Goal: Task Accomplishment & Management: Manage account settings

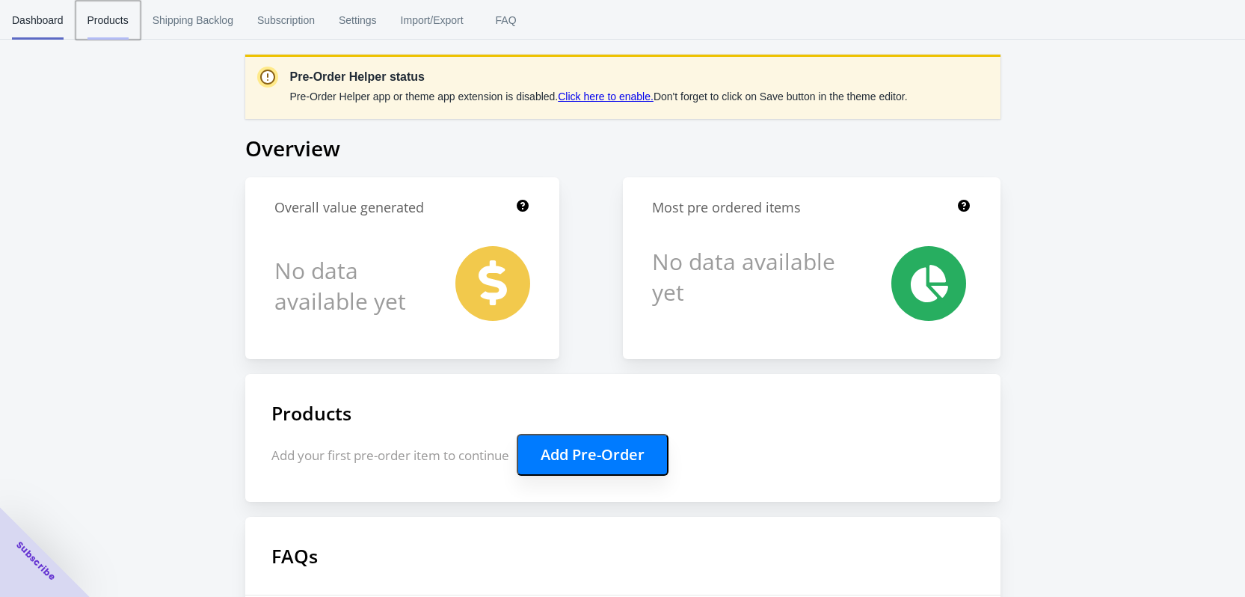
click at [119, 27] on span "Products" at bounding box center [108, 20] width 41 height 39
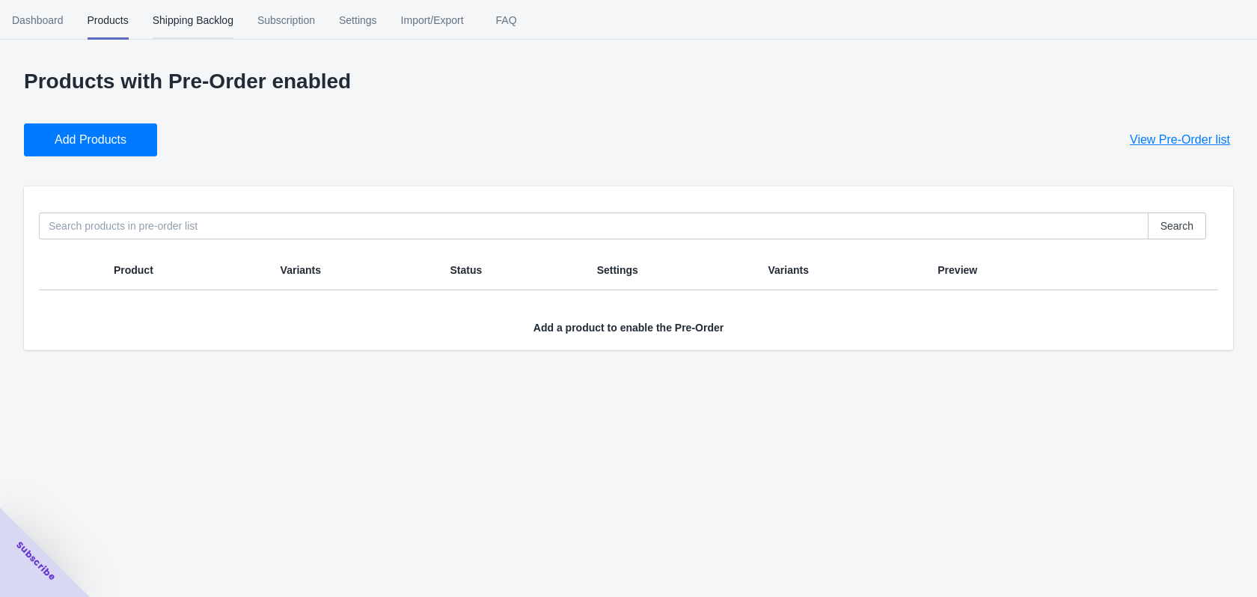
click at [190, 22] on span "Shipping Backlog" at bounding box center [193, 20] width 81 height 39
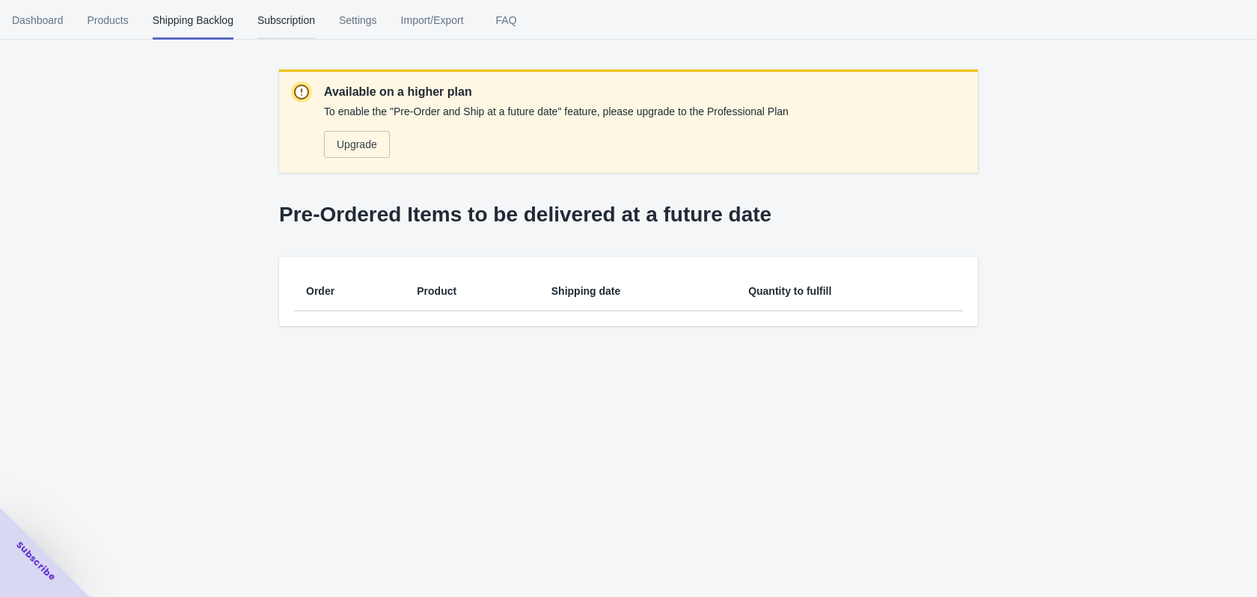
click at [284, 22] on span "Subscription" at bounding box center [286, 20] width 58 height 39
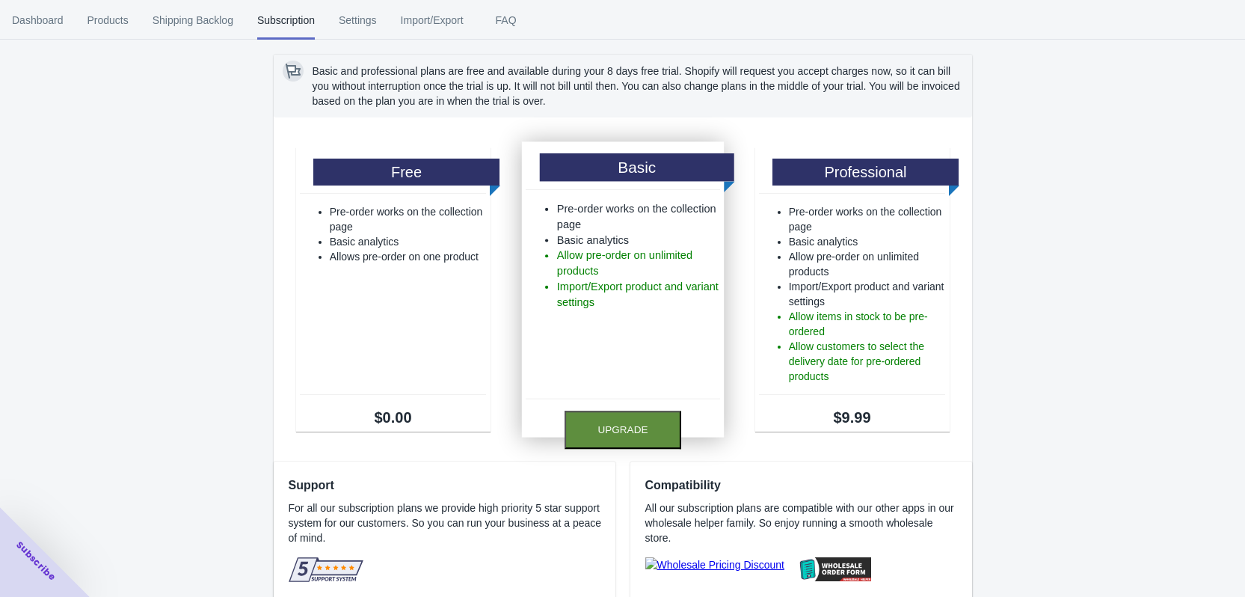
click at [639, 429] on button "Upgrade" at bounding box center [623, 430] width 117 height 38
click at [613, 426] on button "Upgrade" at bounding box center [623, 430] width 117 height 38
click at [617, 155] on h1 "Basic" at bounding box center [636, 167] width 194 height 28
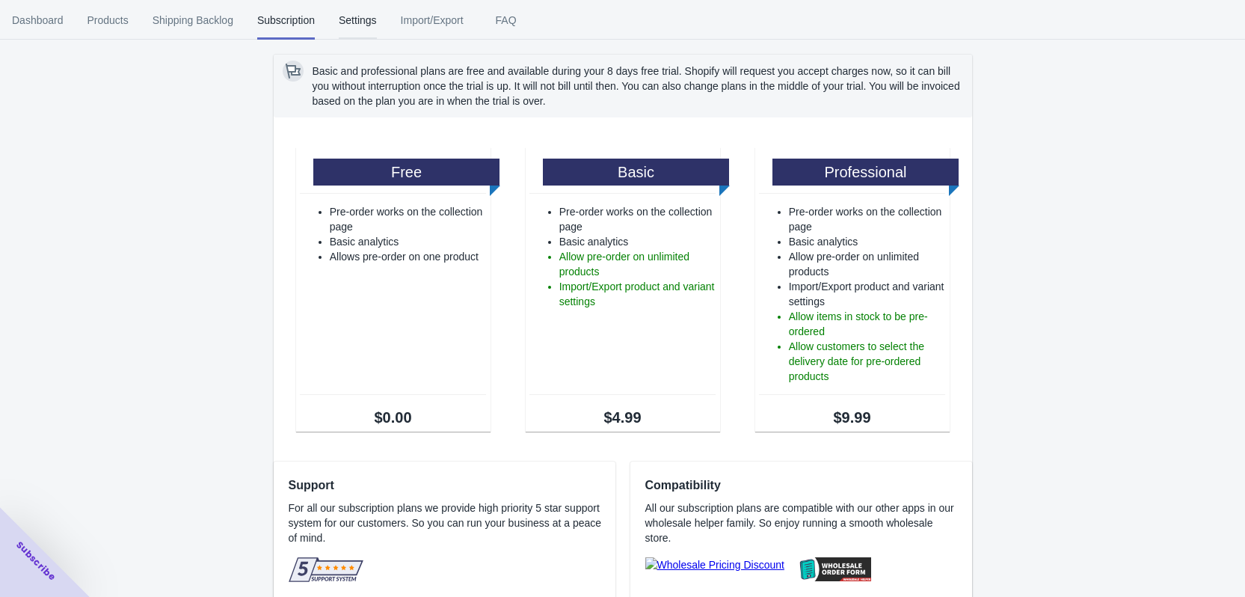
click at [357, 13] on span "Settings" at bounding box center [358, 20] width 38 height 39
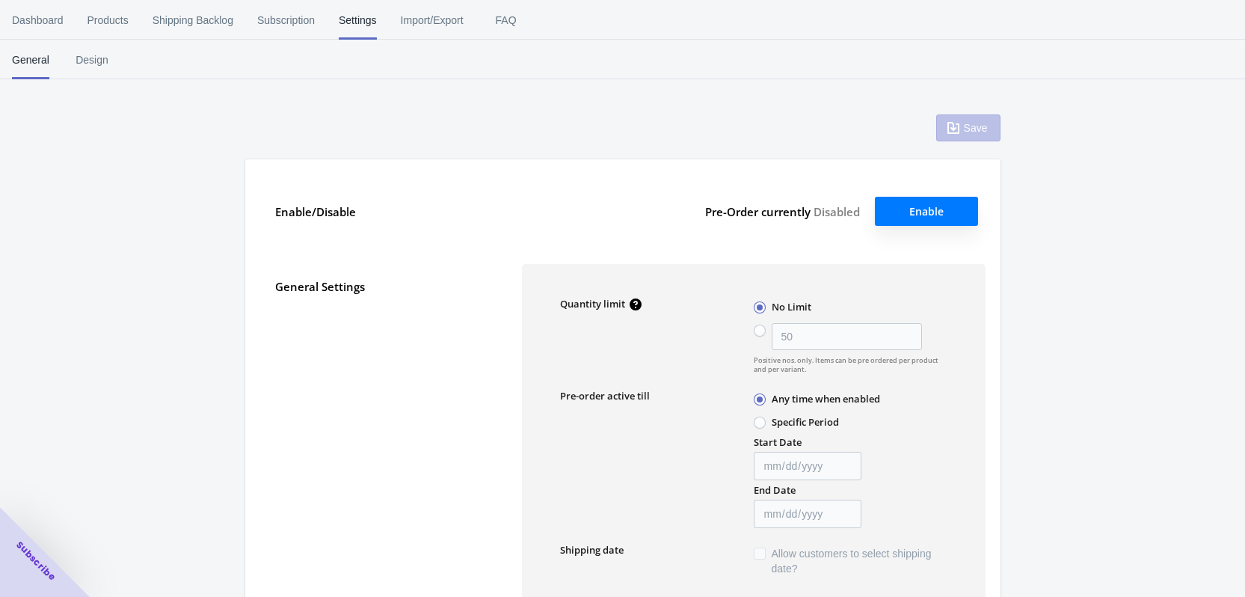
type input "50"
type textarea "Inventory level is <qty>. Some of the items will be pre-ordered."
type textarea "Only <qty> items left in stock."
type textarea "A maximum of <qty> products can be pre ordered."
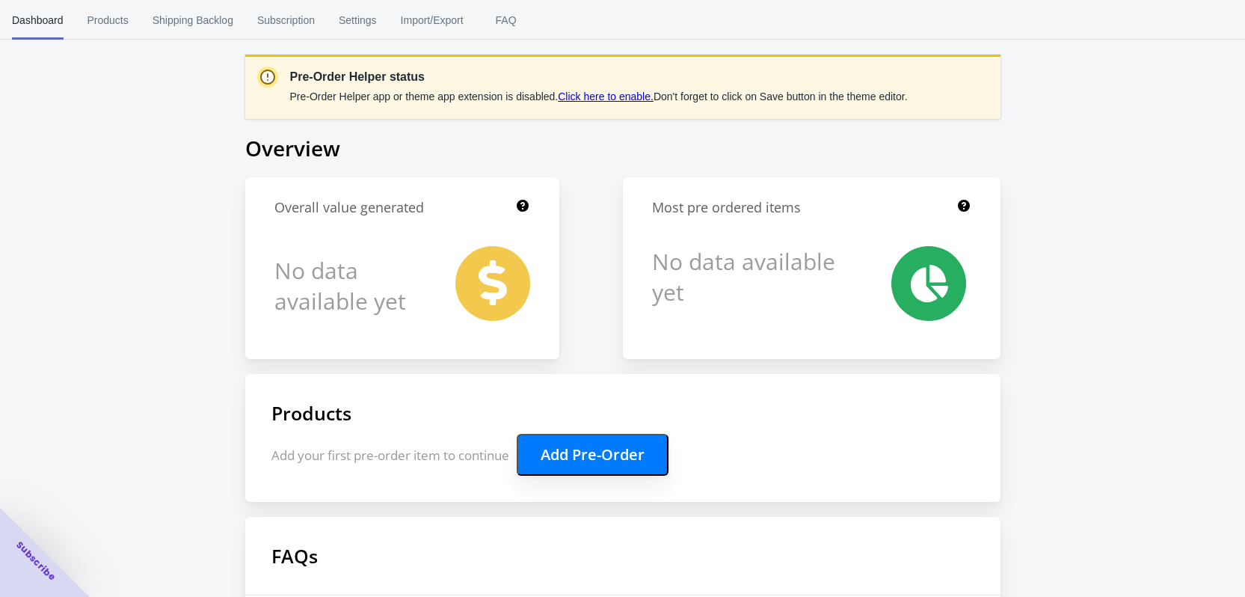
click at [618, 99] on link "Click here to enable." at bounding box center [606, 97] width 96 height 12
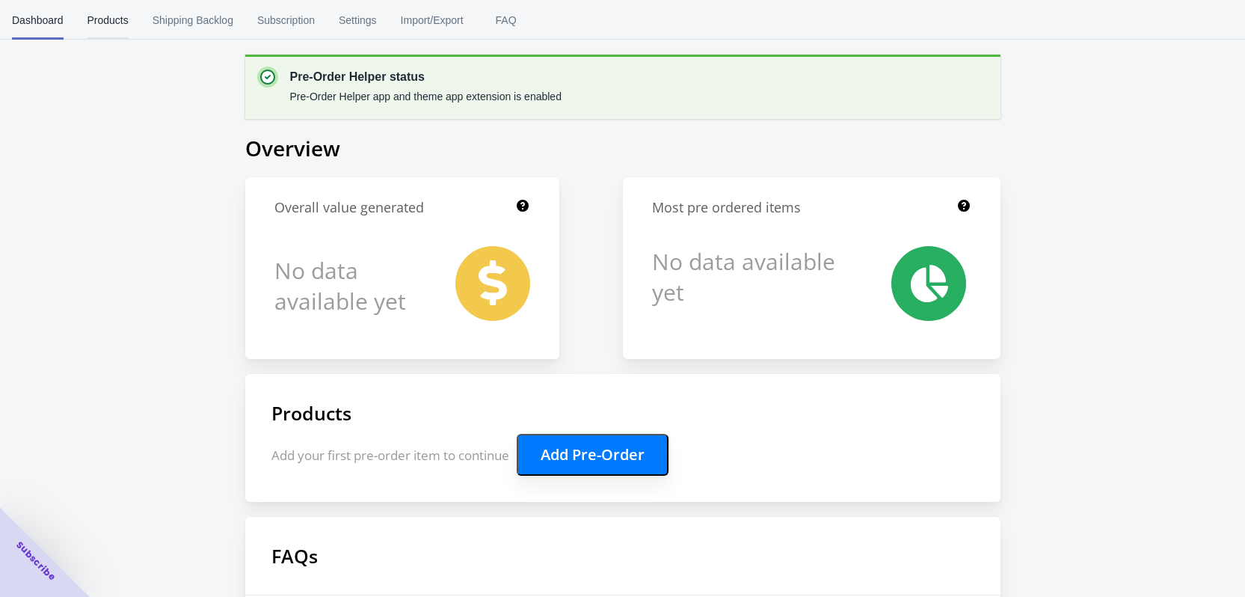
click at [99, 28] on span "Products" at bounding box center [108, 20] width 41 height 39
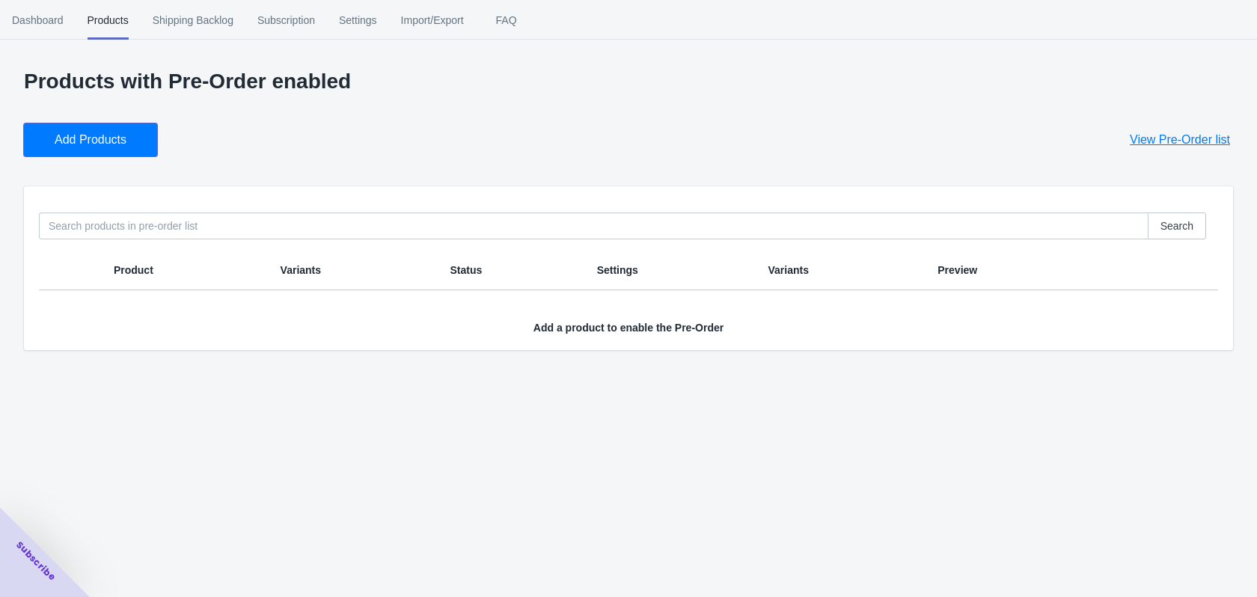
click at [93, 134] on span "Add Products" at bounding box center [91, 139] width 72 height 15
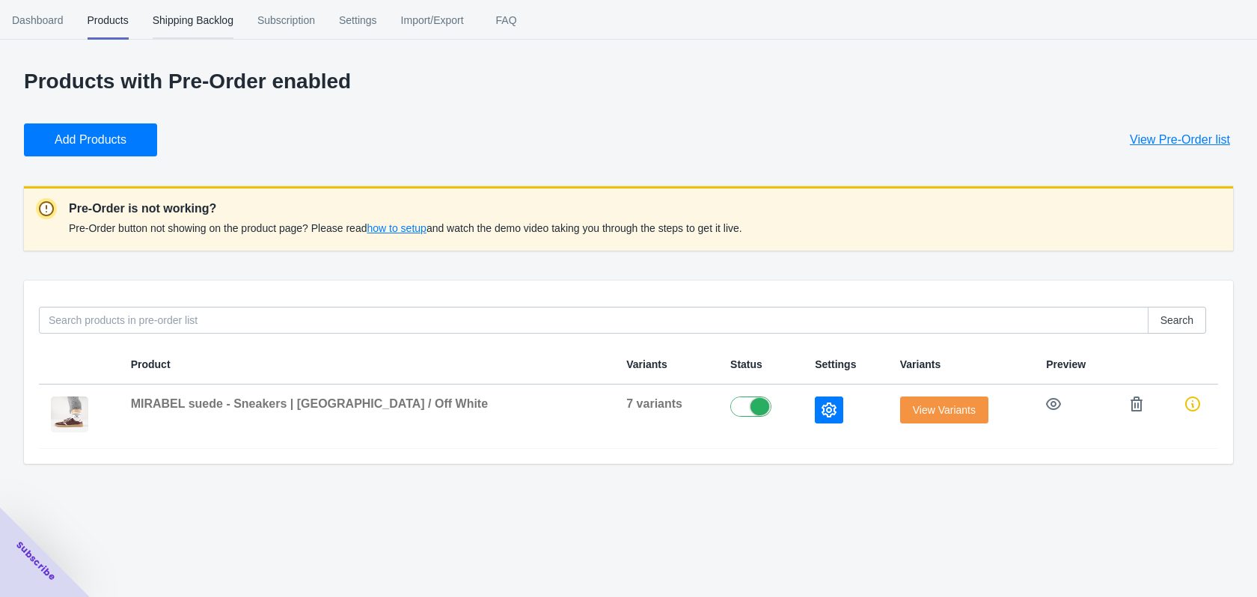
click at [195, 13] on span "Shipping Backlog" at bounding box center [193, 20] width 81 height 39
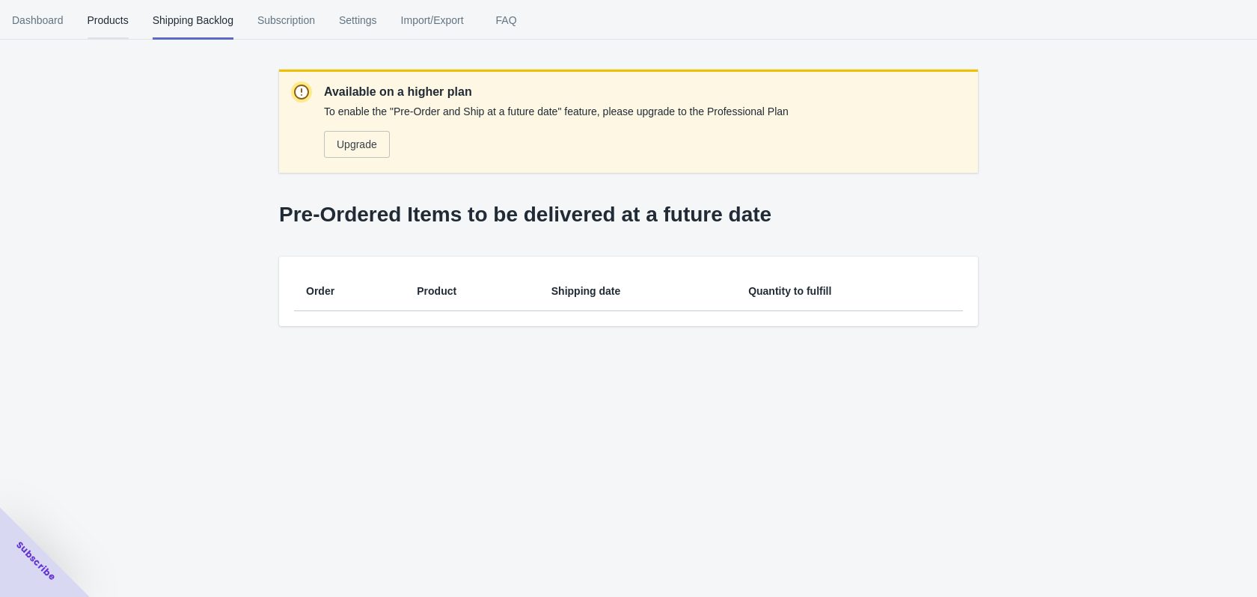
click at [117, 19] on span "Products" at bounding box center [108, 20] width 41 height 39
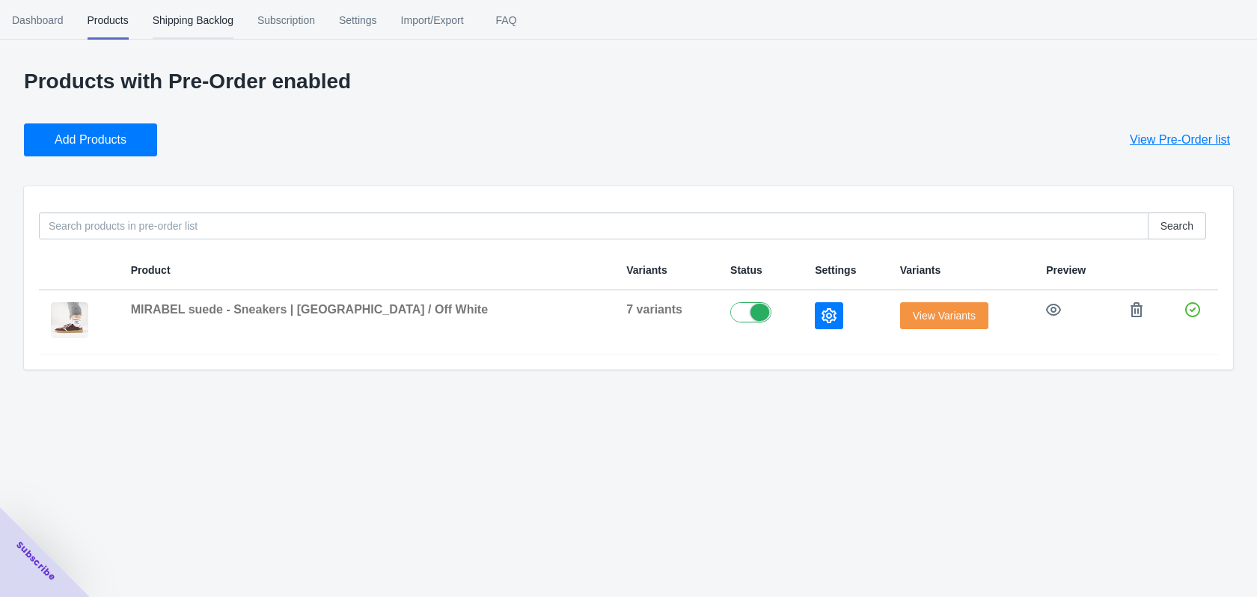
click at [201, 25] on span "Shipping Backlog" at bounding box center [193, 20] width 81 height 39
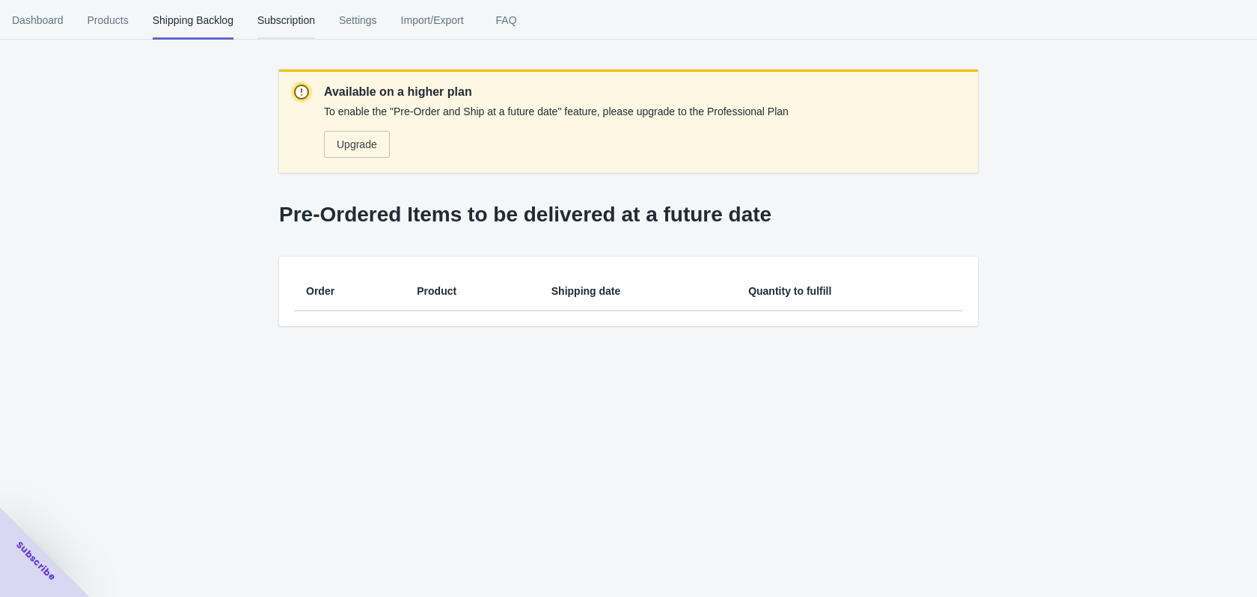
click at [277, 18] on span "Subscription" at bounding box center [286, 20] width 58 height 39
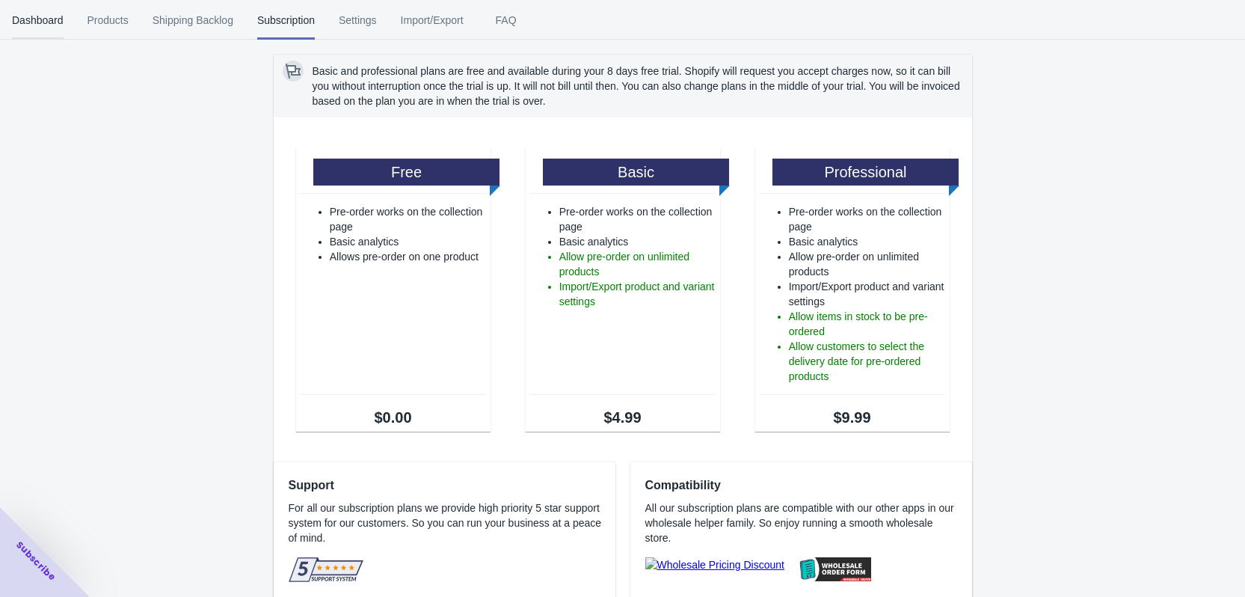
click at [49, 21] on span "Dashboard" at bounding box center [38, 20] width 52 height 39
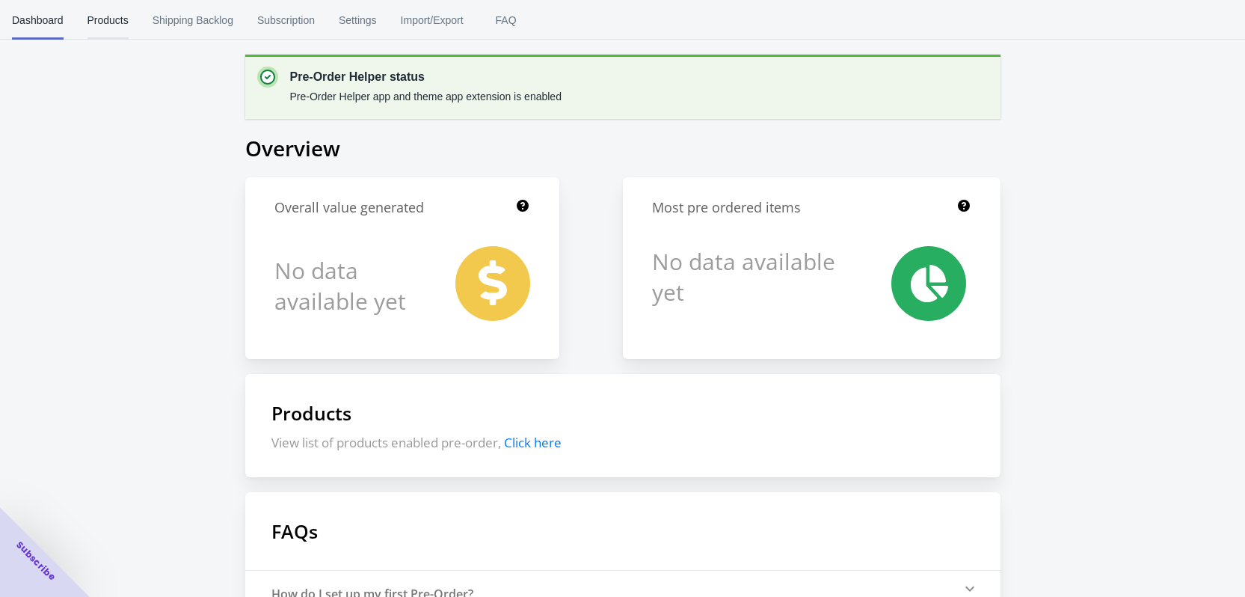
click at [110, 24] on span "Products" at bounding box center [108, 20] width 41 height 39
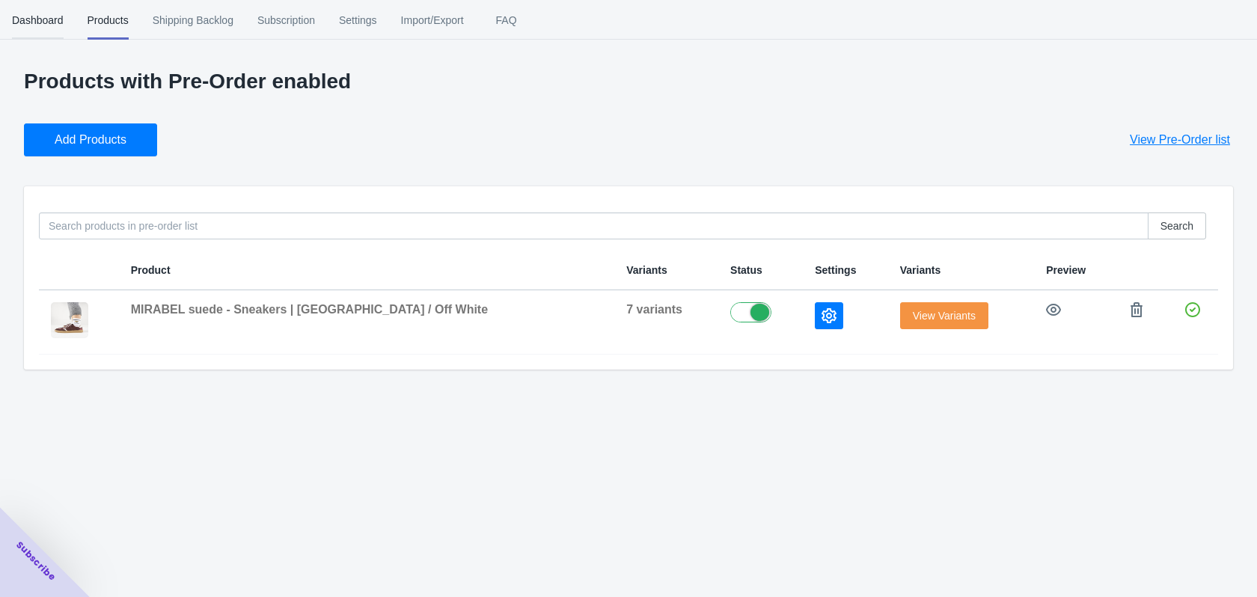
click at [43, 23] on span "Dashboard" at bounding box center [38, 20] width 52 height 39
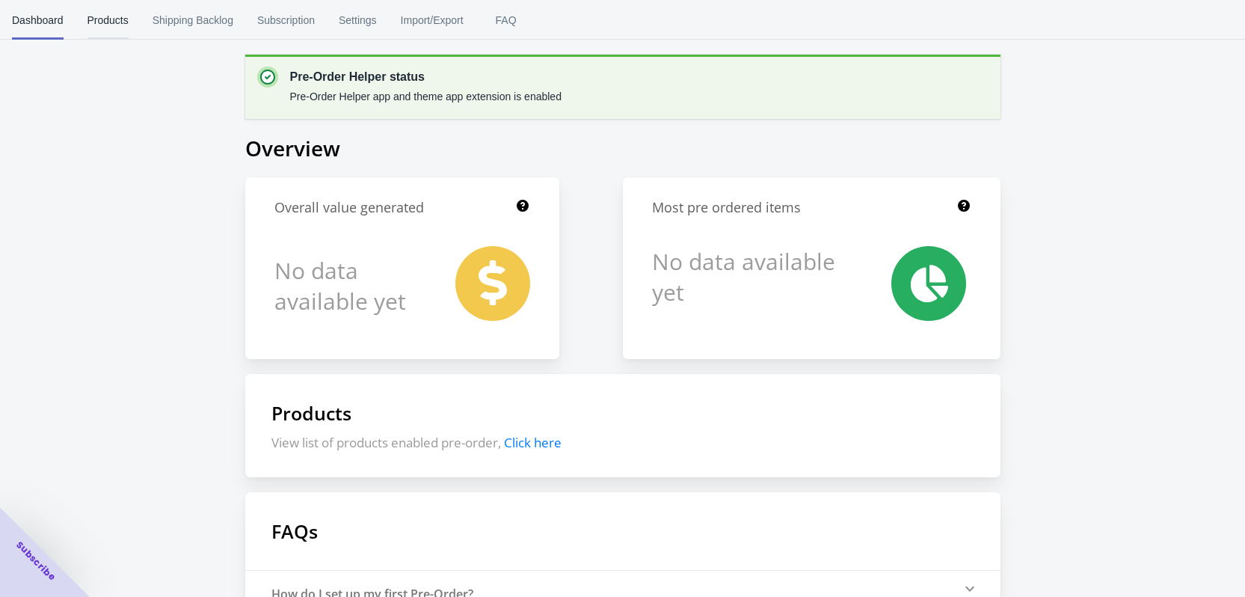
click at [114, 7] on span "Products" at bounding box center [108, 20] width 41 height 39
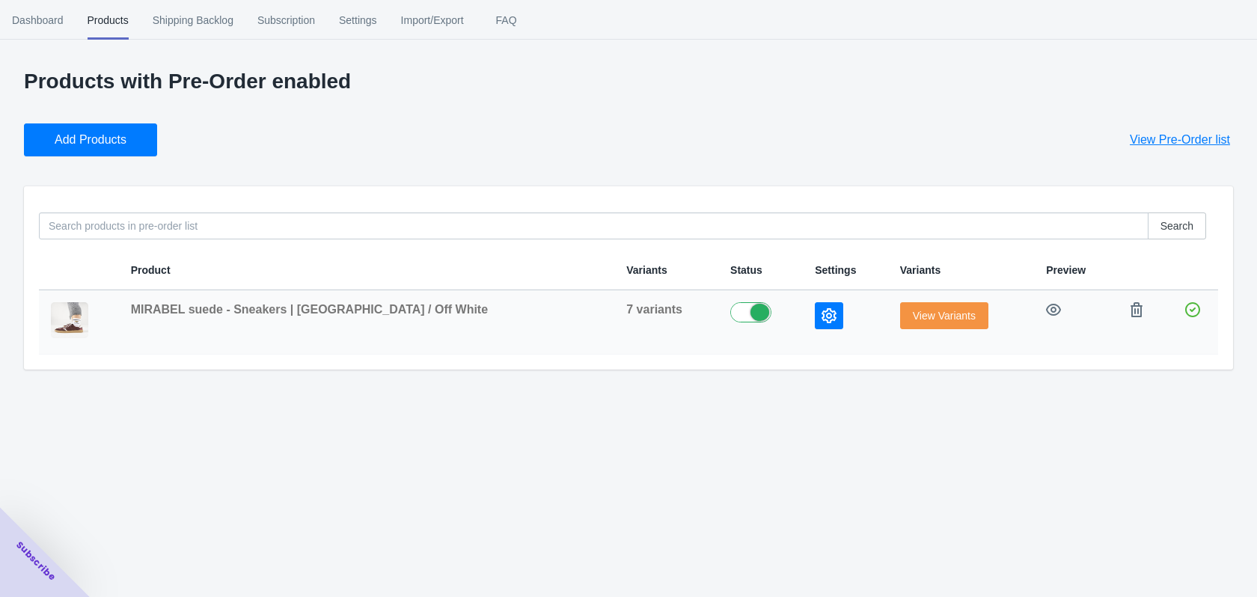
click at [913, 318] on span "View Variants" at bounding box center [944, 316] width 63 height 12
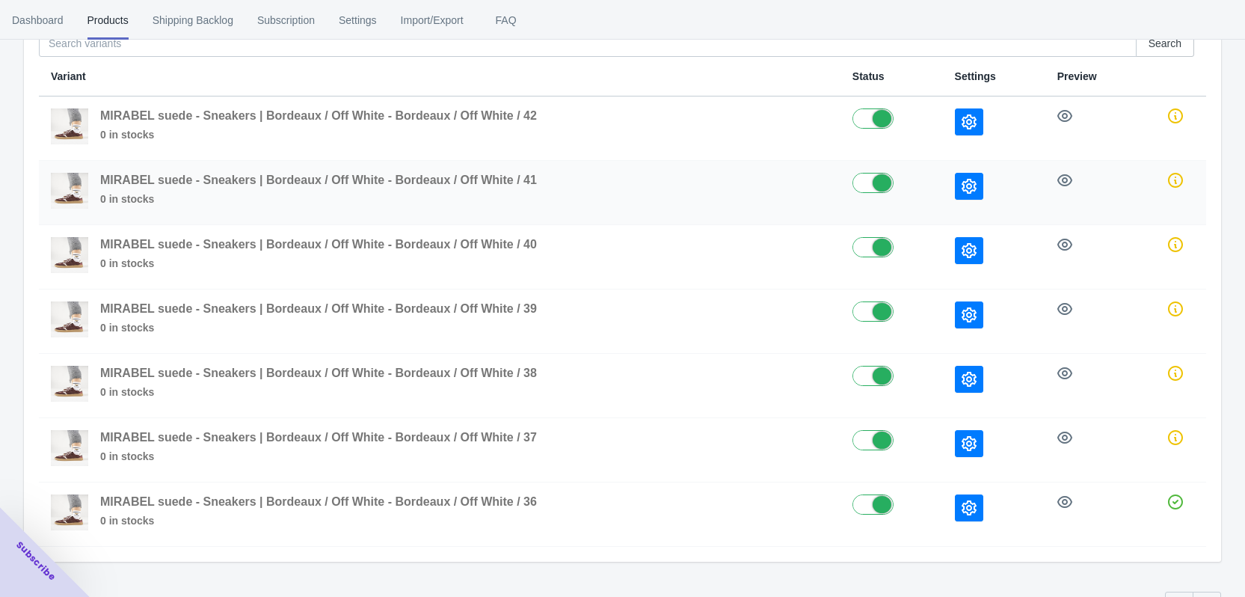
scroll to position [150, 0]
click at [963, 503] on icon "button" at bounding box center [969, 507] width 15 height 15
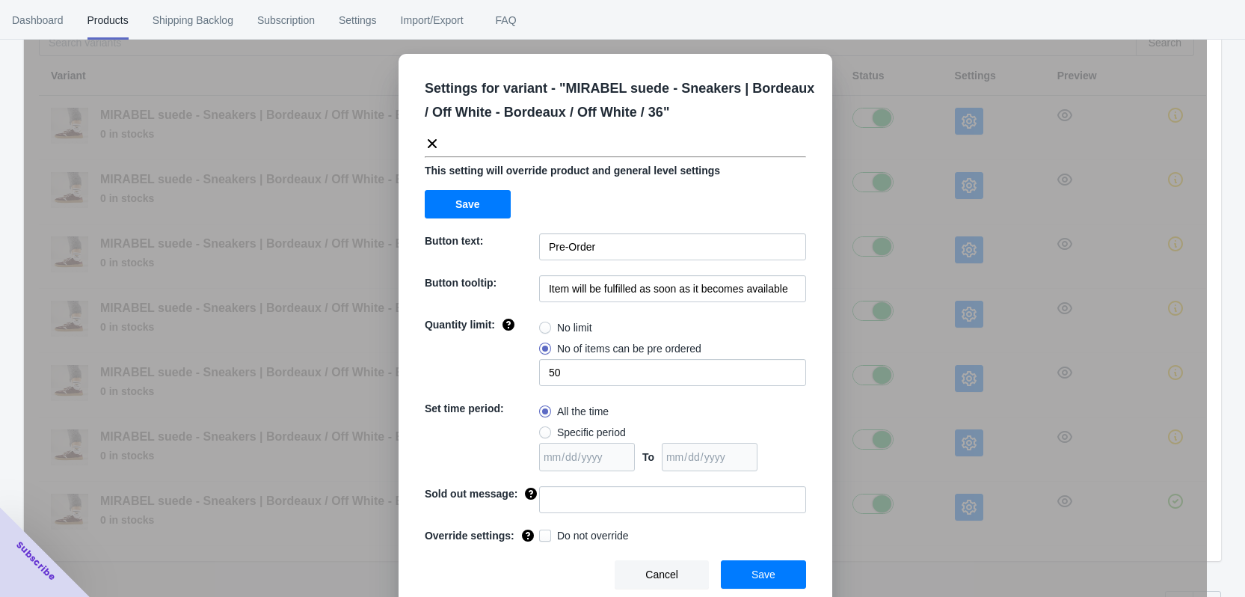
scroll to position [9, 0]
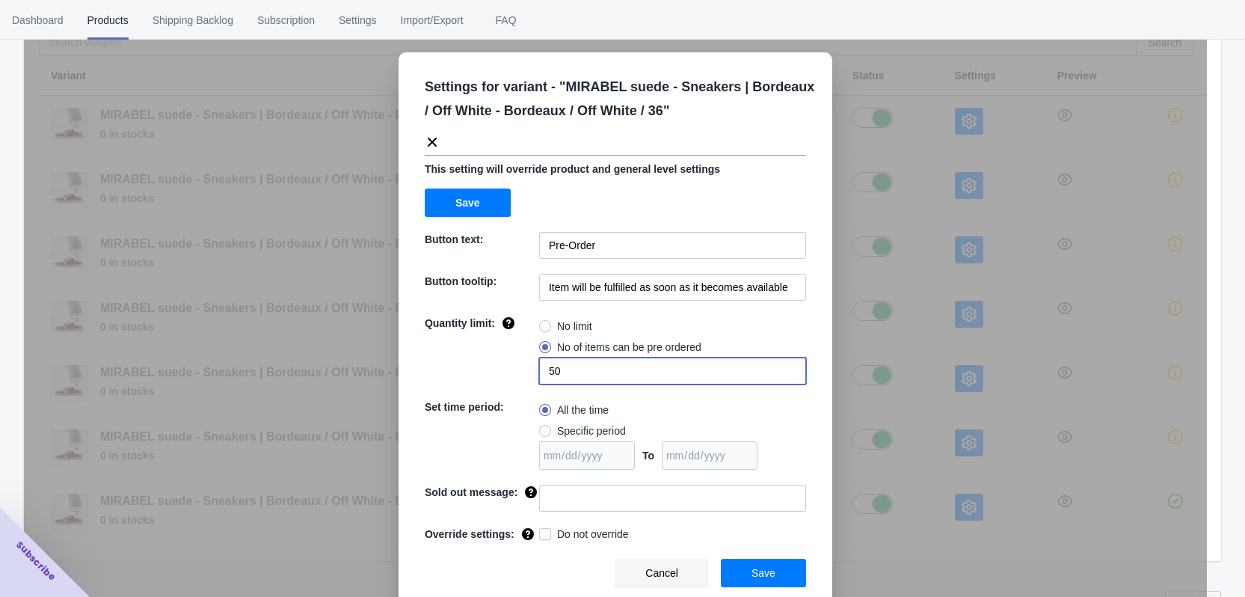
drag, startPoint x: 578, startPoint y: 370, endPoint x: 535, endPoint y: 373, distance: 43.5
click at [539, 373] on input "50" at bounding box center [672, 371] width 267 height 27
type input "1"
click at [757, 325] on div "No limit" at bounding box center [672, 326] width 267 height 21
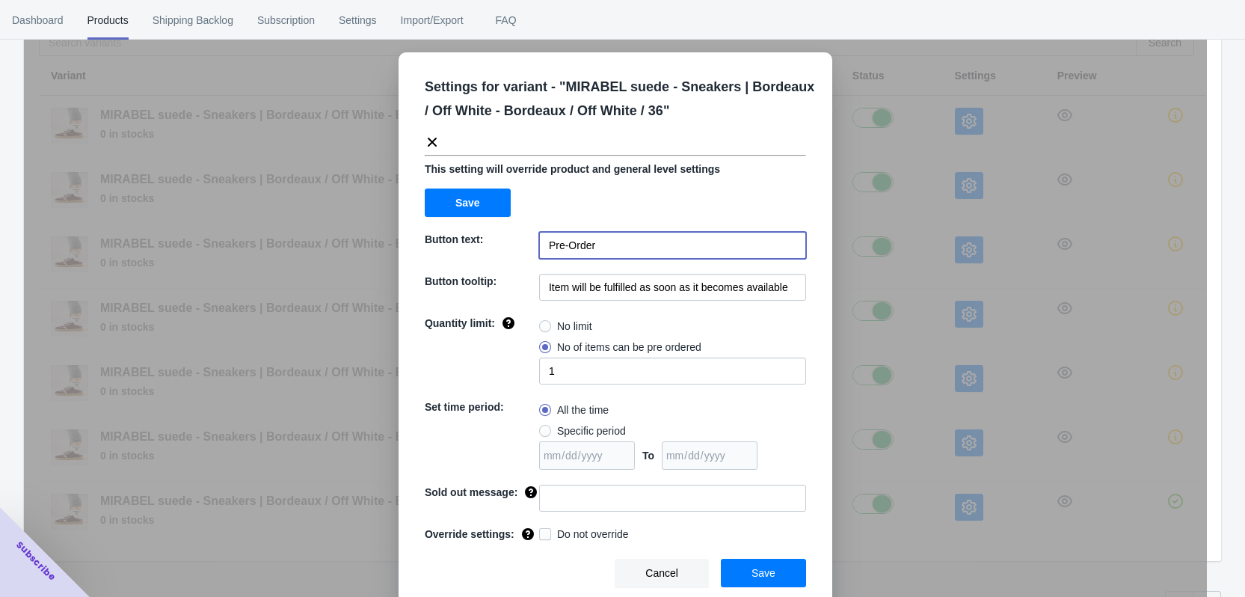
drag, startPoint x: 599, startPoint y: 239, endPoint x: 477, endPoint y: 240, distance: 121.9
click at [479, 240] on div "Button text: Pre-Order" at bounding box center [615, 245] width 381 height 27
type input "PRE ORDER"
drag, startPoint x: 788, startPoint y: 289, endPoint x: 529, endPoint y: 275, distance: 259.2
click at [529, 275] on div "Button tooltip: Item will be fulfilled as soon as it becomes available" at bounding box center [615, 287] width 381 height 27
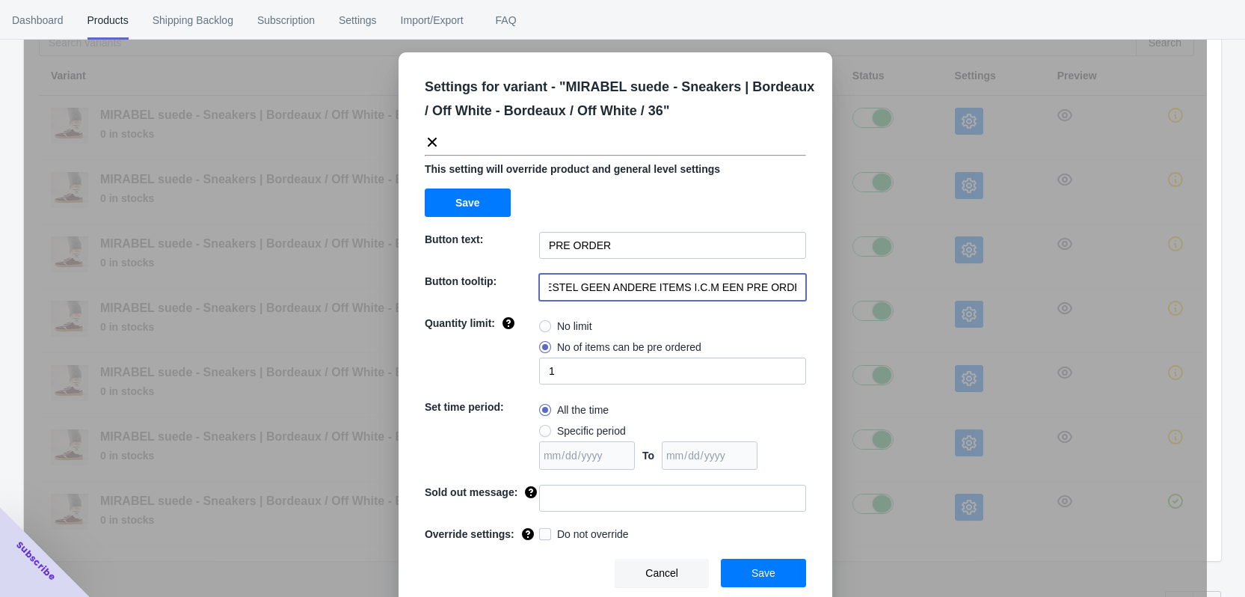
scroll to position [189, 0]
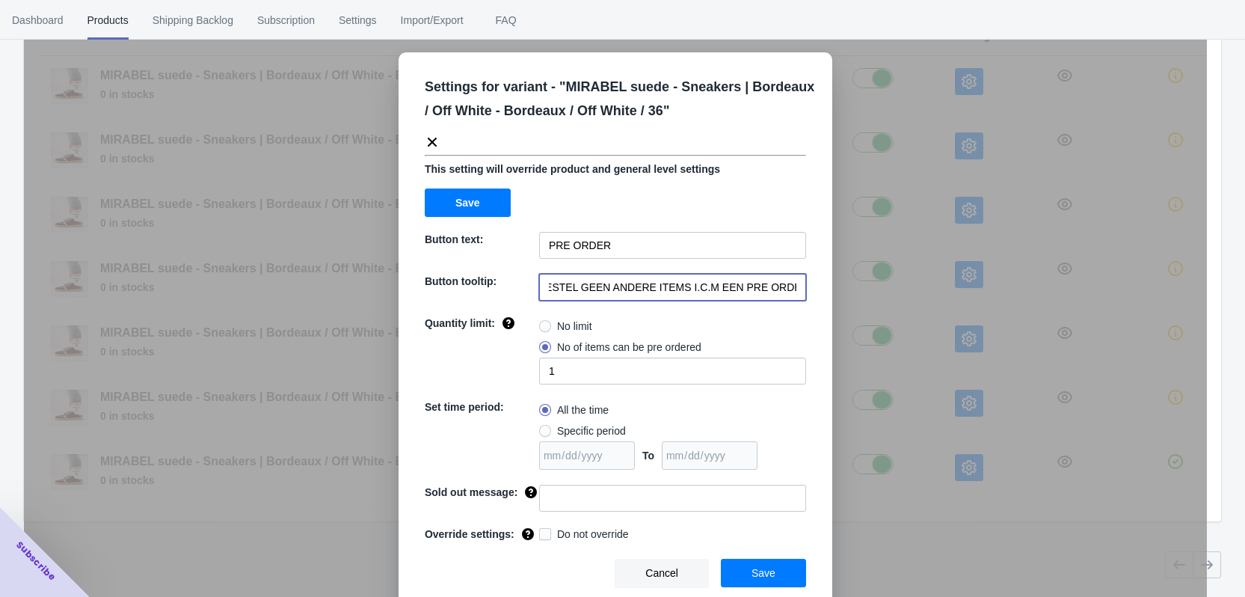
type input "LET OP DIT ARTIKEL IS EEN PRE ORDER! BESTEL GEEN ANDERE ITEMS I.C.M EEN PRE ORD…"
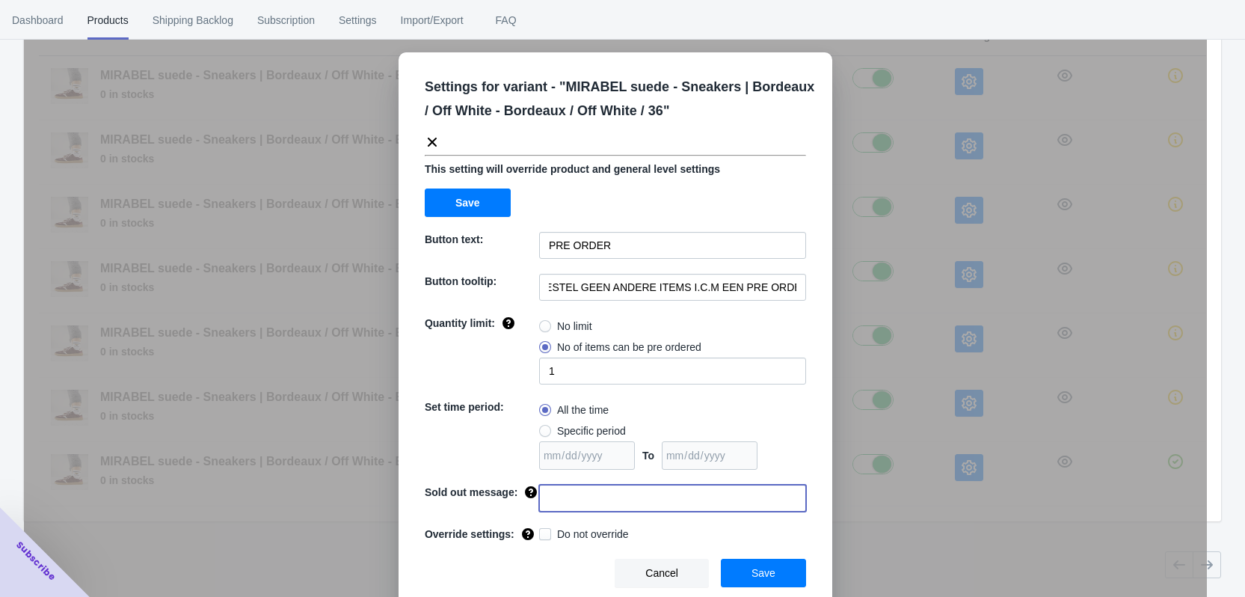
click at [579, 485] on input at bounding box center [672, 498] width 267 height 27
type input "Dit product is uitverkocht"
click at [541, 536] on span at bounding box center [545, 534] width 12 height 12
click at [542, 531] on input "Do not override" at bounding box center [542, 530] width 1 height 1
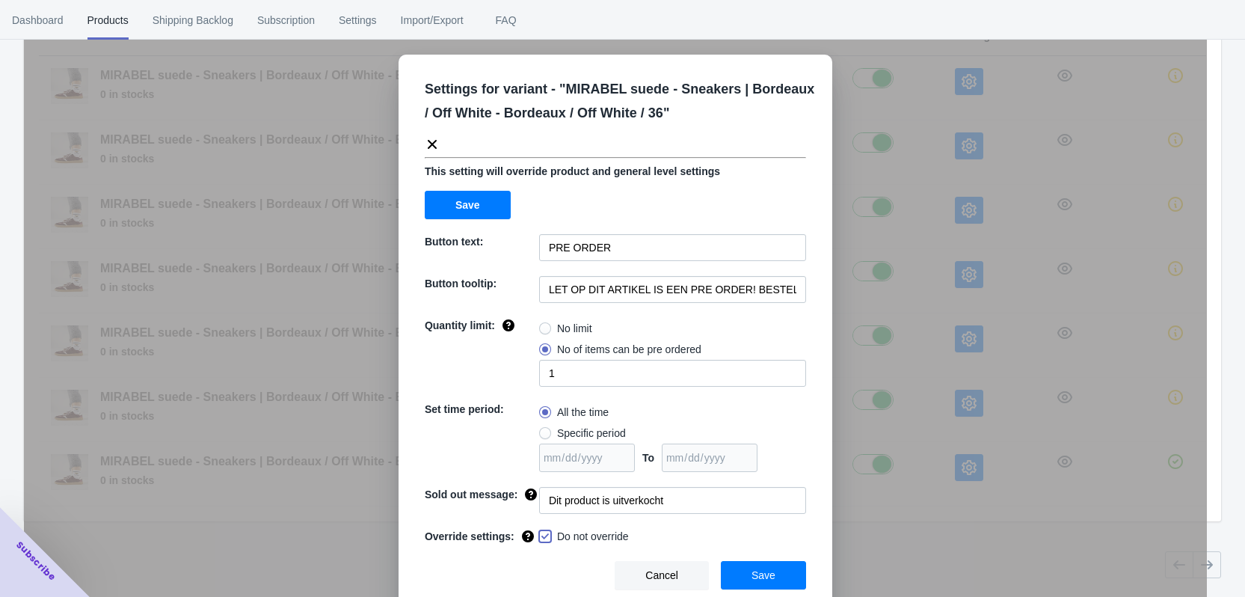
scroll to position [9, 0]
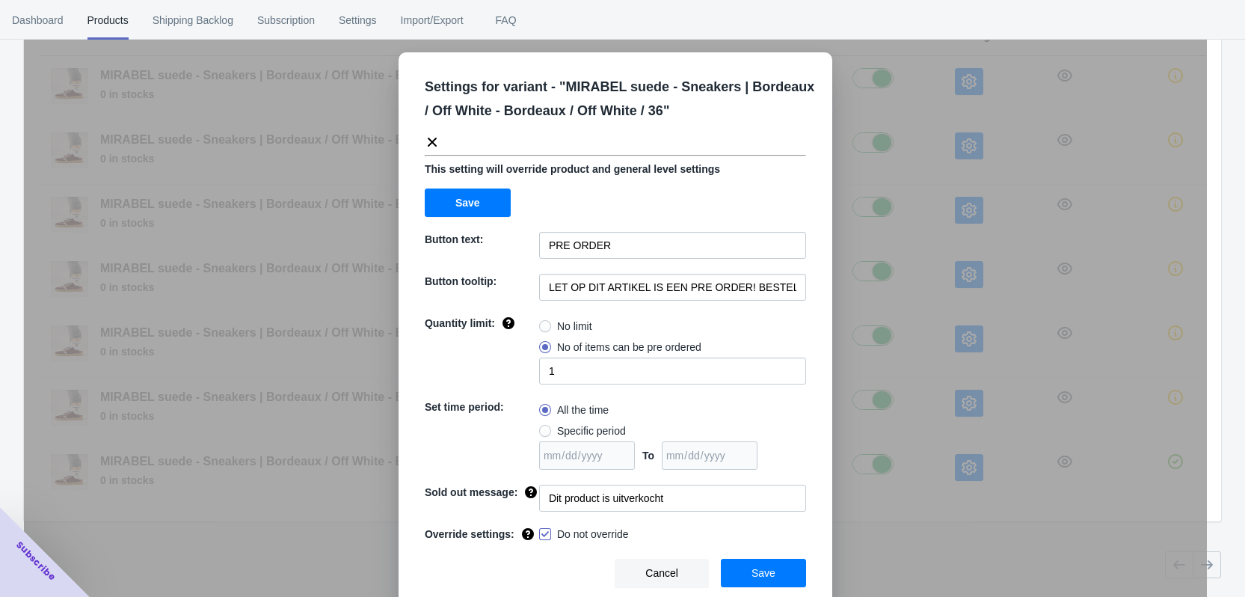
click at [542, 532] on span at bounding box center [545, 534] width 12 height 12
click at [542, 531] on input "Do not override" at bounding box center [542, 530] width 1 height 1
click at [525, 533] on icon at bounding box center [528, 534] width 12 height 12
click at [541, 531] on span at bounding box center [545, 534] width 12 height 12
click at [542, 531] on input "Do not override" at bounding box center [542, 530] width 1 height 1
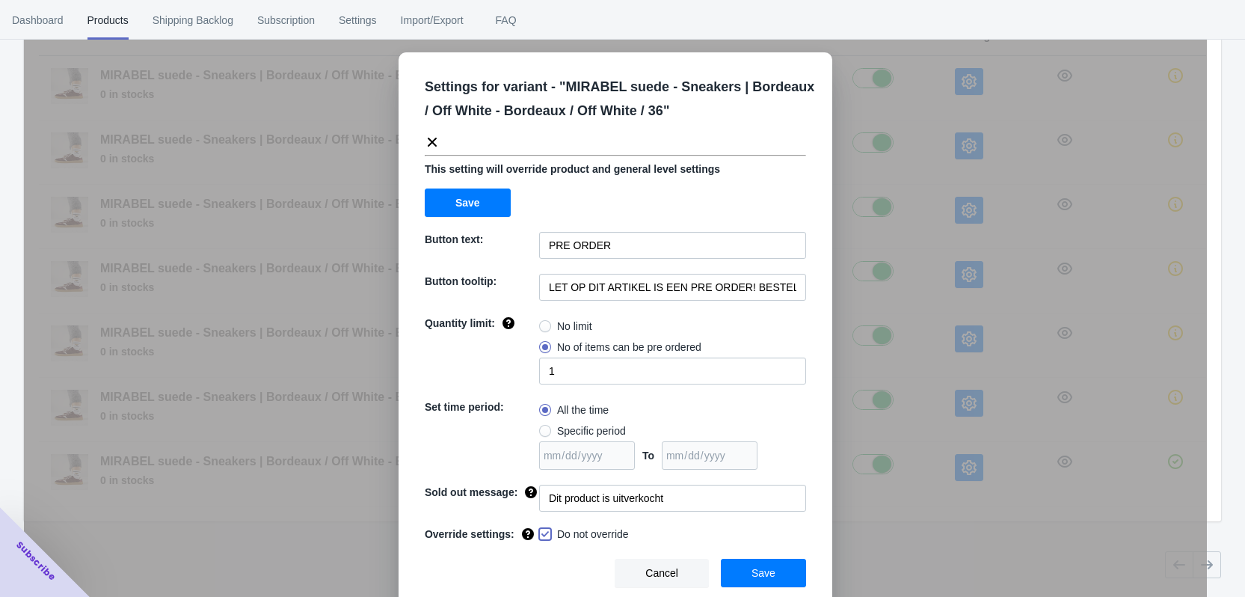
checkbox input "true"
click at [770, 575] on button "Save" at bounding box center [763, 573] width 85 height 28
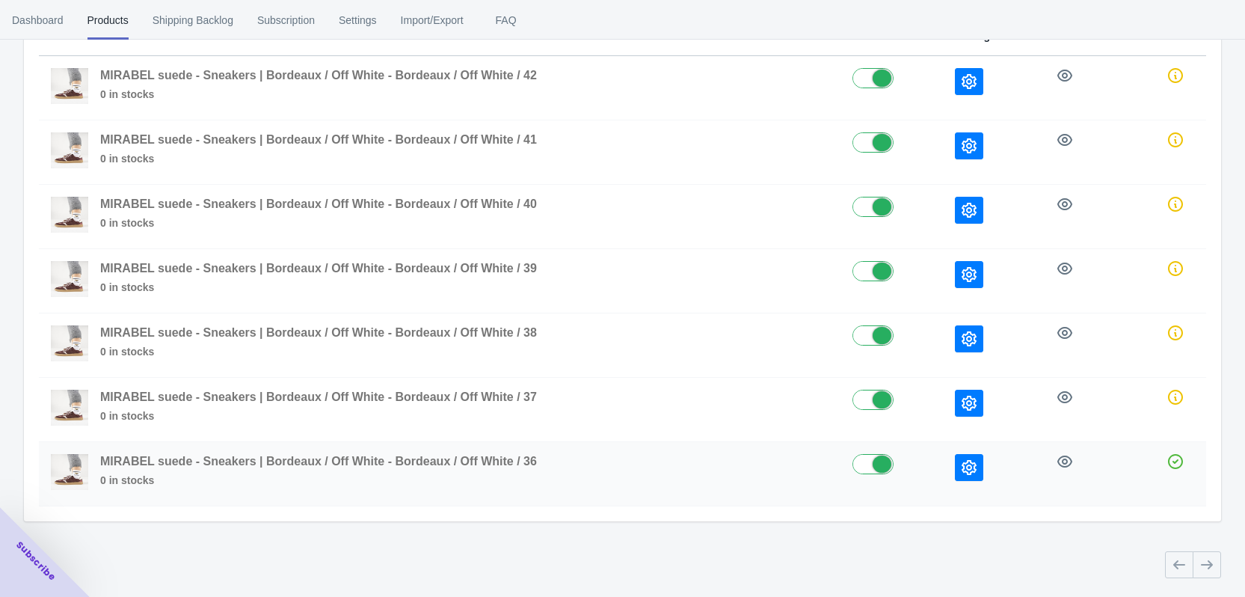
click at [978, 465] on button "button" at bounding box center [969, 467] width 28 height 27
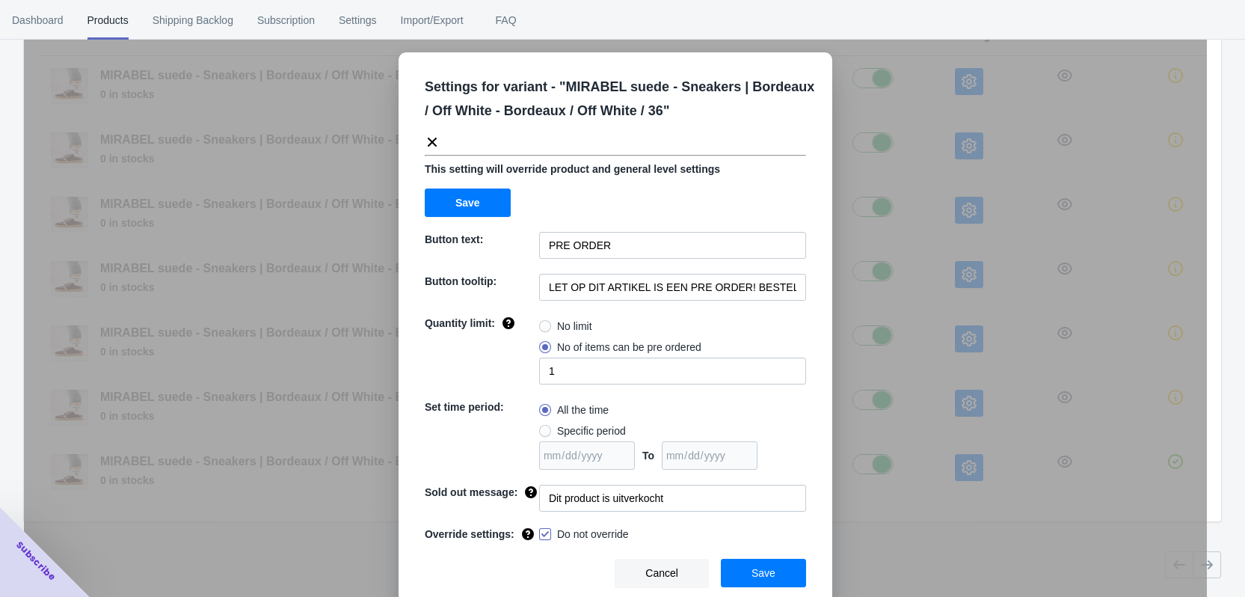
click at [977, 519] on div "Settings for variant - " MIRABEL suede - Sneakers | Bordeaux / Off White - Bord…" at bounding box center [615, 335] width 1183 height 597
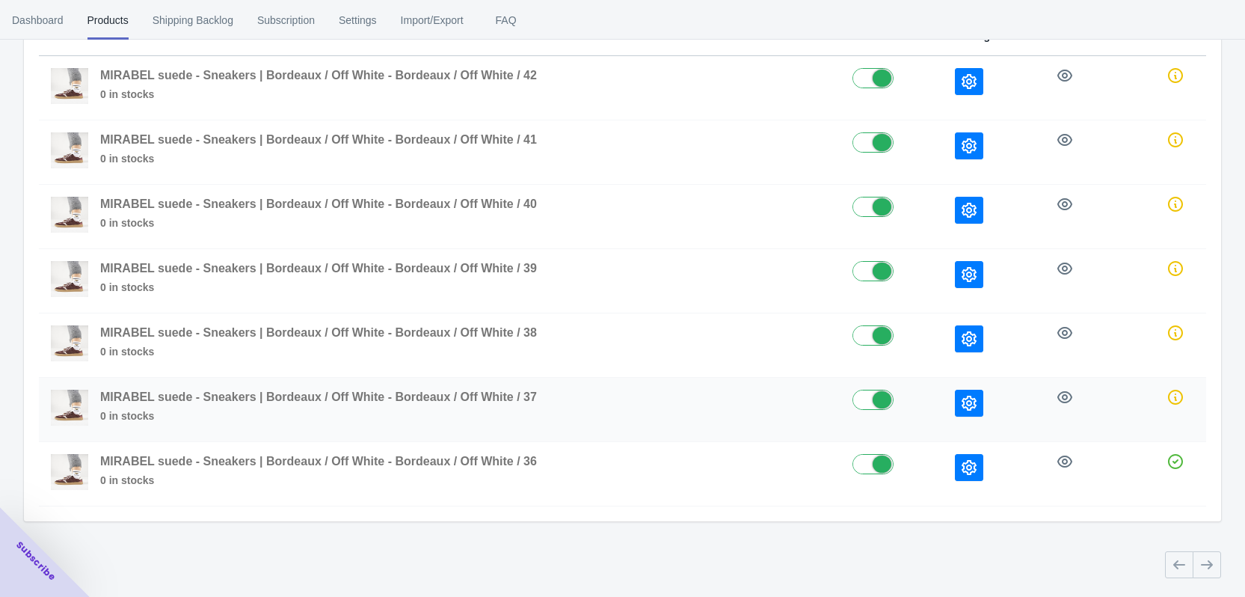
click at [883, 403] on label at bounding box center [892, 399] width 79 height 18
checkbox input "false"
click at [882, 337] on label at bounding box center [892, 334] width 79 height 18
checkbox input "false"
click at [877, 264] on label at bounding box center [892, 270] width 79 height 18
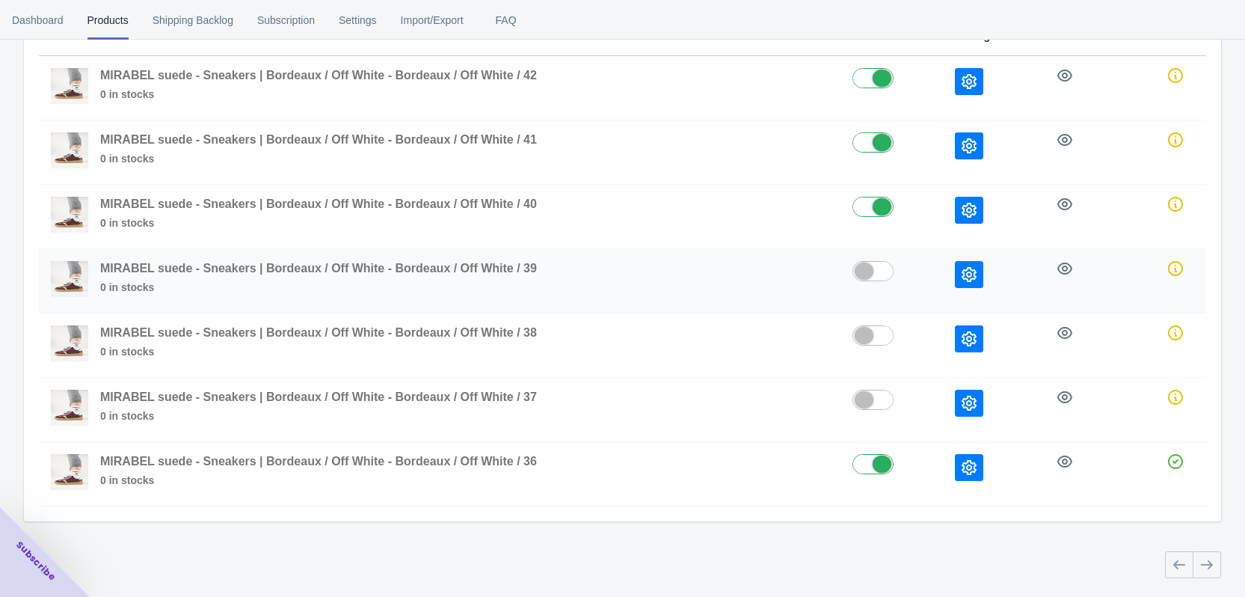
checkbox input "false"
click at [872, 207] on label at bounding box center [892, 206] width 79 height 18
checkbox input "false"
click at [874, 146] on label at bounding box center [892, 141] width 79 height 18
checkbox input "false"
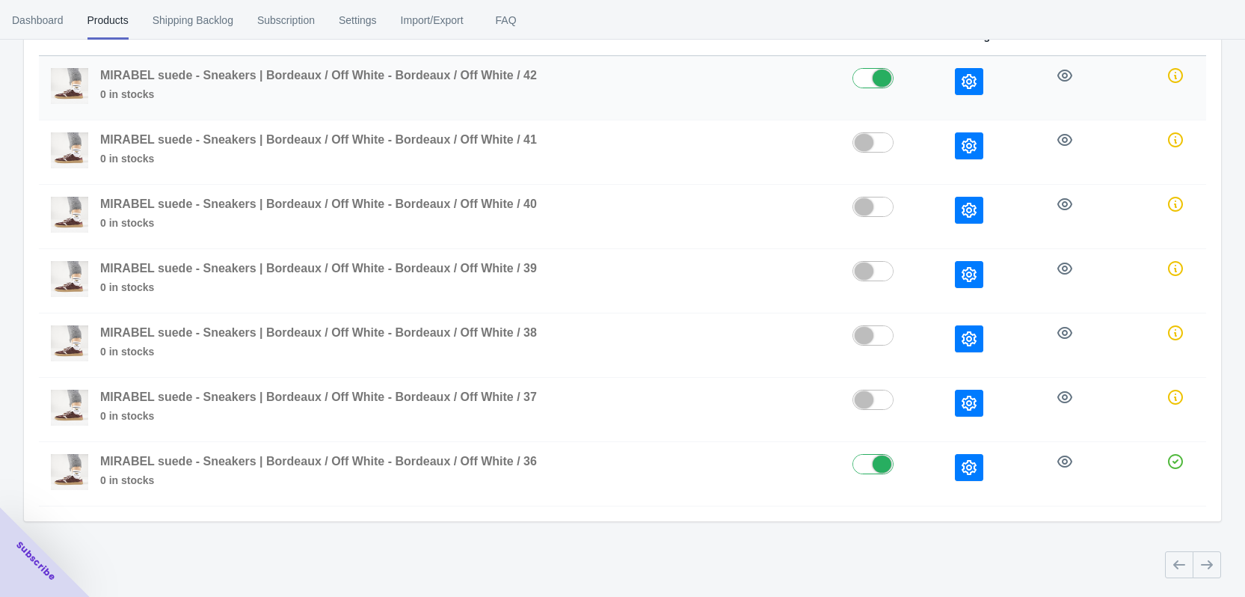
click at [867, 81] on label at bounding box center [892, 77] width 79 height 18
checkbox input "false"
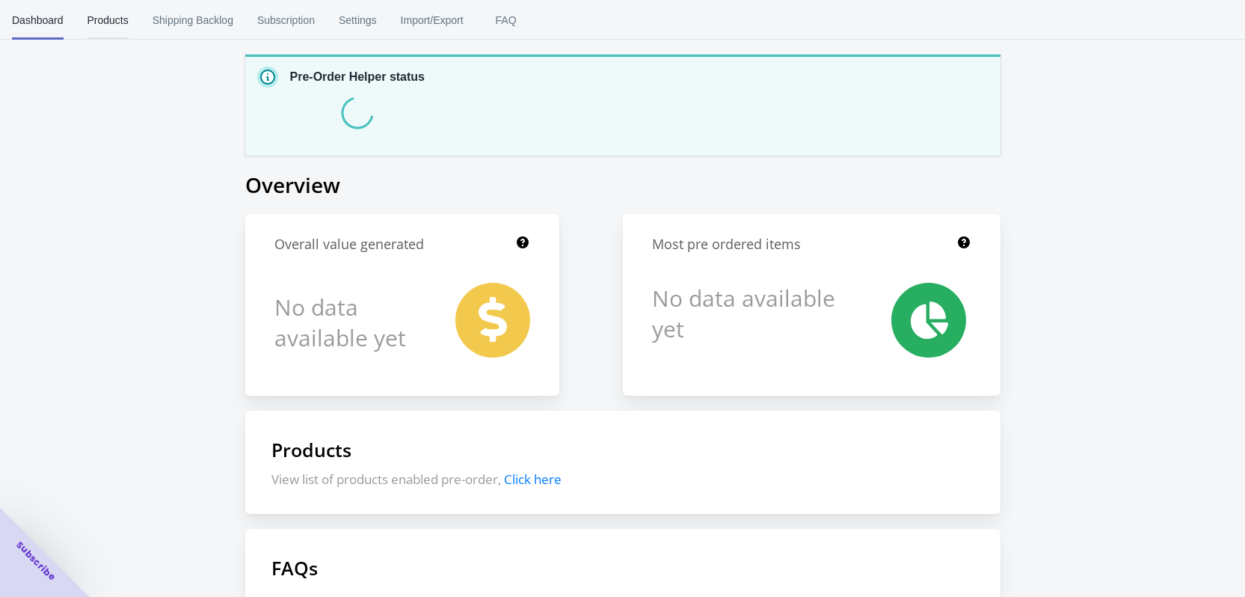
click at [93, 26] on span "Products" at bounding box center [108, 20] width 41 height 39
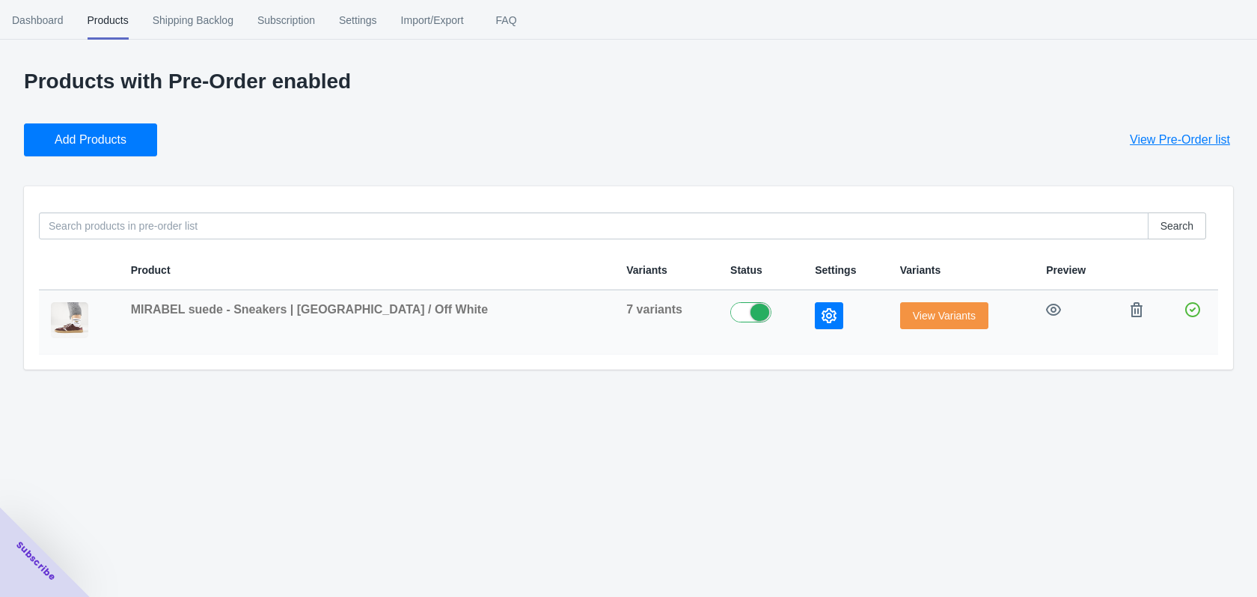
click at [939, 321] on span "View Variants" at bounding box center [944, 316] width 63 height 12
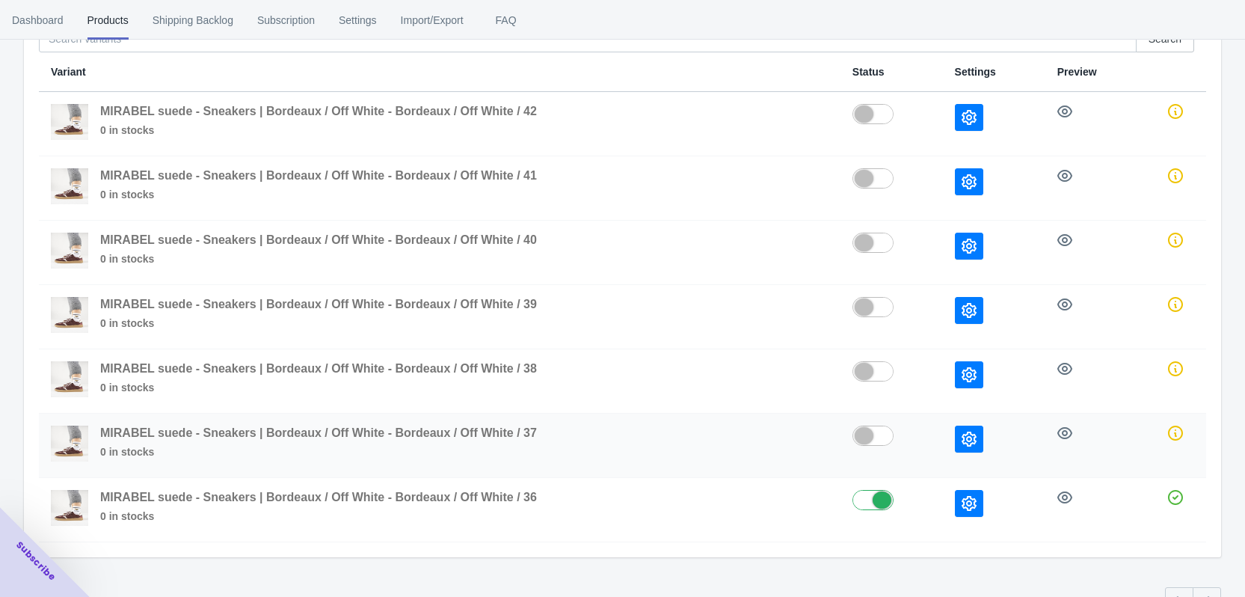
scroll to position [189, 0]
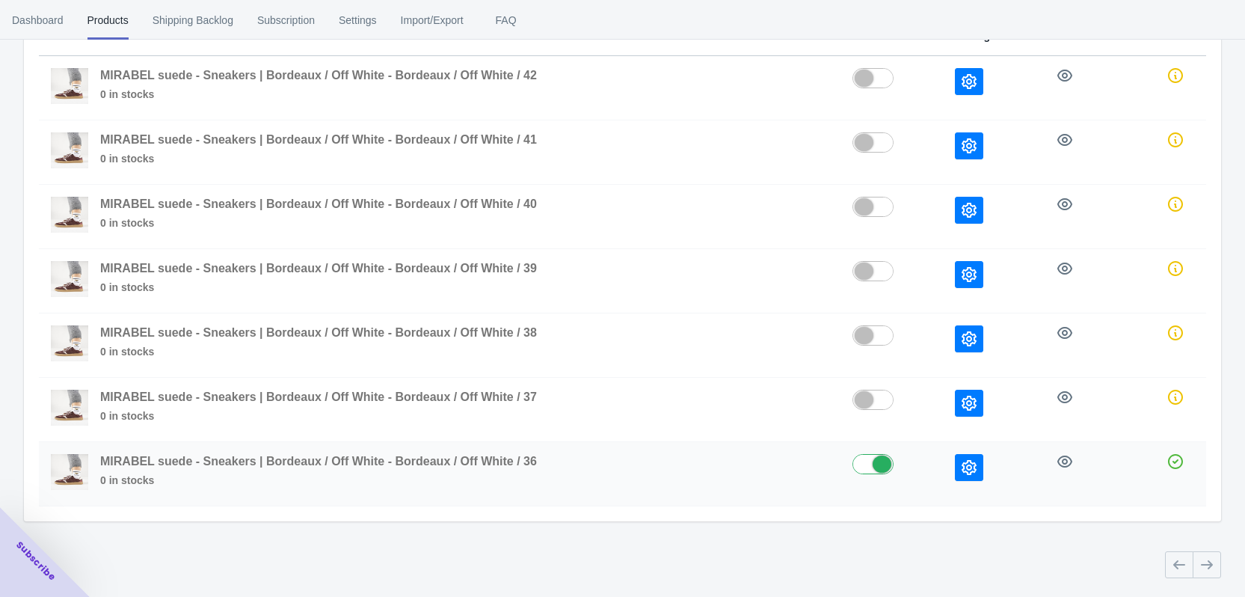
click at [966, 478] on button "button" at bounding box center [969, 467] width 28 height 27
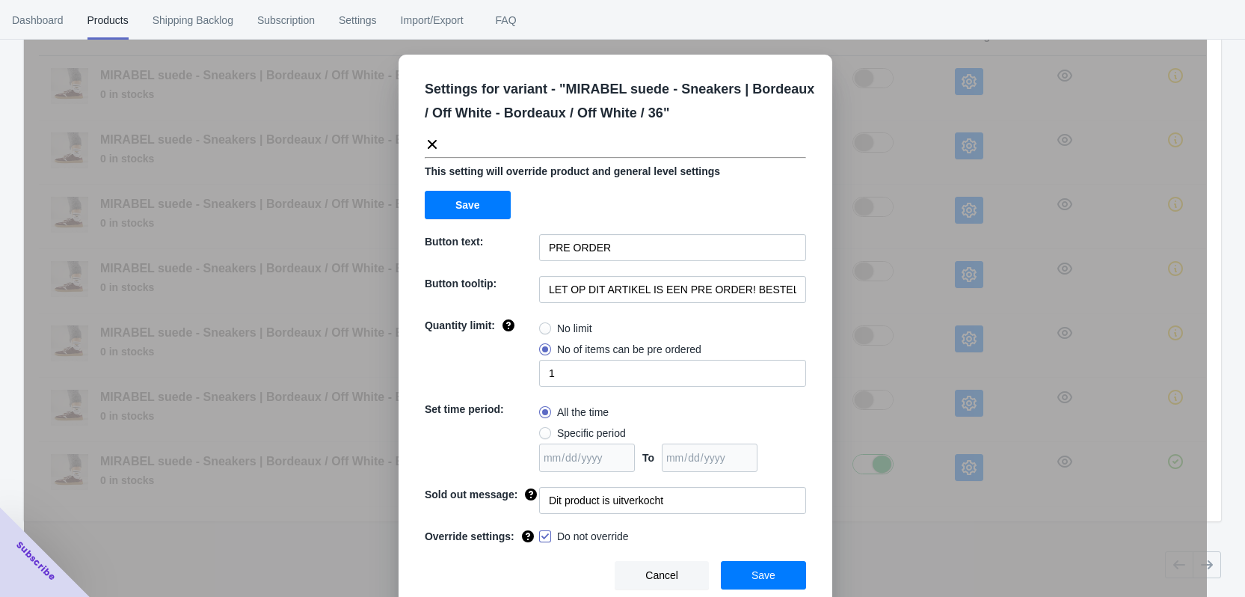
scroll to position [9, 0]
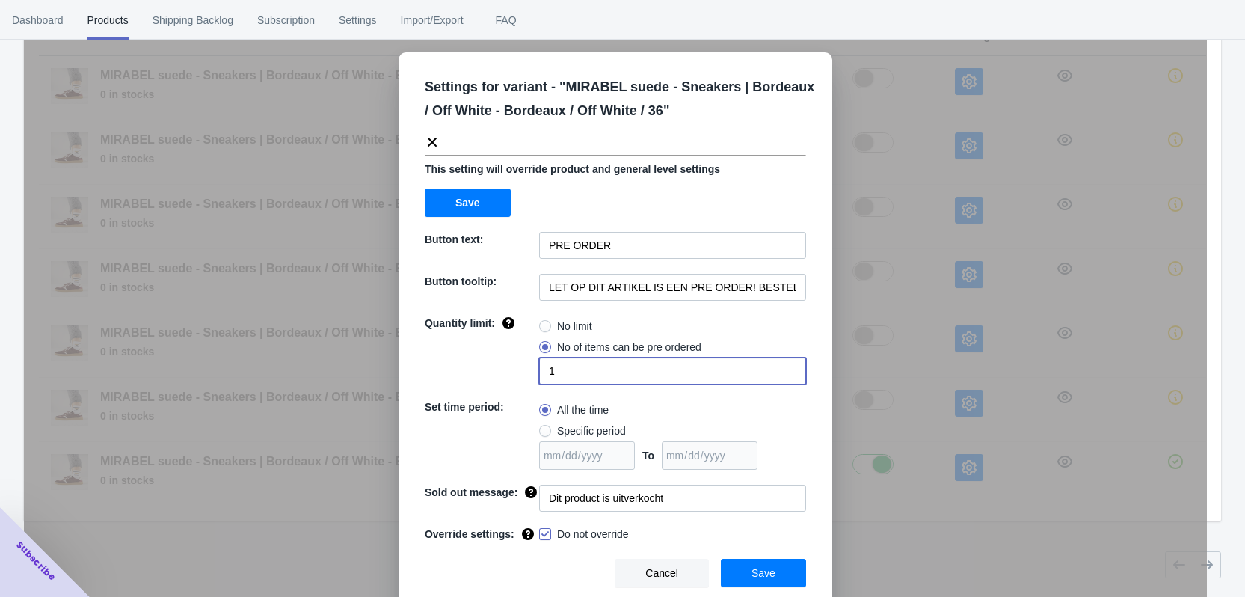
drag, startPoint x: 551, startPoint y: 359, endPoint x: 533, endPoint y: 359, distance: 17.2
click at [539, 359] on input "1" at bounding box center [672, 371] width 267 height 27
type input "4"
click at [766, 577] on span "Save" at bounding box center [764, 573] width 24 height 12
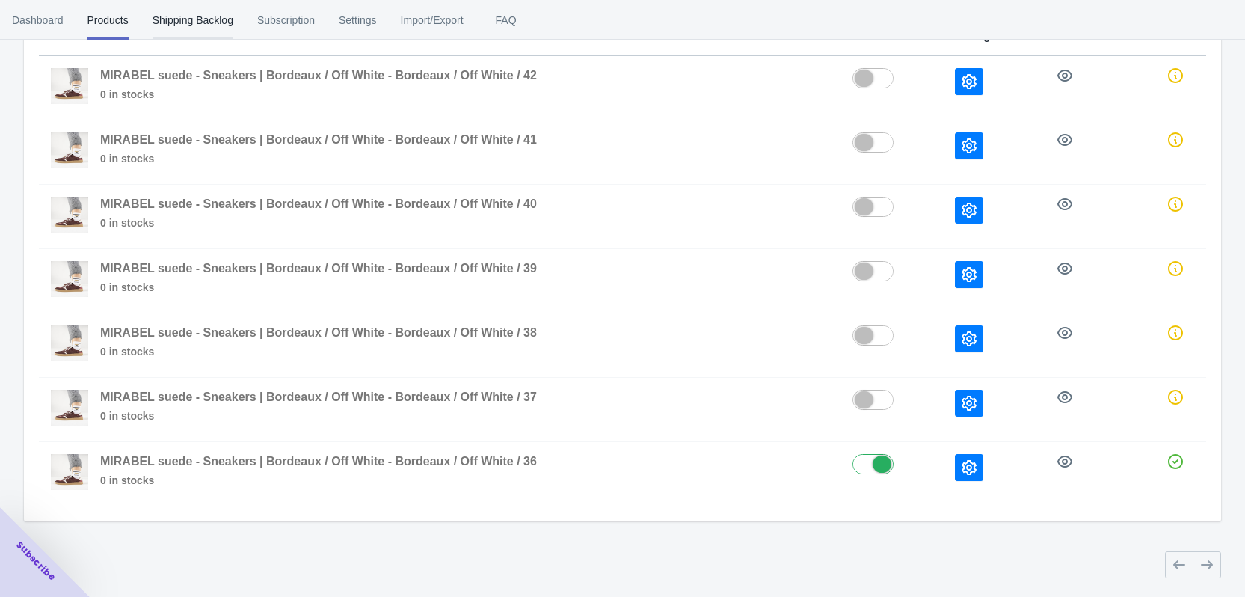
click at [166, 14] on span "Shipping Backlog" at bounding box center [193, 20] width 81 height 39
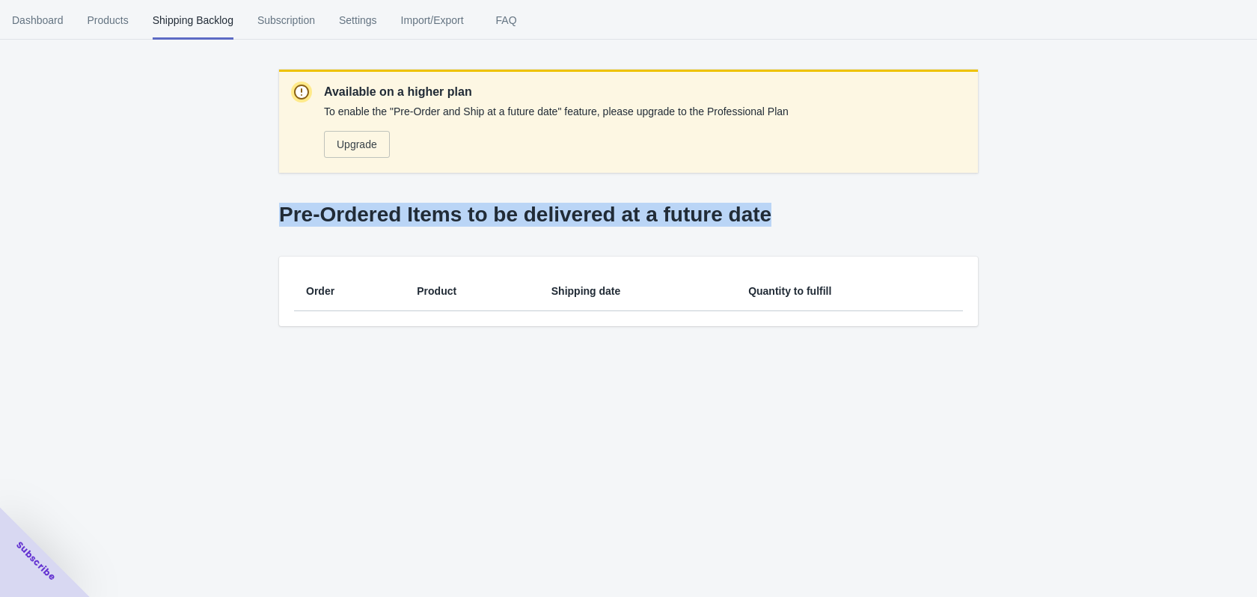
drag, startPoint x: 779, startPoint y: 214, endPoint x: 280, endPoint y: 221, distance: 499.0
click at [280, 221] on p "Pre-Ordered Items to be delivered at a future date" at bounding box center [628, 215] width 699 height 24
copy p "Pre-Ordered Items to be delivered at a future date"
click at [286, 13] on span "Subscription" at bounding box center [286, 20] width 58 height 39
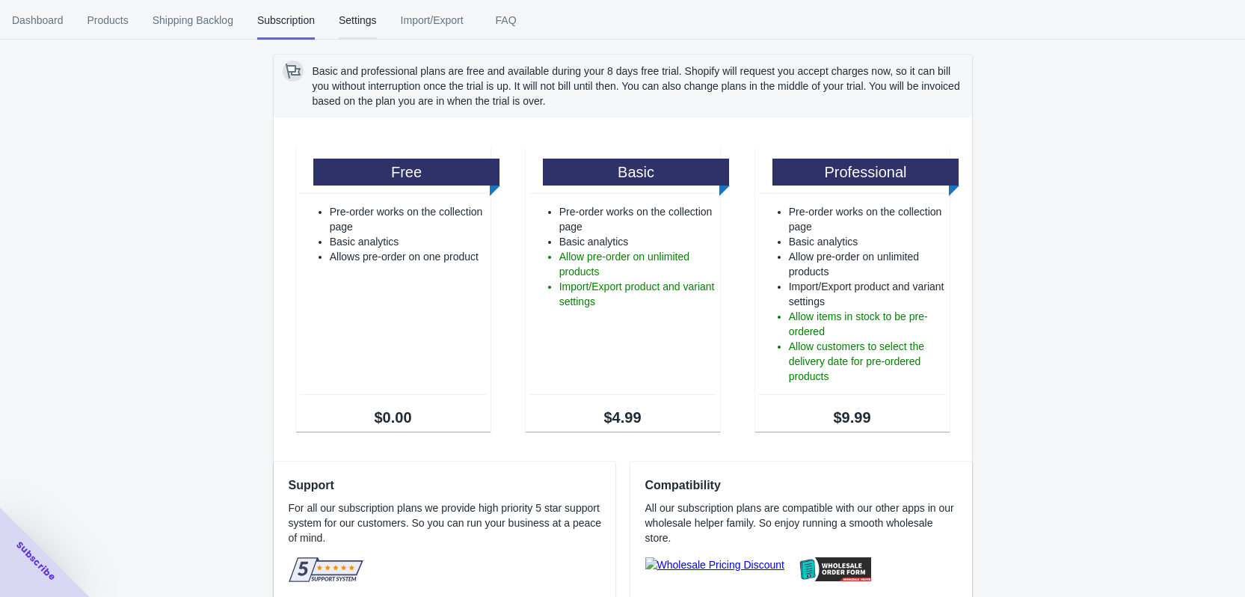
click at [349, 13] on span "Settings" at bounding box center [358, 20] width 38 height 39
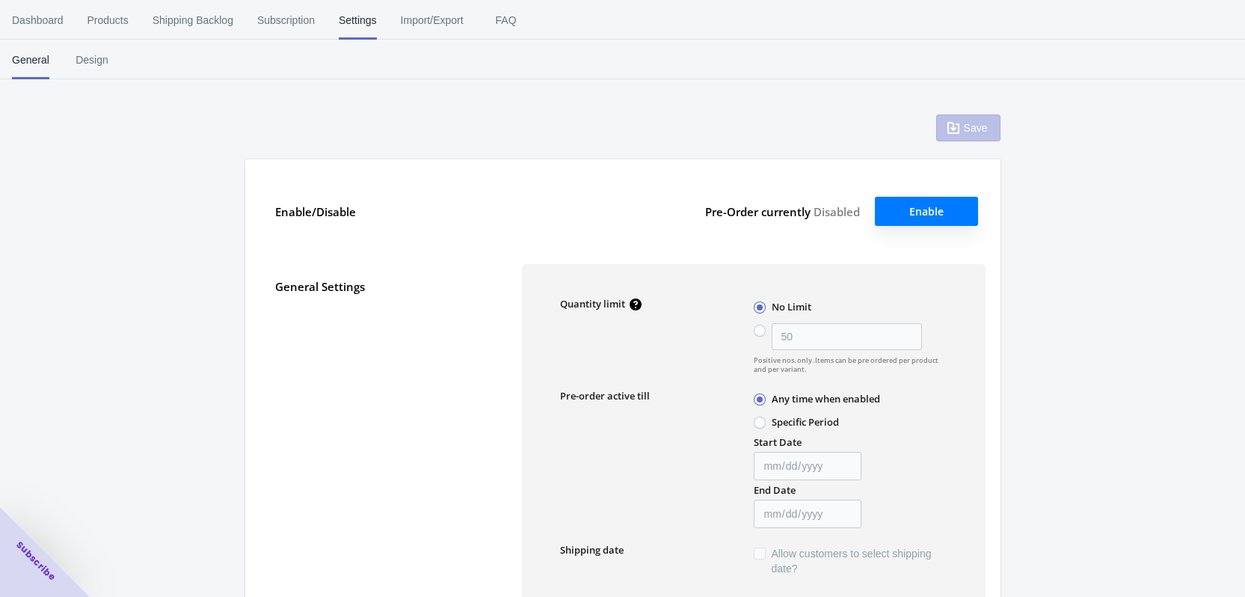
type input "50"
type textarea "Inventory level is <qty>. Some of the items will be pre-ordered."
type textarea "Only <qty> items left in stock."
type textarea "A maximum of <qty> products can be pre ordered."
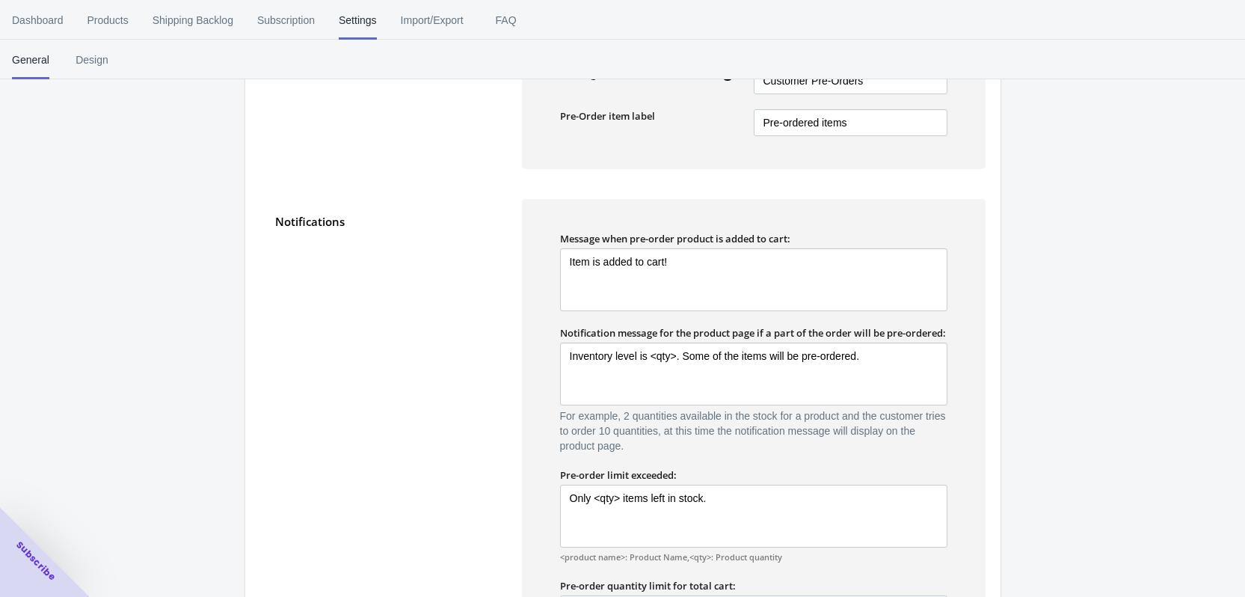
scroll to position [725, 0]
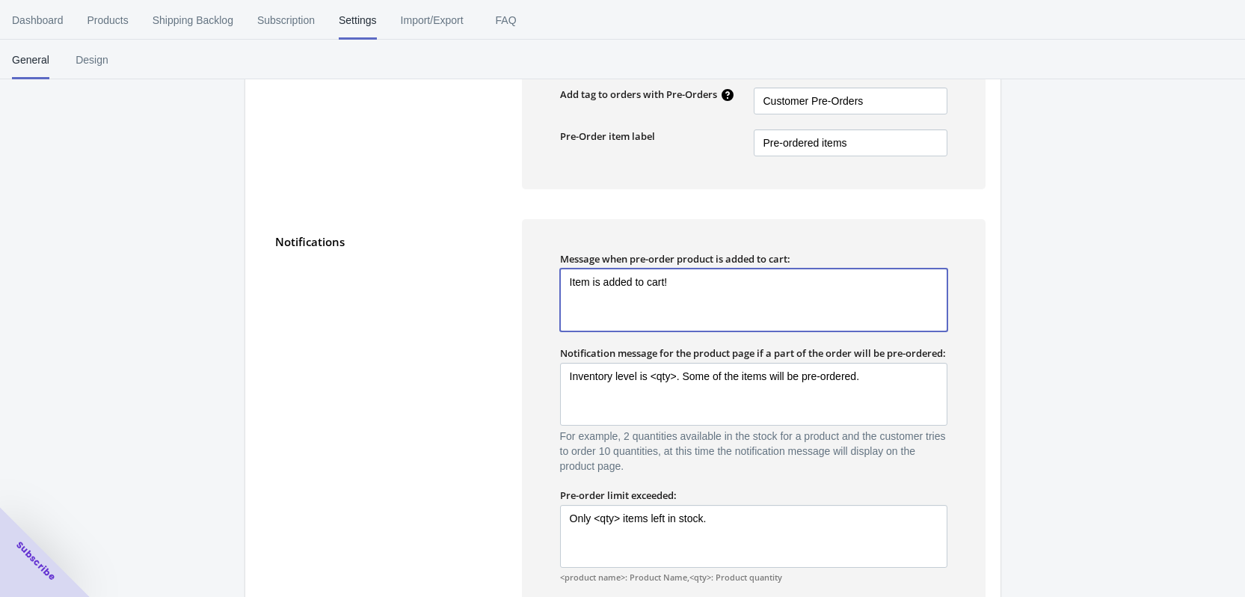
drag, startPoint x: 626, startPoint y: 282, endPoint x: 533, endPoint y: 285, distance: 93.5
click at [533, 285] on div "Message when pre-order product is added to cart: Item is added to cart! Item is…" at bounding box center [754, 473] width 464 height 509
type textarea "D"
type textarea "J"
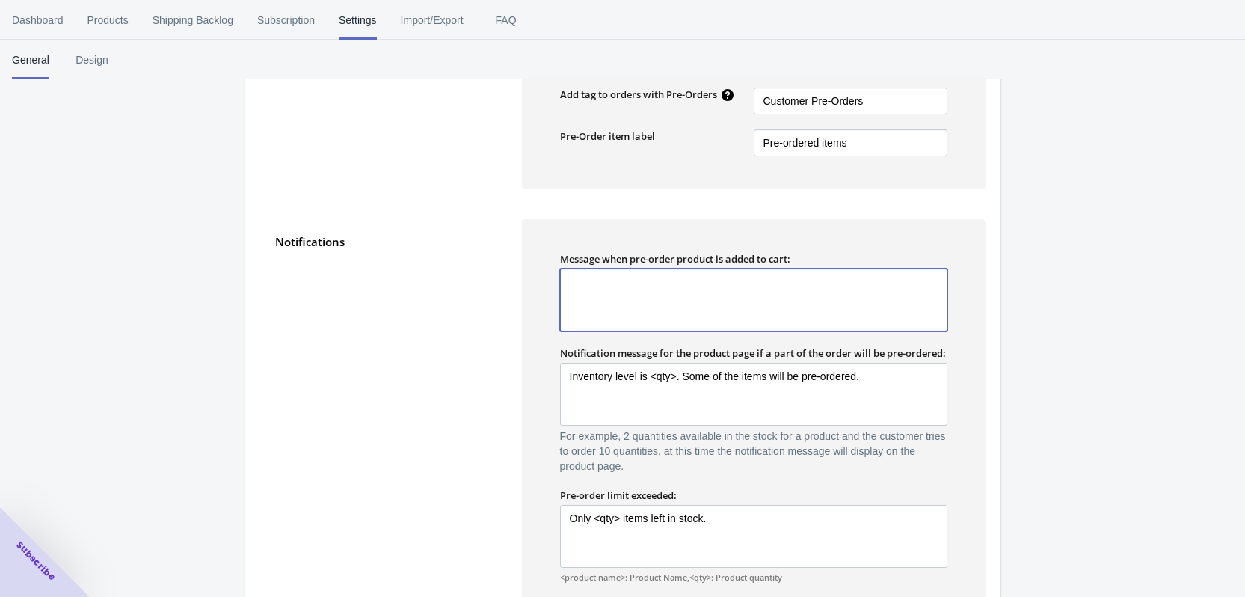
type textarea "D"
type textarea "Pre order is toegevoegd aan winkelwagen"
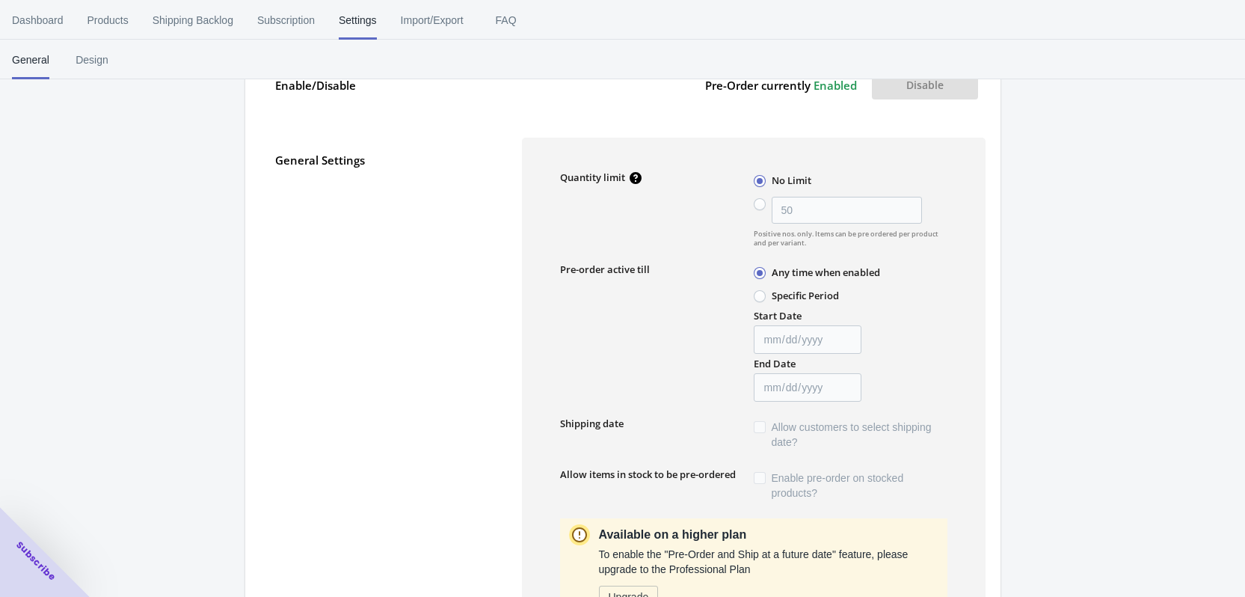
scroll to position [111, 0]
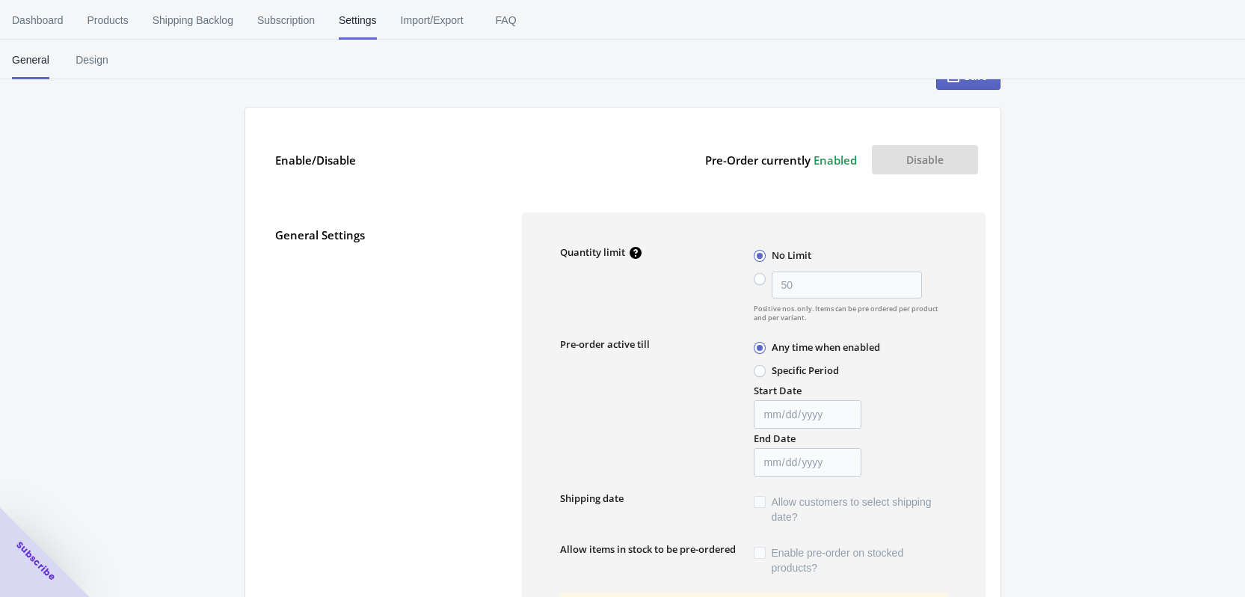
click at [758, 278] on span at bounding box center [760, 279] width 12 height 12
click at [758, 276] on input "50" at bounding box center [758, 275] width 1 height 1
radio input "true"
click at [764, 258] on span at bounding box center [760, 256] width 12 height 12
click at [758, 253] on input "No Limit" at bounding box center [758, 252] width 1 height 1
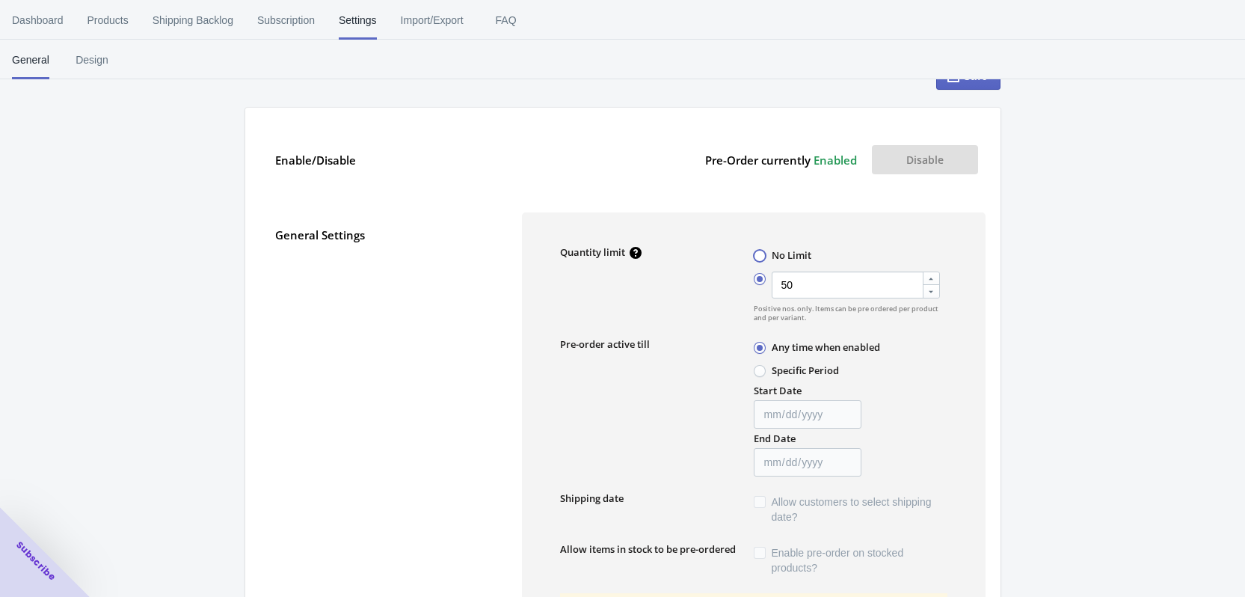
radio input "true"
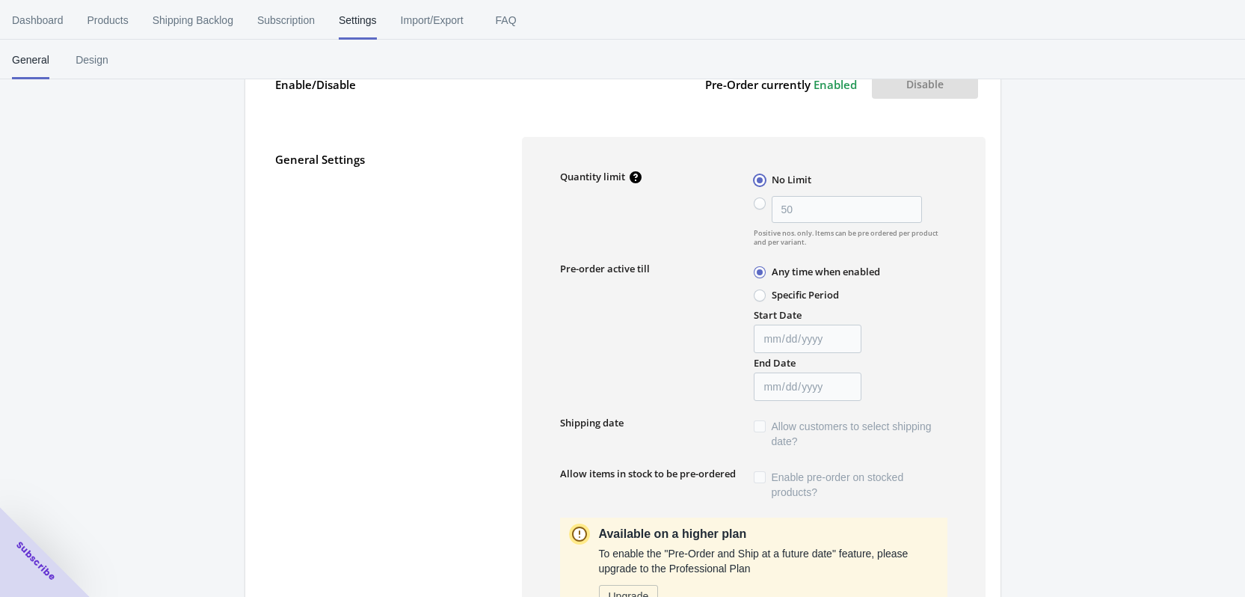
scroll to position [336, 0]
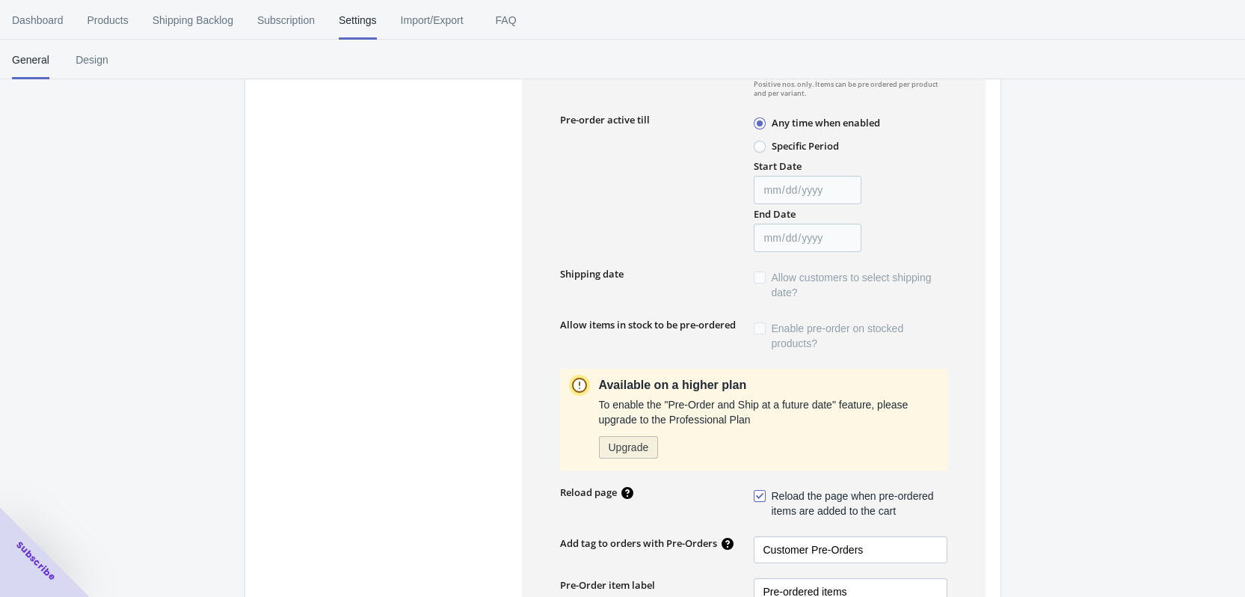
click at [639, 448] on span "Upgrade" at bounding box center [629, 447] width 40 height 12
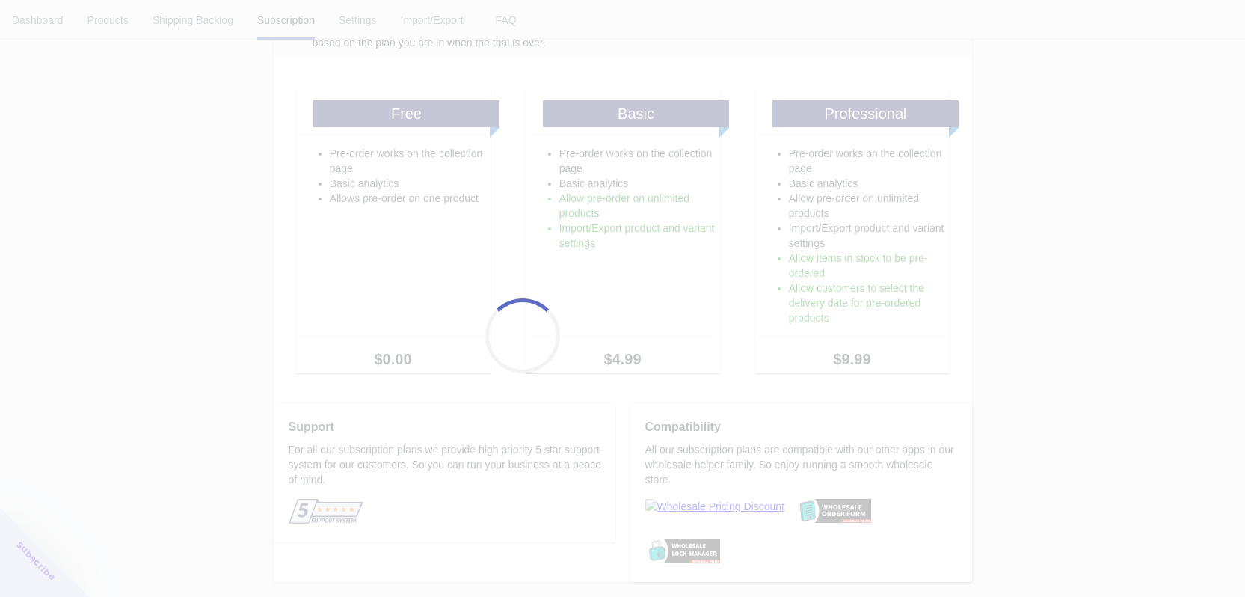
scroll to position [5, 0]
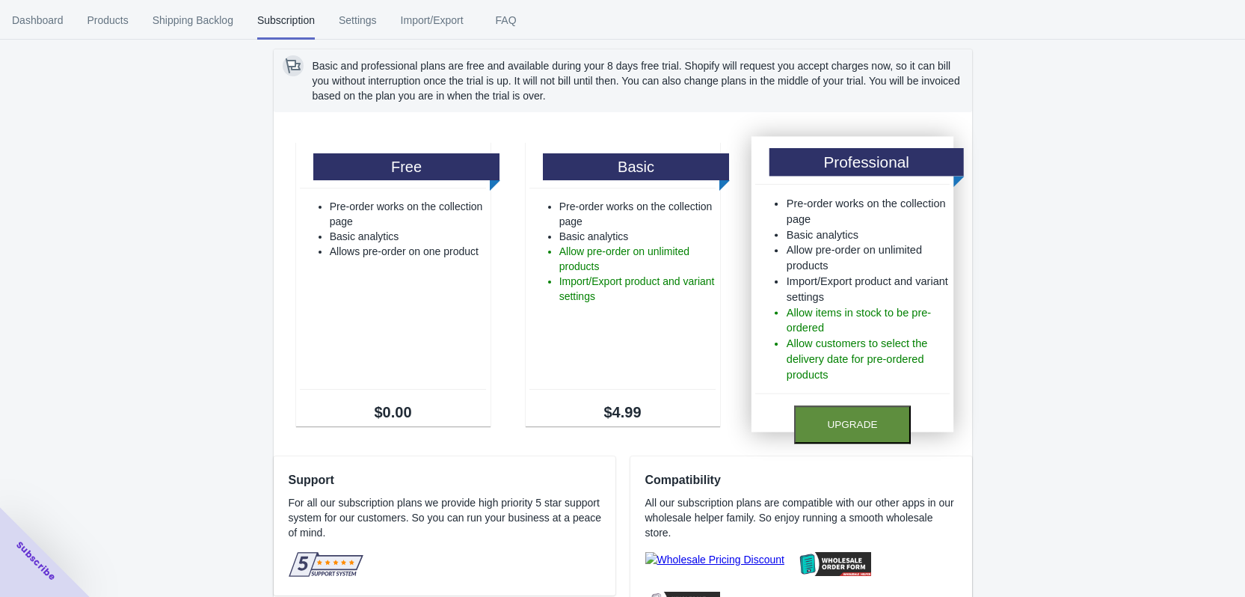
click at [866, 418] on button "Upgrade" at bounding box center [852, 424] width 117 height 38
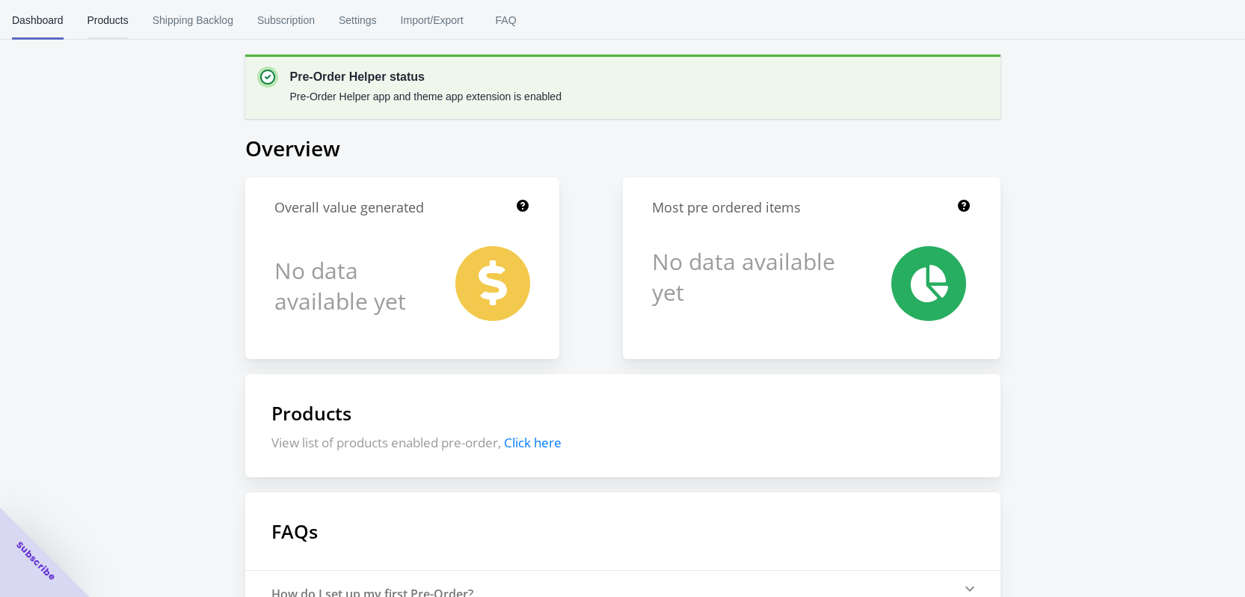
click at [99, 10] on span "Products" at bounding box center [108, 20] width 41 height 39
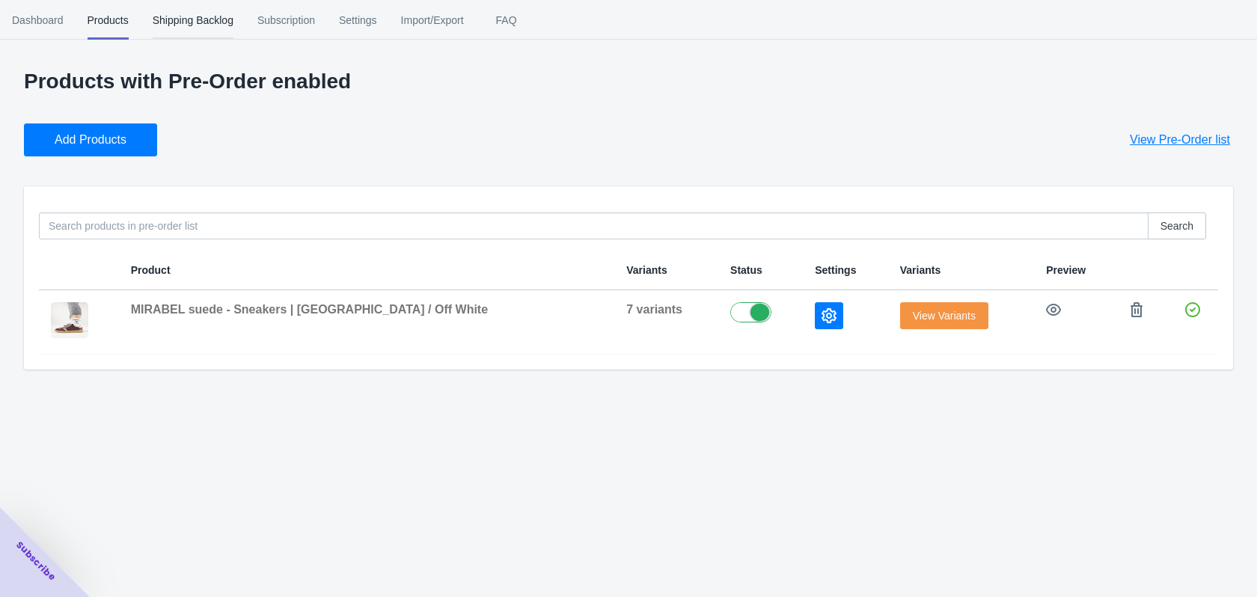
click at [177, 20] on span "Shipping Backlog" at bounding box center [193, 20] width 81 height 39
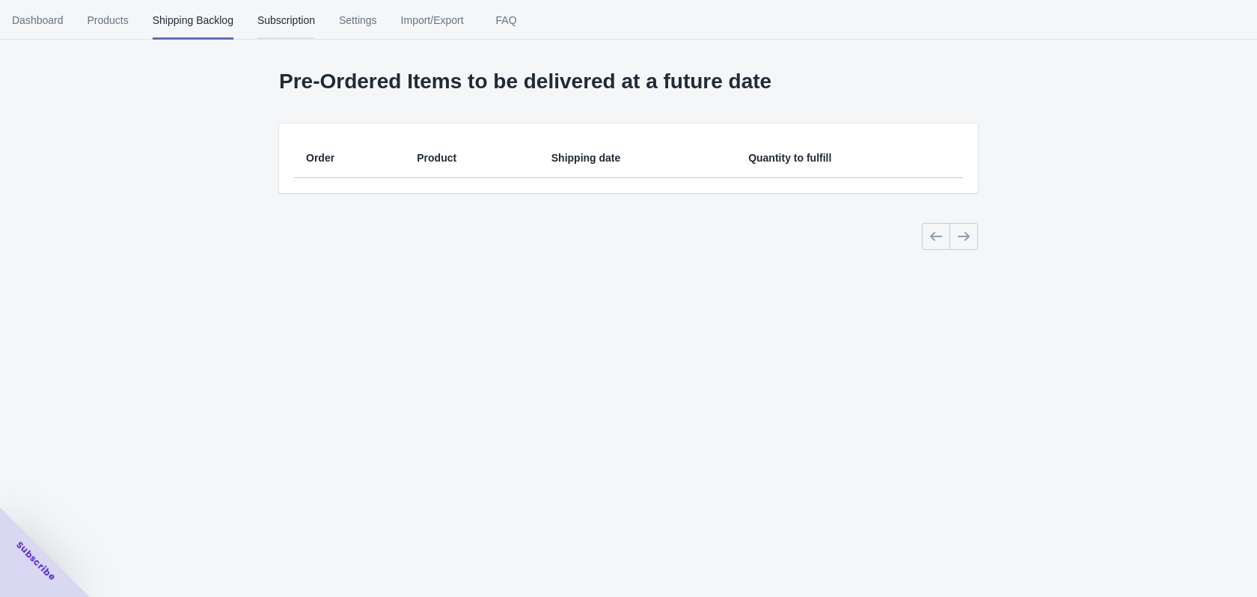
click at [275, 31] on span "Subscription" at bounding box center [286, 20] width 58 height 39
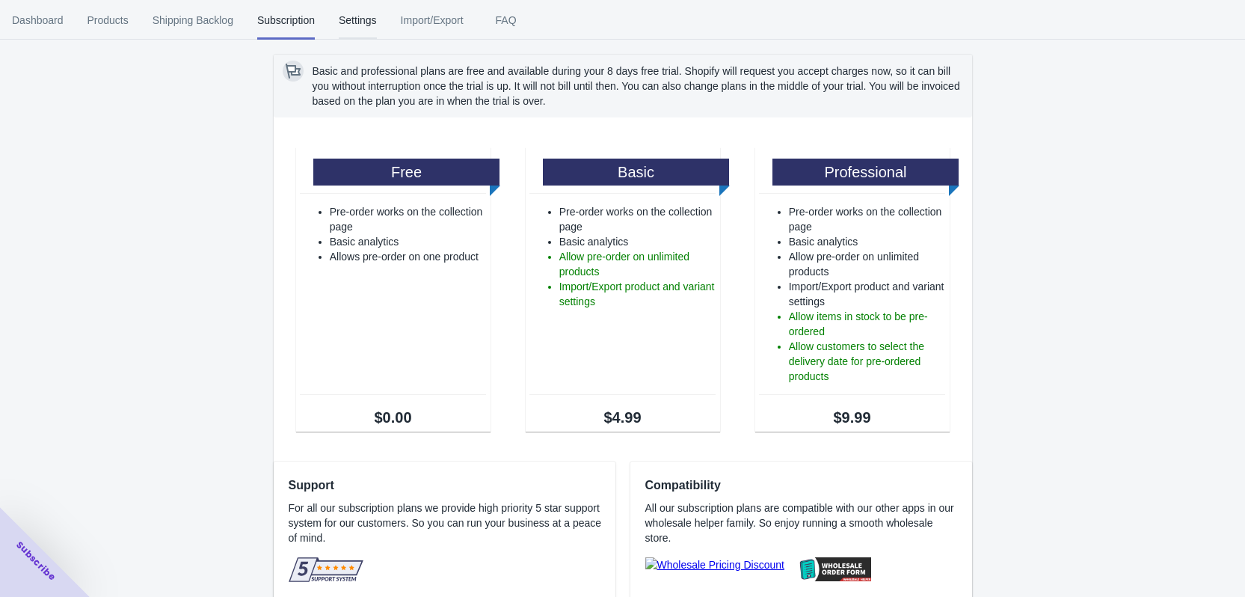
click at [364, 22] on span "Settings" at bounding box center [358, 20] width 38 height 39
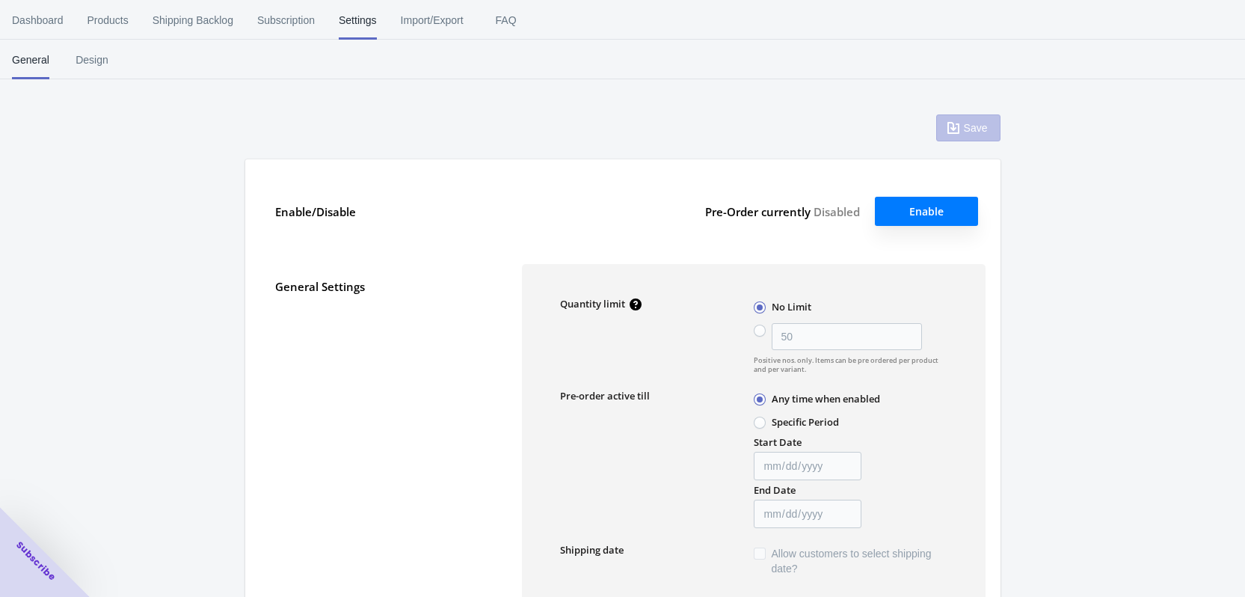
type input "50"
type textarea "Inventory level is <qty>. Some of the items will be pre-ordered."
type textarea "Only <qty> items left in stock."
type textarea "A maximum of <qty> products can be pre ordered."
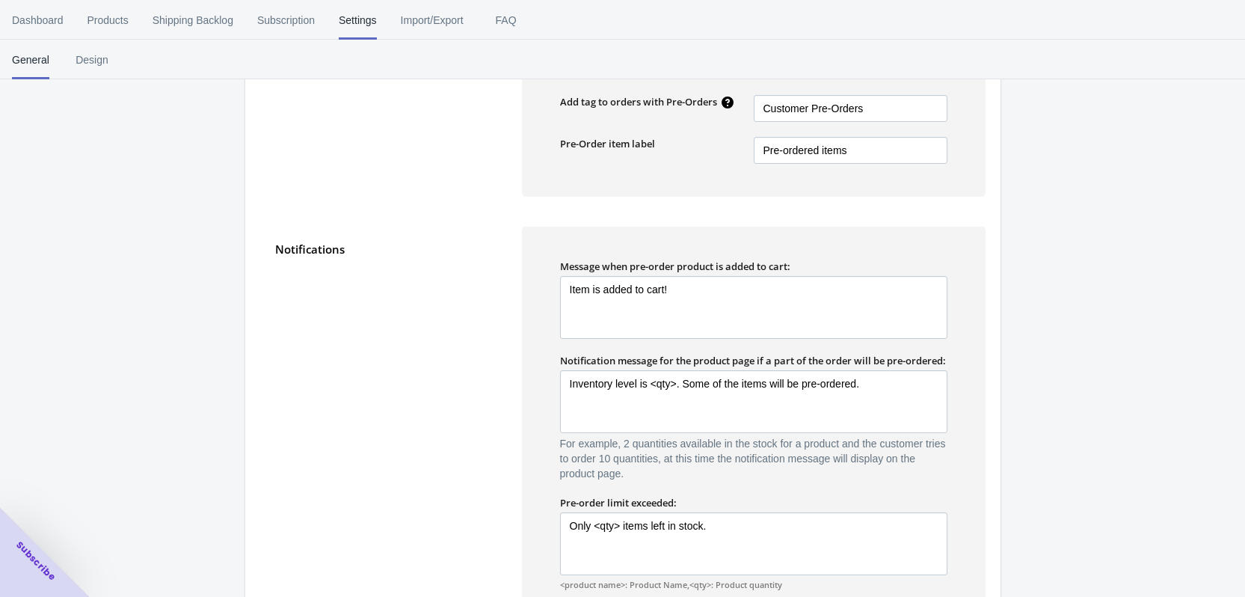
scroll to position [748, 0]
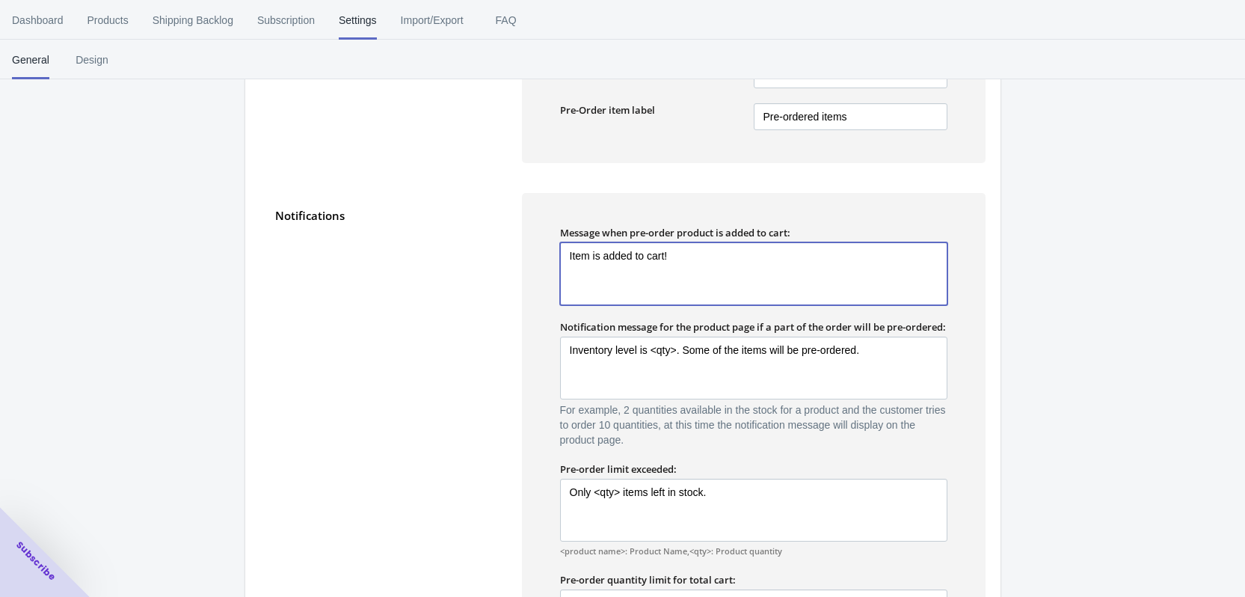
drag, startPoint x: 711, startPoint y: 251, endPoint x: 520, endPoint y: 248, distance: 191.5
click at [520, 248] on div "Notifications Message when pre-order product is added to cart: Item is added to…" at bounding box center [623, 440] width 726 height 524
drag, startPoint x: 629, startPoint y: 255, endPoint x: 526, endPoint y: 244, distance: 103.8
click at [537, 248] on div "Message when pre-order product is added to cart: De Pre-order is toegevoegd aan…" at bounding box center [754, 447] width 464 height 509
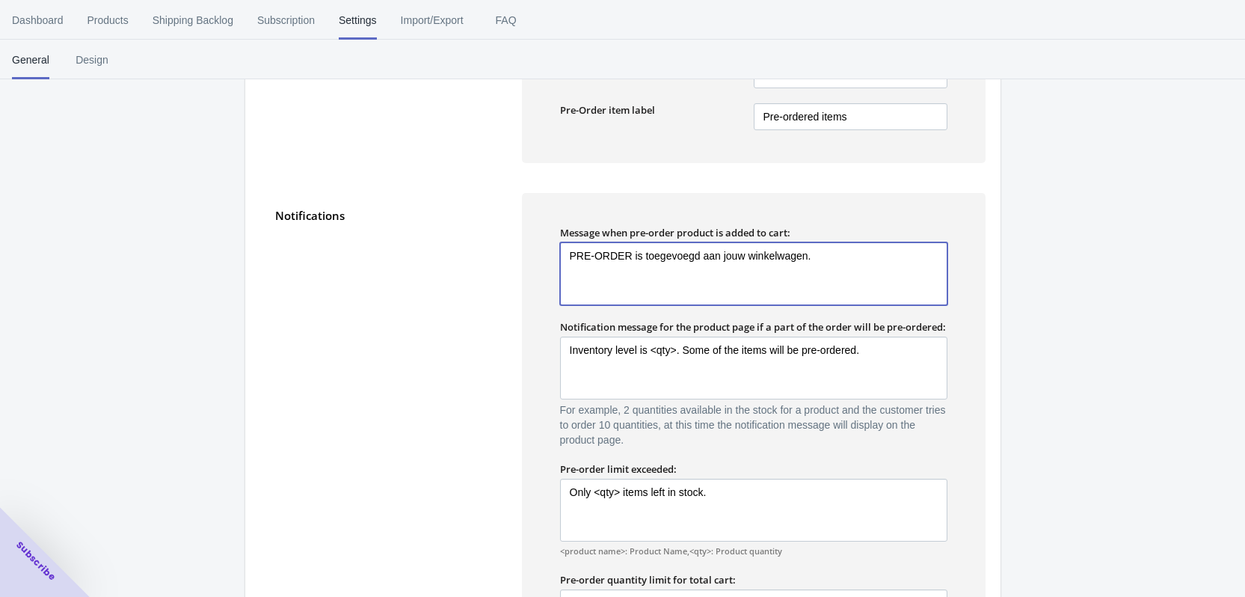
drag, startPoint x: 810, startPoint y: 257, endPoint x: 716, endPoint y: 254, distance: 94.3
click at [716, 254] on textarea "PRE-ORDER is toegevoegd aan jouw winkelwagen." at bounding box center [753, 273] width 387 height 63
type textarea "PRE-ORDER is toegevoegd aan winkelwagen!"
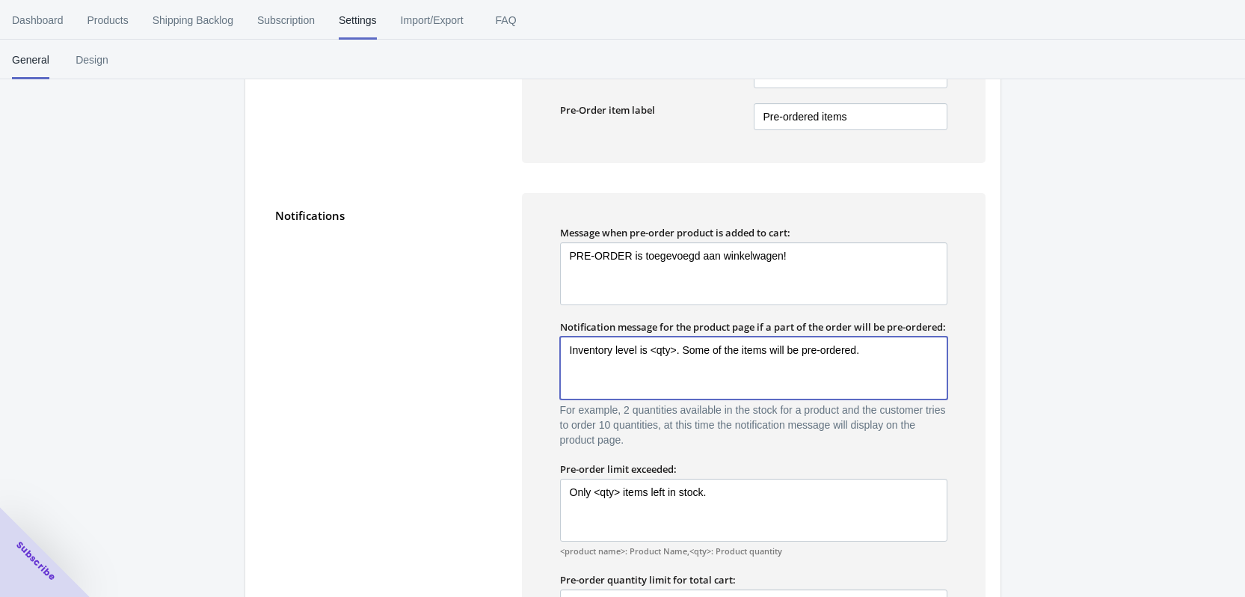
drag, startPoint x: 871, startPoint y: 362, endPoint x: 569, endPoint y: 374, distance: 302.4
click at [569, 374] on textarea "Inventory level is <qty>. Some of the items will be pre-ordered." at bounding box center [753, 368] width 387 height 63
paste textarea "Het voorraadniveau is <aantal>. Sommige artikelen worden op pre-order besteld."
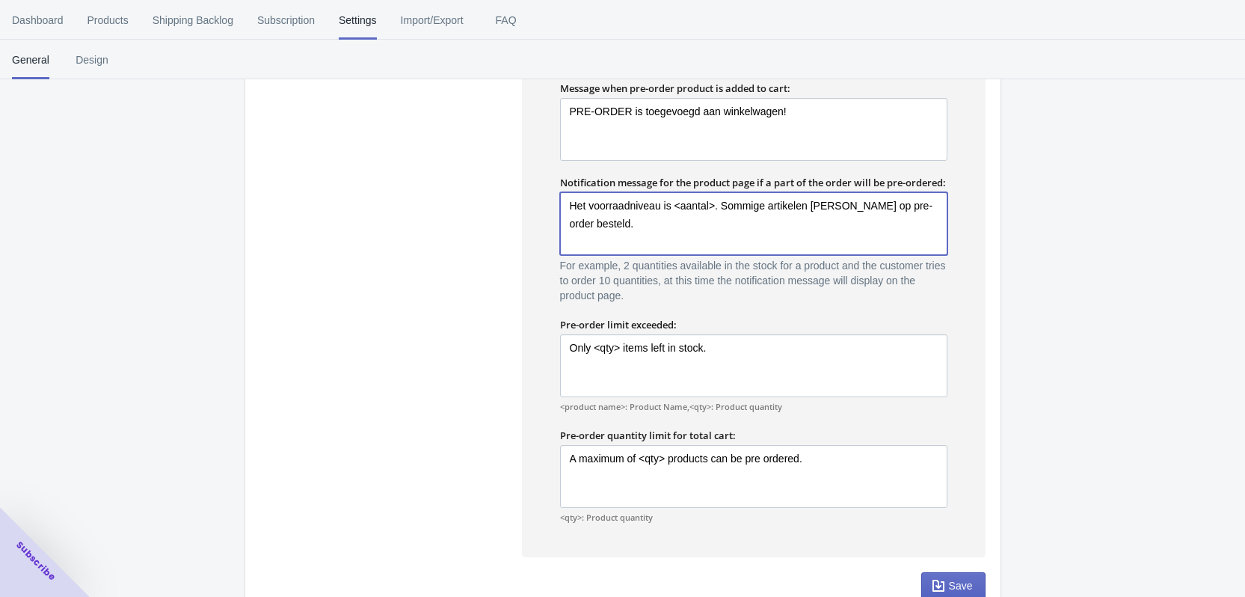
scroll to position [957, 0]
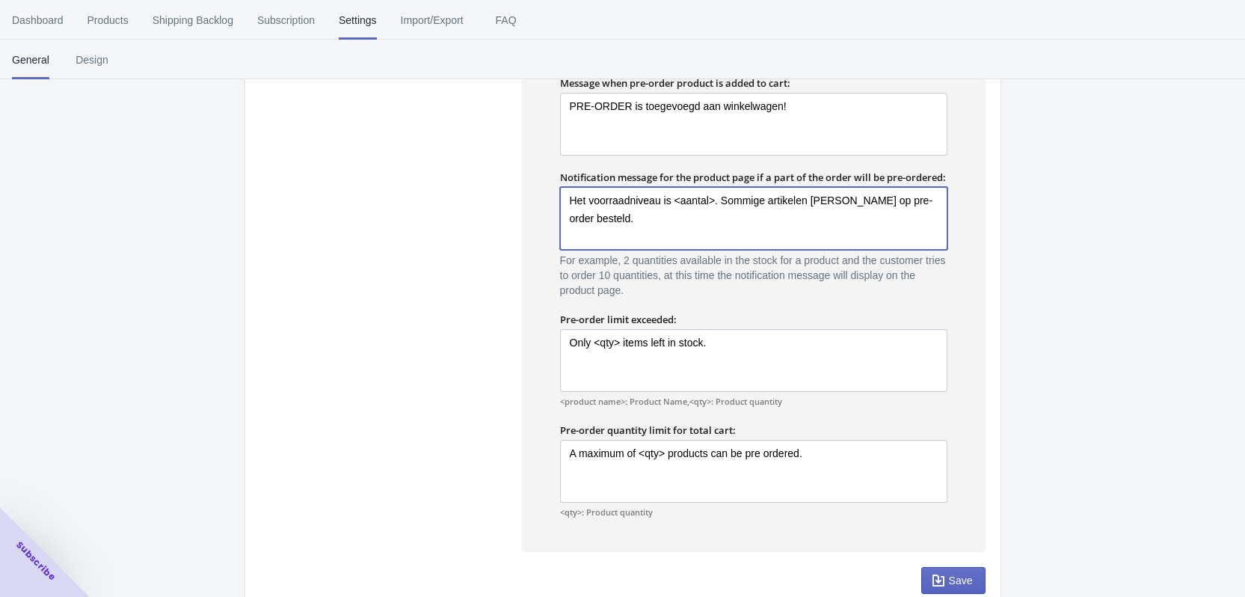
type textarea "Het voorraadniveau is <aantal>. Sommige artikelen worden op pre-order besteld."
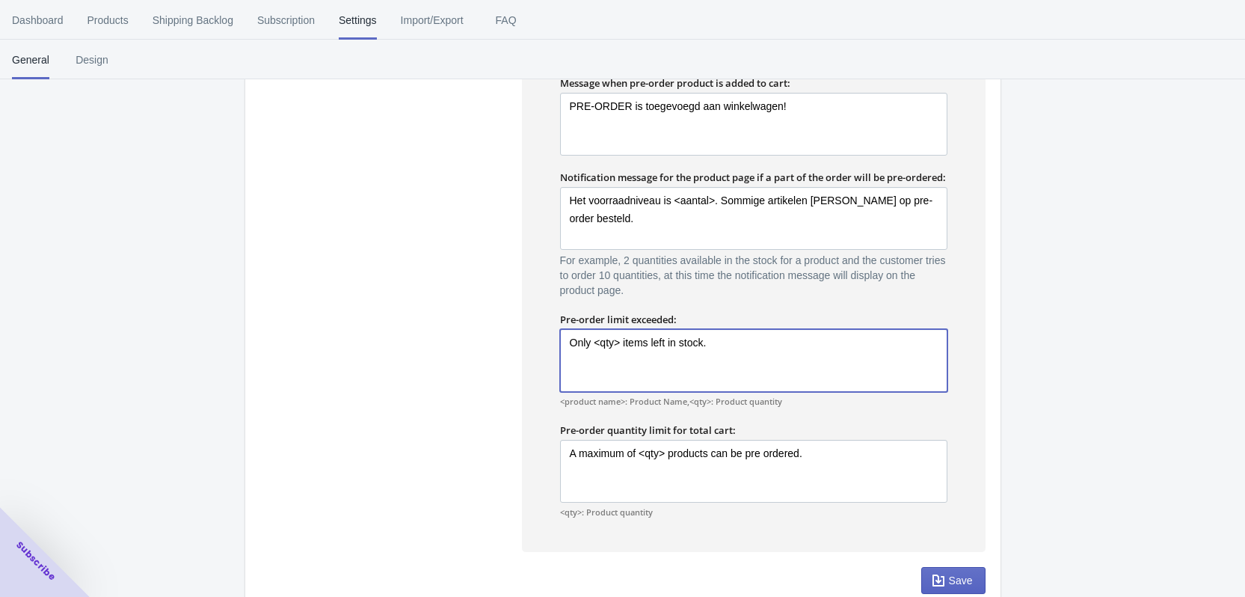
drag, startPoint x: 729, startPoint y: 355, endPoint x: 544, endPoint y: 352, distance: 185.5
click at [544, 352] on div "Message when pre-order product is added to cart: PRE-ORDER is toegevoegd aan wi…" at bounding box center [754, 297] width 464 height 509
paste textarea "Er zijn nog maar <aantal> artikelen op voorraad."
type textarea "Er zijn nog maar <aantal> artikelen op voorraad."
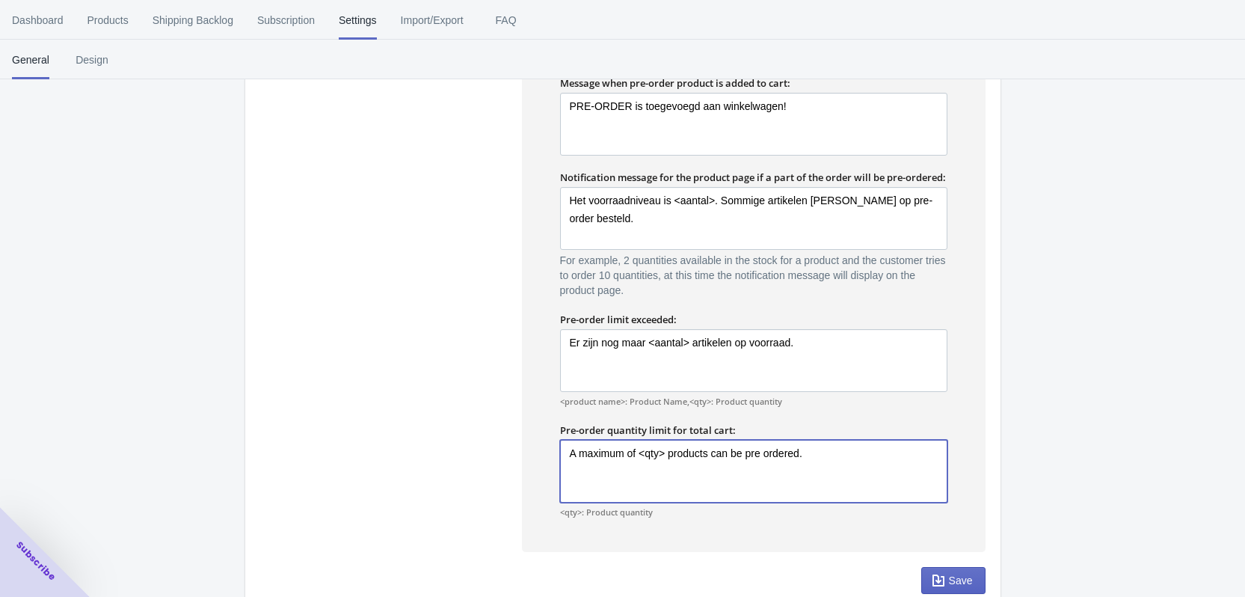
drag, startPoint x: 824, startPoint y: 467, endPoint x: 508, endPoint y: 463, distance: 316.4
click at [508, 463] on div "Notifications Message when pre-order product is added to cart: PRE-ORDER is toe…" at bounding box center [623, 290] width 726 height 524
paste textarea "Er kunnen maximaal <aantal> producten worden gereserveerd."
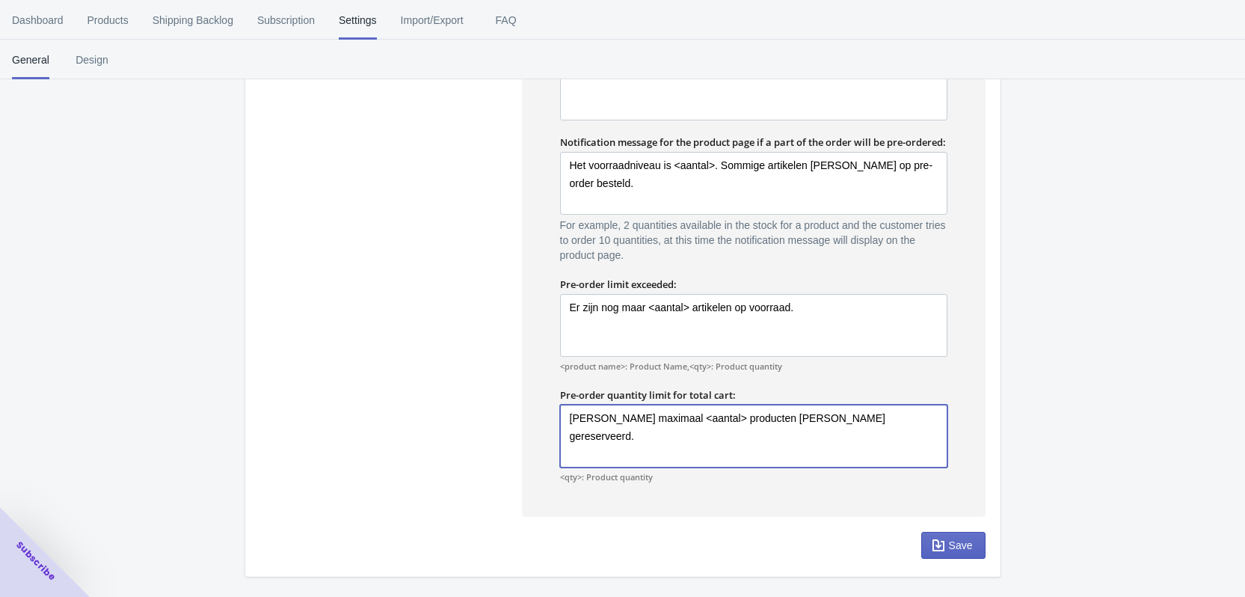
scroll to position [1006, 0]
type textarea "Er kunnen maximaal <aantal> producten worden gereserveerd."
click at [954, 550] on span "Save" at bounding box center [961, 545] width 24 height 12
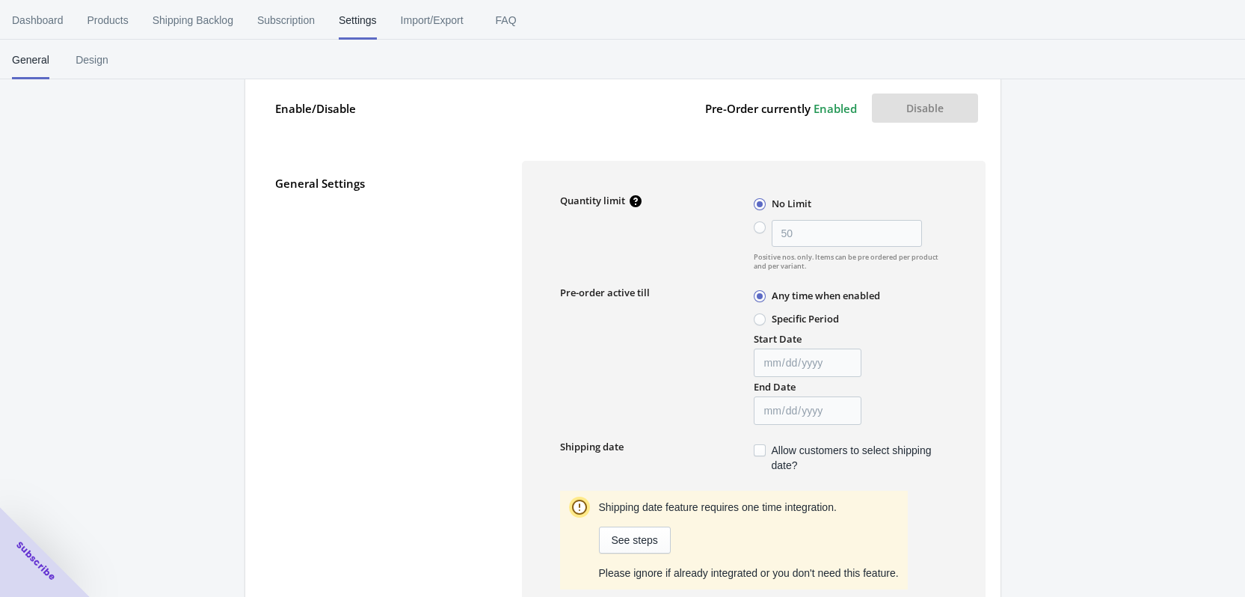
scroll to position [0, 0]
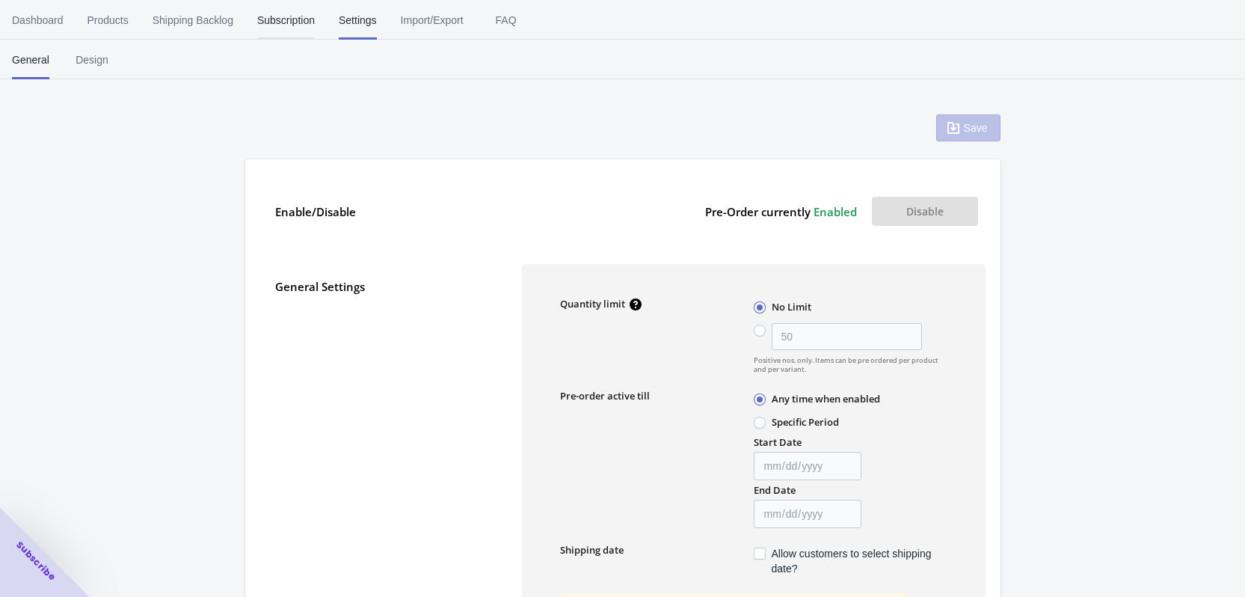
click at [278, 20] on span "Subscription" at bounding box center [286, 20] width 58 height 39
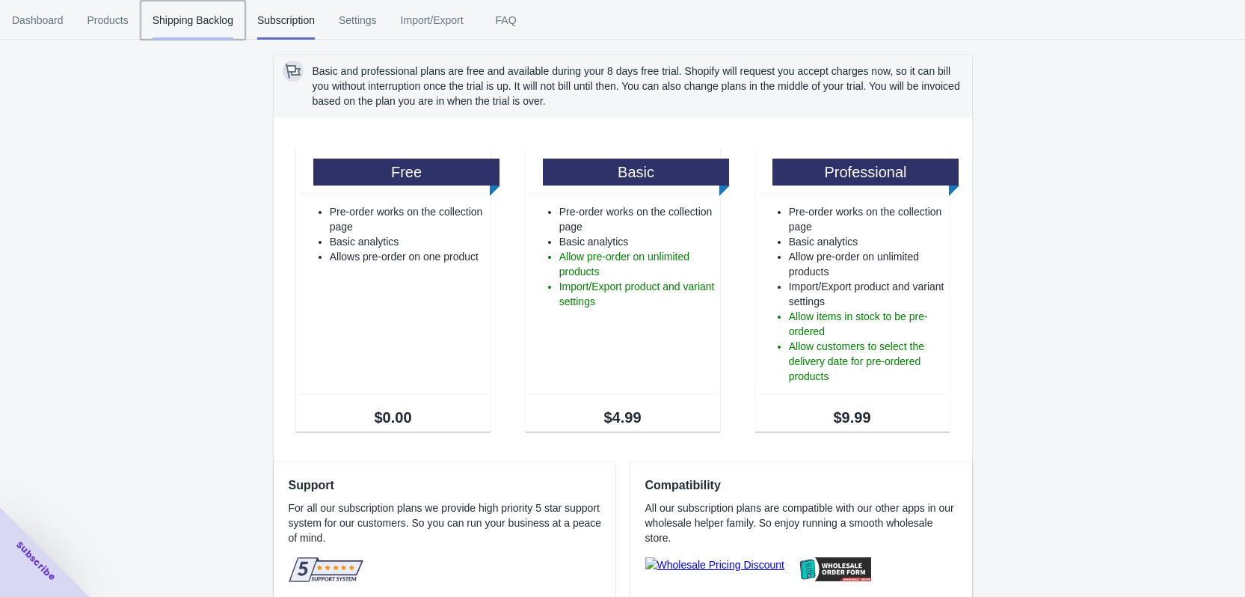
click at [184, 17] on span "Shipping Backlog" at bounding box center [193, 20] width 81 height 39
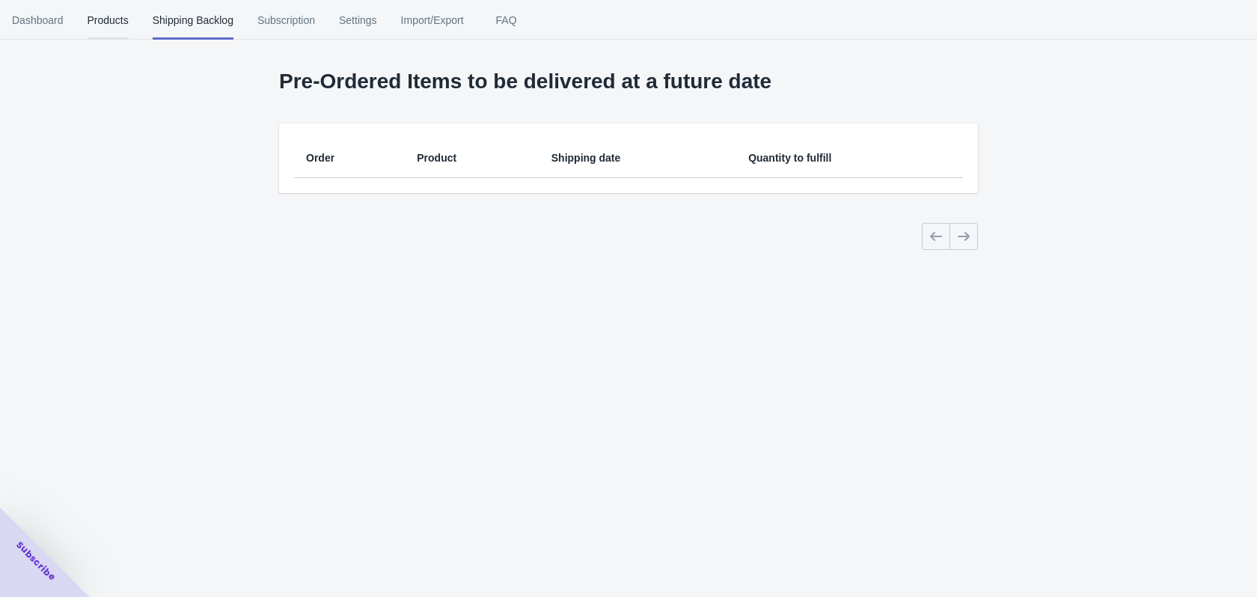
click at [100, 13] on span "Products" at bounding box center [108, 20] width 41 height 39
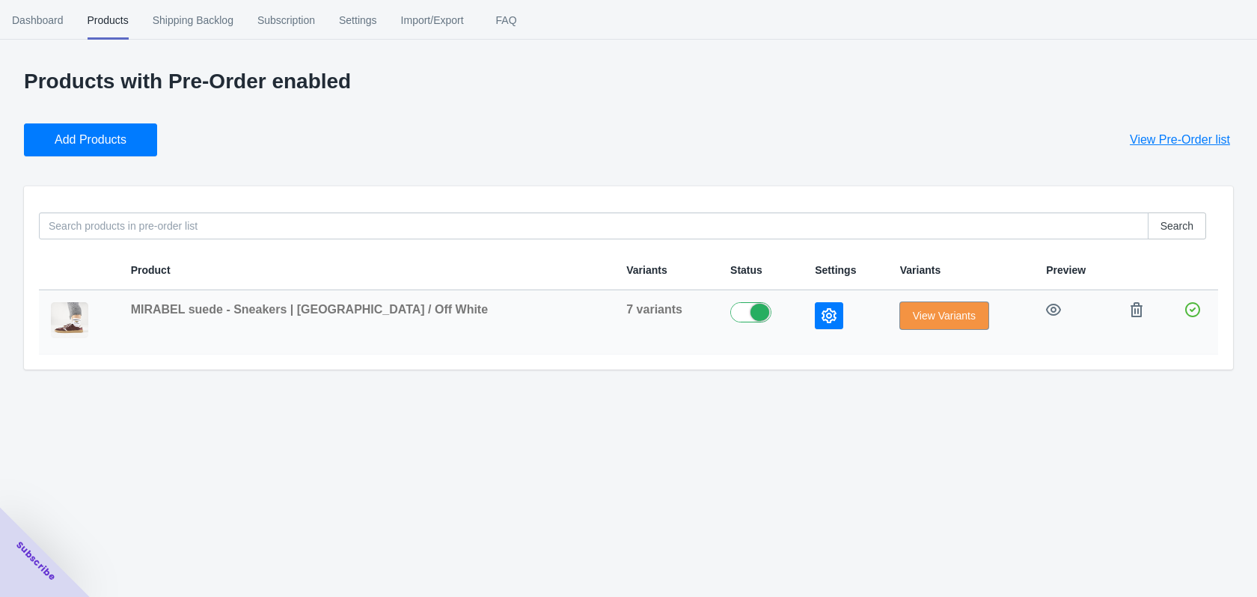
click at [913, 316] on span "View Variants" at bounding box center [944, 316] width 63 height 12
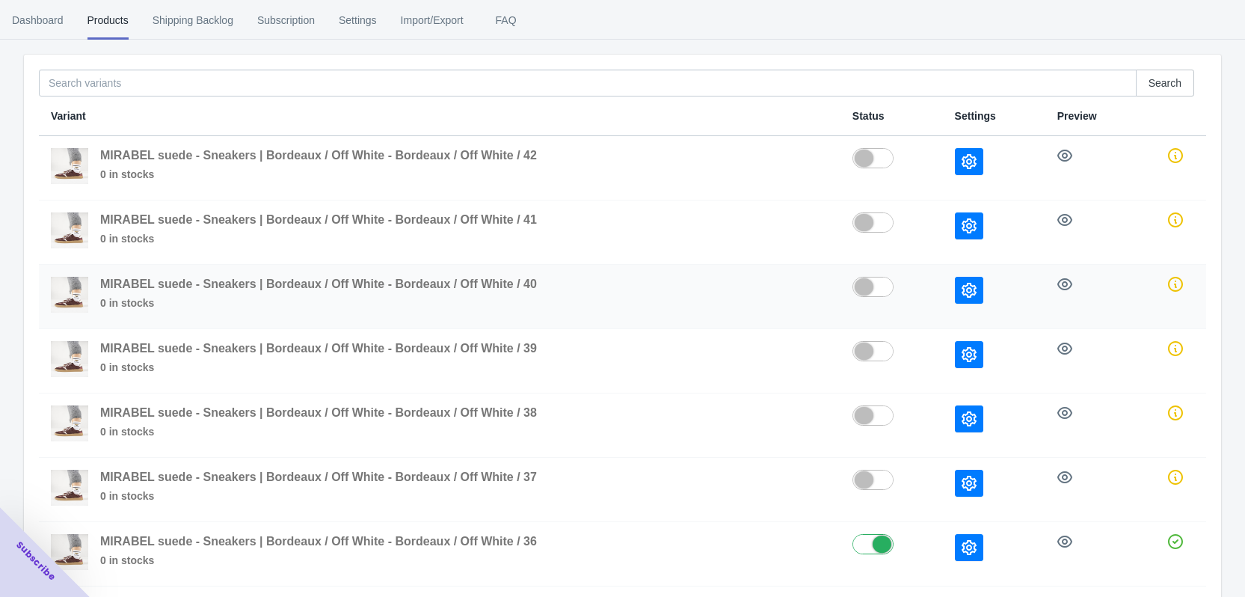
scroll to position [189, 0]
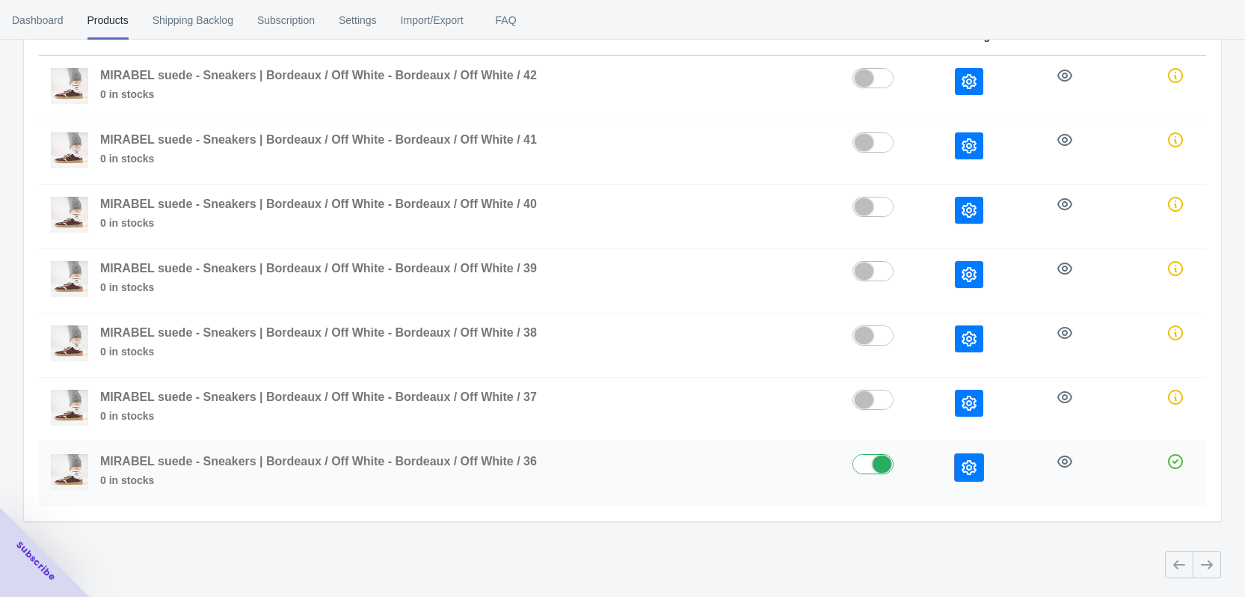
click at [981, 470] on button "button" at bounding box center [969, 467] width 28 height 27
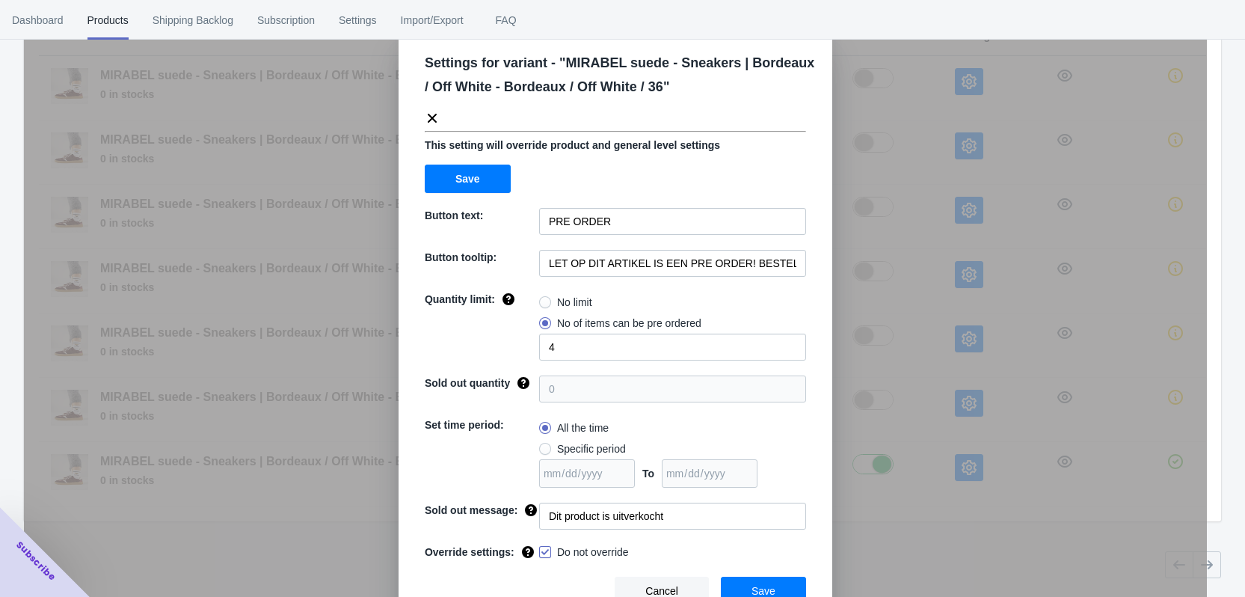
scroll to position [51, 0]
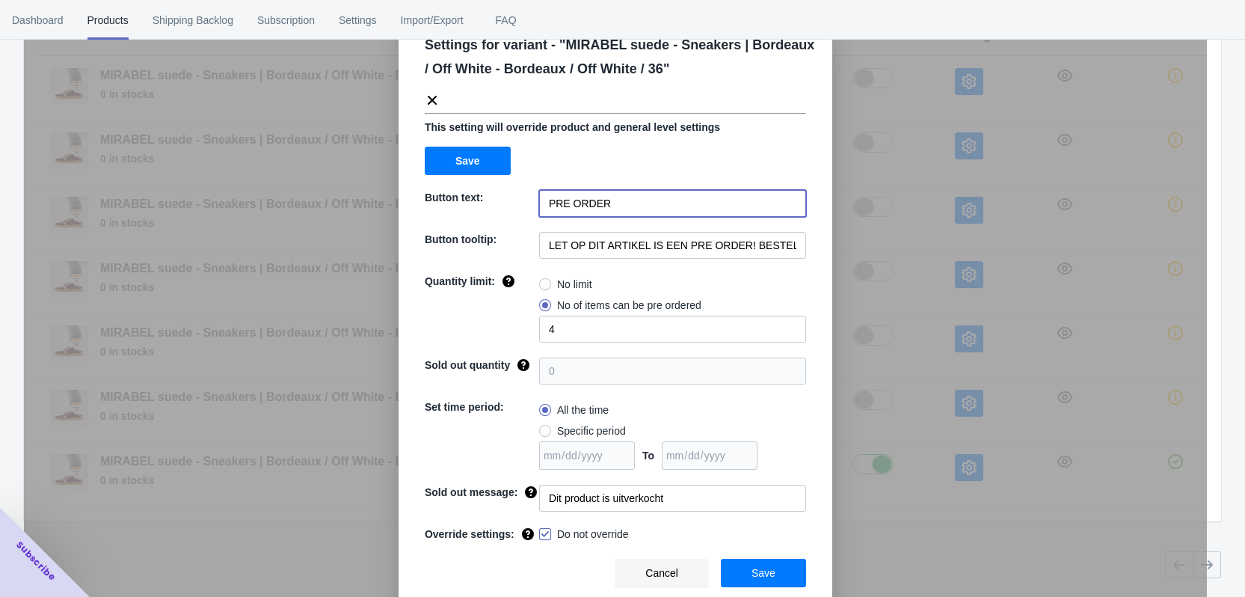
drag, startPoint x: 603, startPoint y: 203, endPoint x: 522, endPoint y: 203, distance: 80.8
click at [522, 203] on div "Button text: PRE ORDER" at bounding box center [615, 203] width 381 height 27
click at [804, 415] on div "Settings for variant - " MIRABEL suede - Sneakers | Bordeaux / Off White - Bord…" at bounding box center [616, 309] width 434 height 599
click at [497, 200] on div "Button text: PRE-ORDER" at bounding box center [615, 203] width 381 height 27
type input "PRE ORDER"
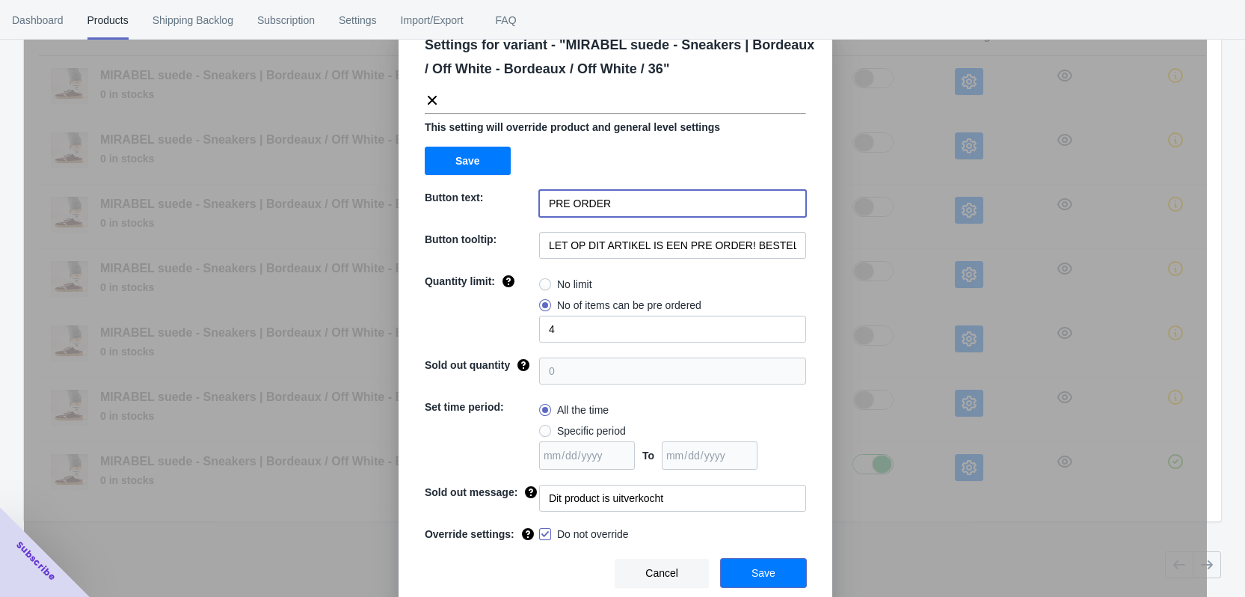
click at [764, 585] on button "Save" at bounding box center [763, 573] width 85 height 28
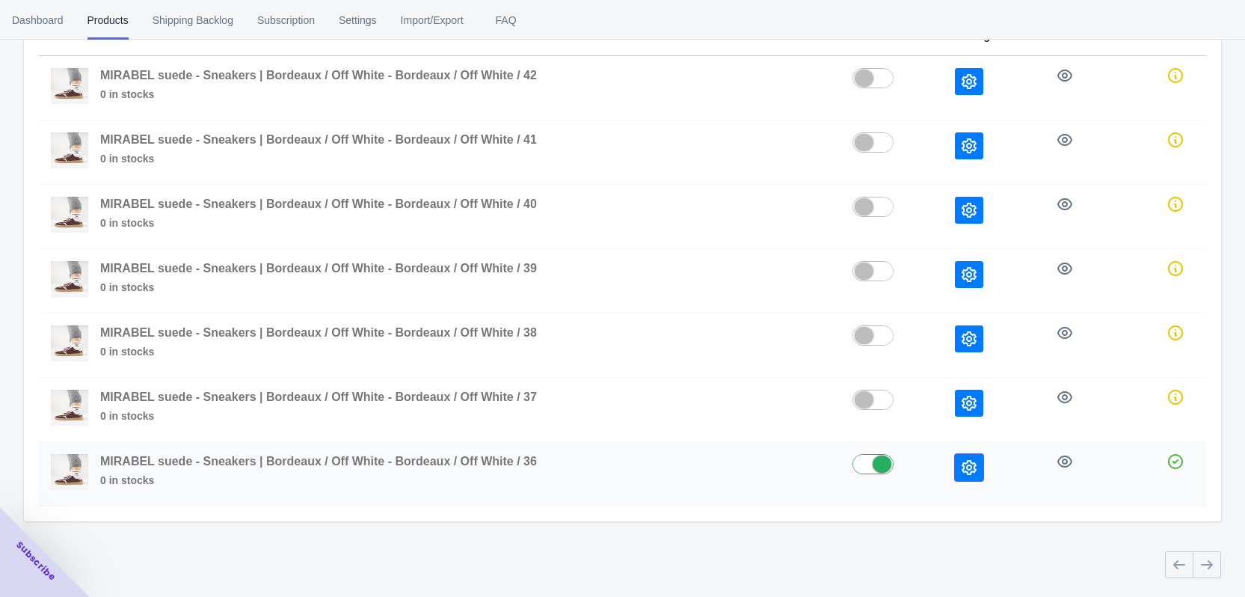
click at [970, 476] on button "button" at bounding box center [969, 467] width 28 height 27
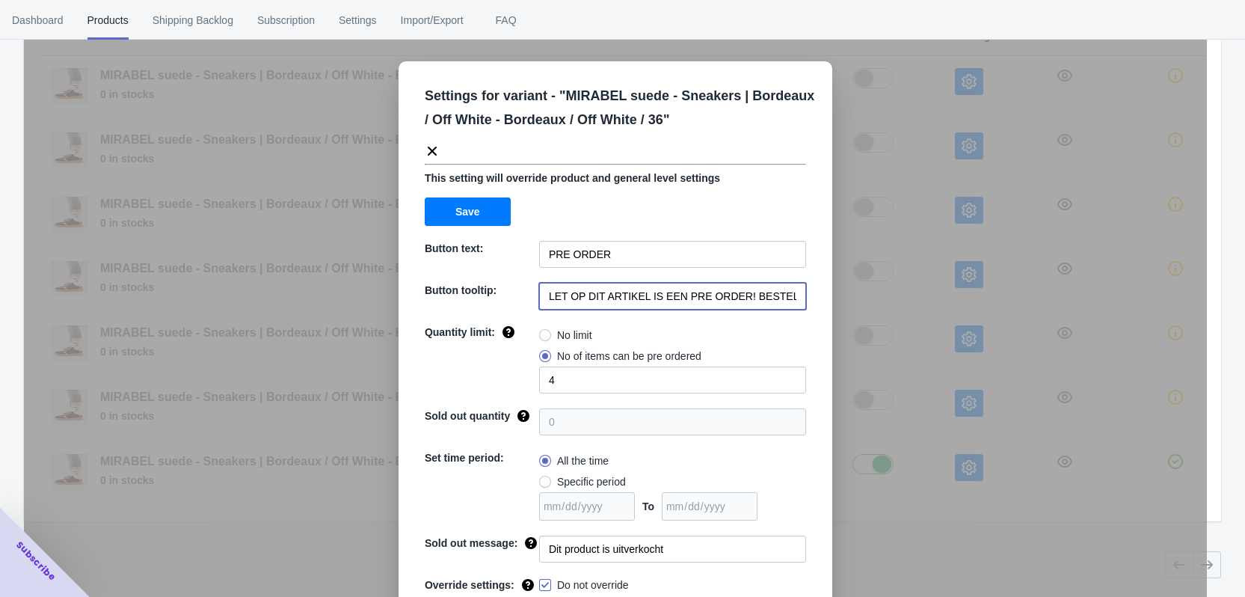
click at [761, 295] on input "LET OP DIT ARTIKEL IS EEN PRE ORDER! BESTEL GEEN ANDERE ITEMS I.C.M EEN PRE ORD…" at bounding box center [672, 296] width 267 height 27
click at [708, 294] on input "LET OP DIT ARTIKEL IS EEN PRE ORDER! BESTEL GEEN ANDERE ITEMS I.C.M EEN PRE ORD…" at bounding box center [672, 296] width 267 height 27
click at [785, 291] on input "LET OP DIT ARTIKEL IS EEN PRE ORDER! BESTEL GEEN ANDERE ITEMS I.C.M. EEN PRE OR…" at bounding box center [672, 296] width 267 height 27
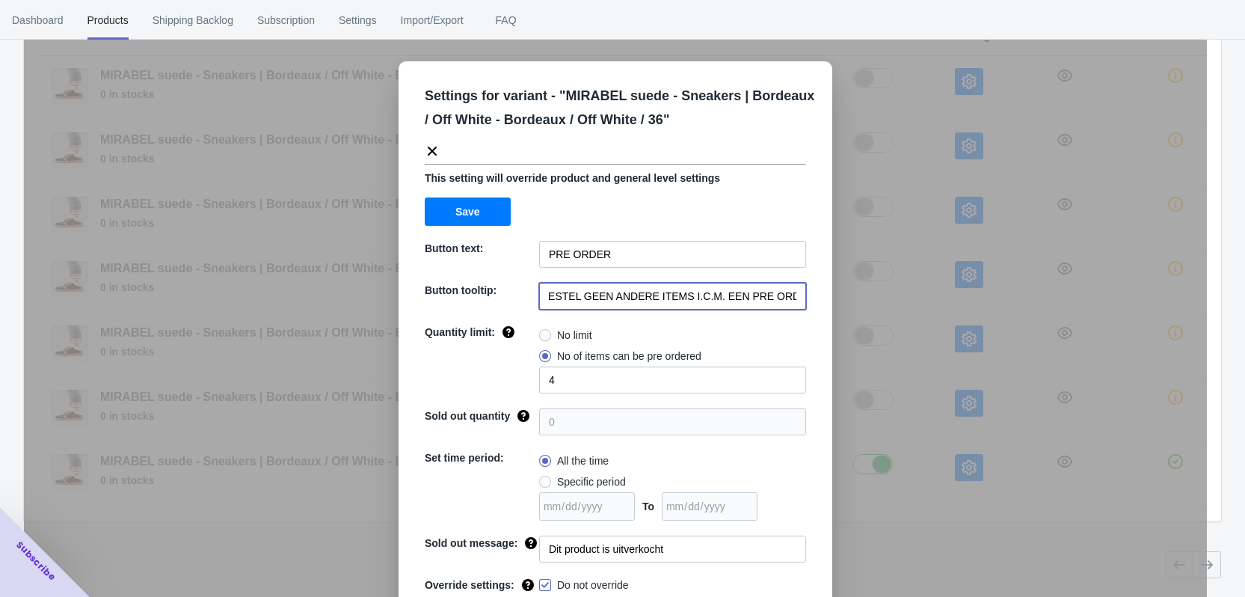
type input "LET OP DIT ARTIKEL IS EEN PRE ORDER! BESTEL GEEN ANDERE ITEMS I.C.M. EEN PRE OR…"
click at [777, 349] on div "No limit No of items can be pre ordered 4" at bounding box center [672, 359] width 267 height 69
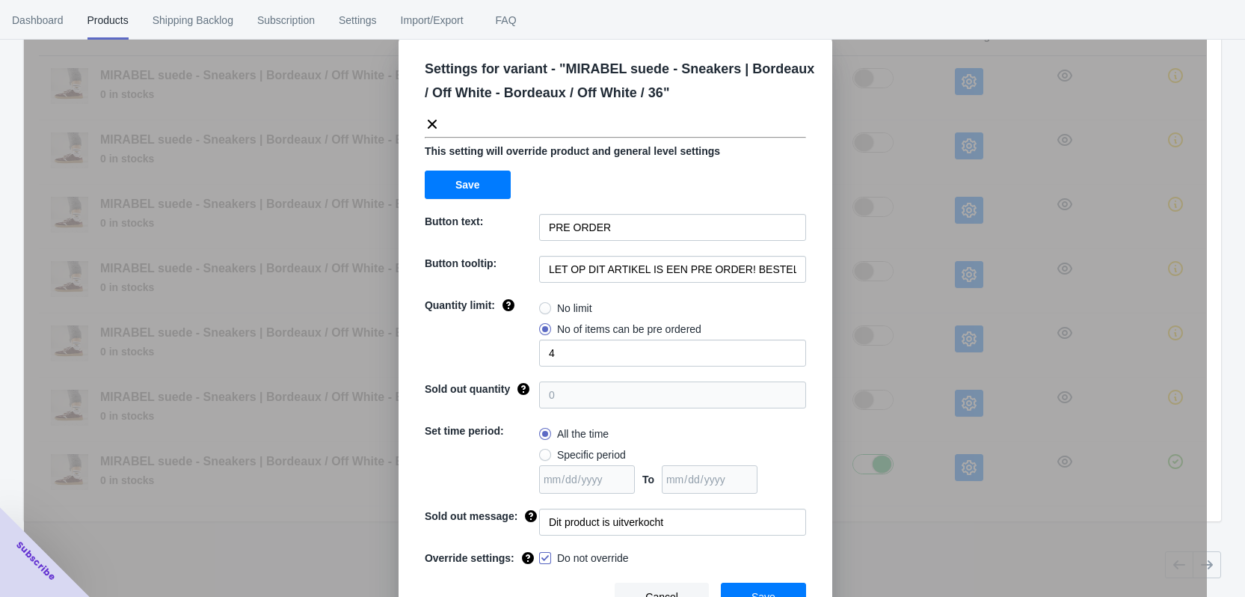
scroll to position [51, 0]
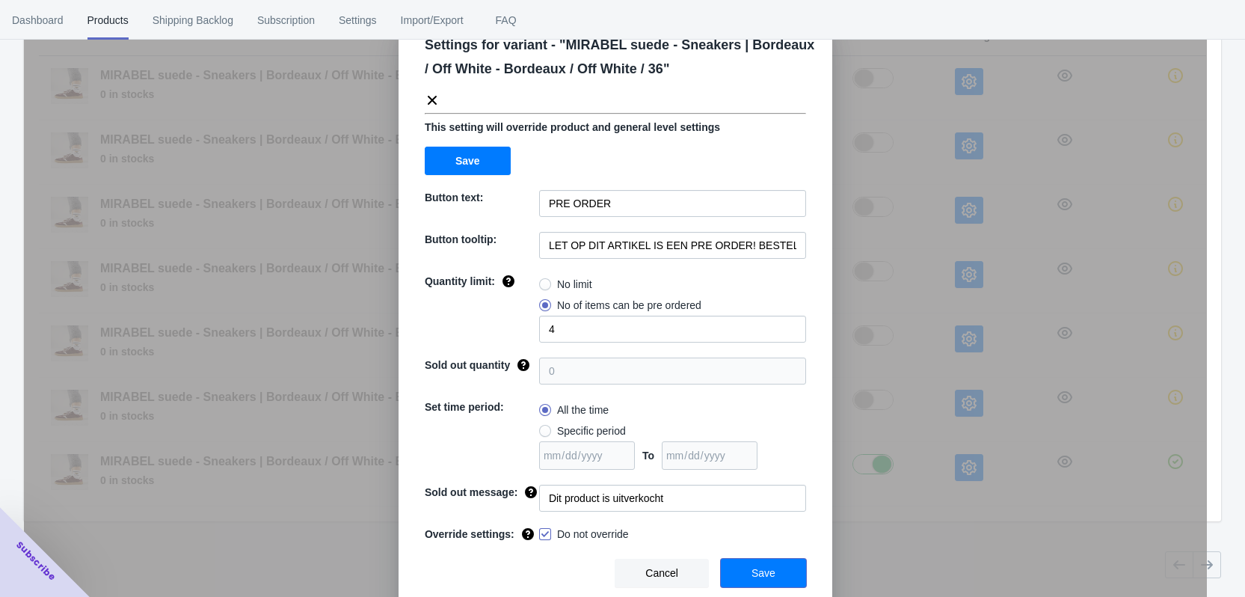
click at [770, 571] on button "Save" at bounding box center [763, 573] width 85 height 28
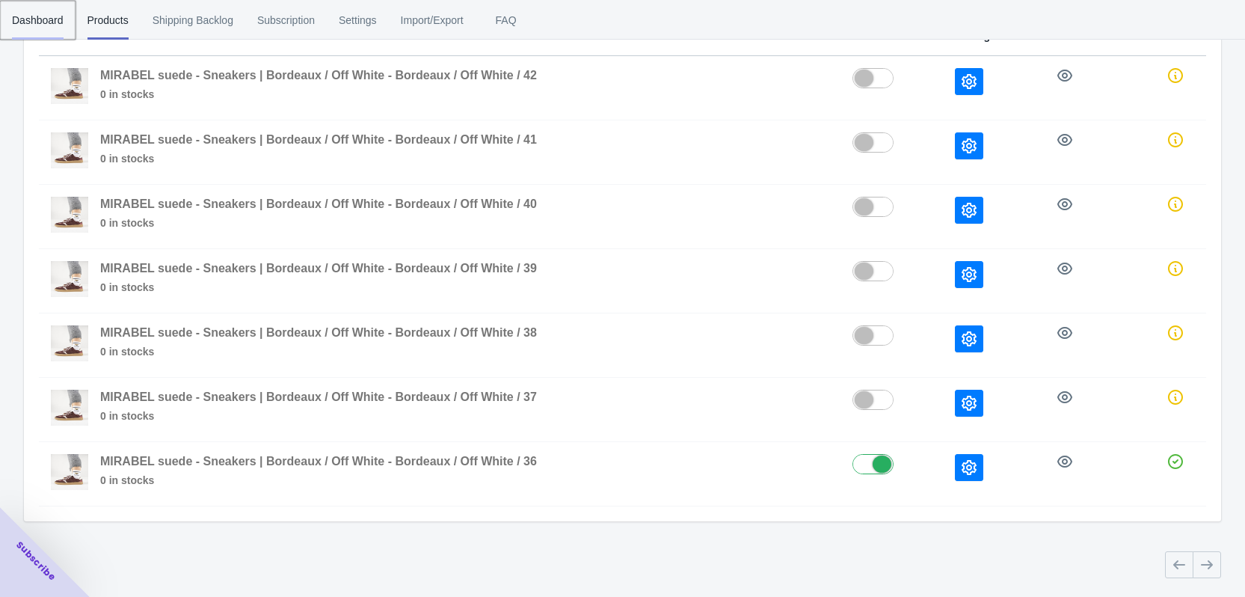
click at [49, 18] on span "Dashboard" at bounding box center [38, 20] width 52 height 39
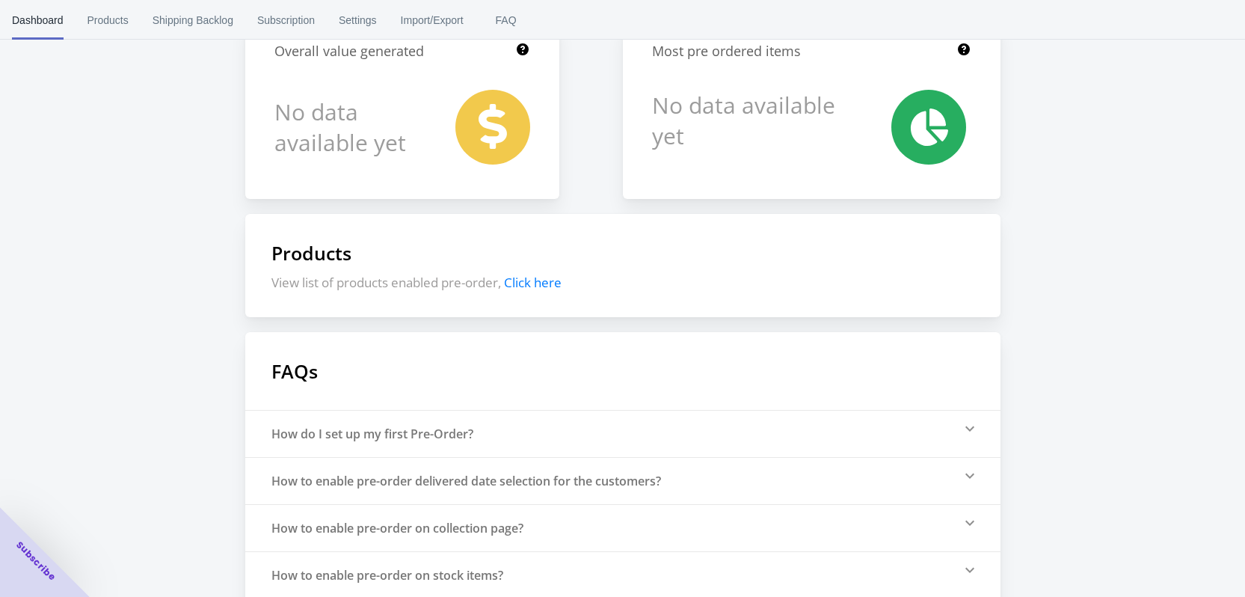
scroll to position [0, 0]
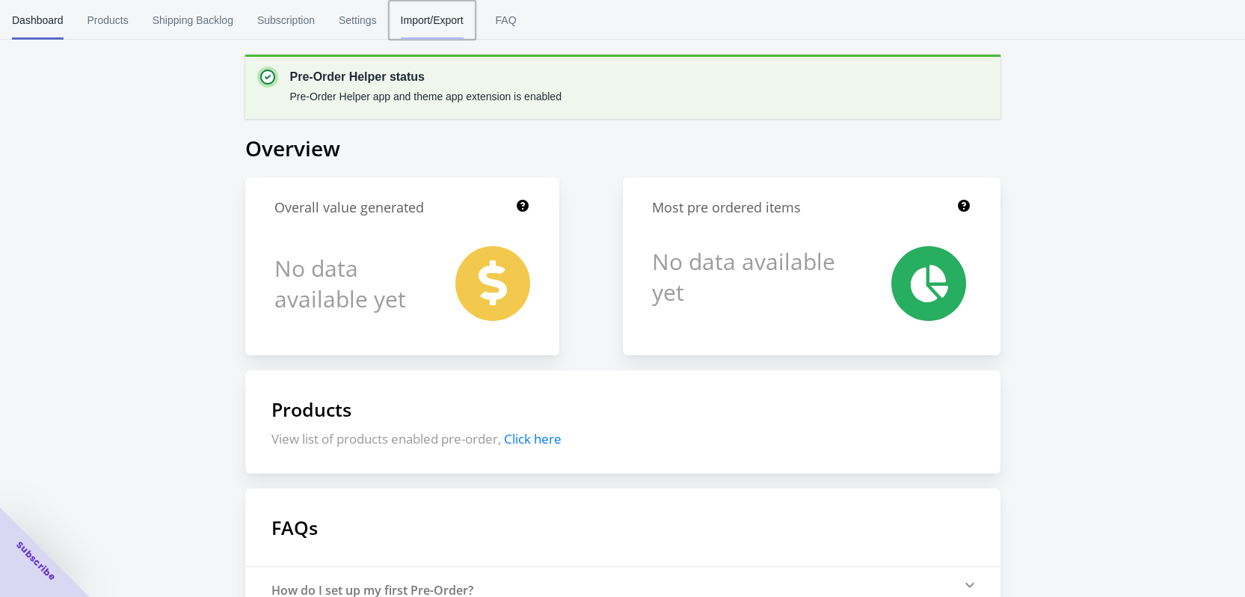
click at [426, 16] on span "Import/Export" at bounding box center [432, 20] width 63 height 39
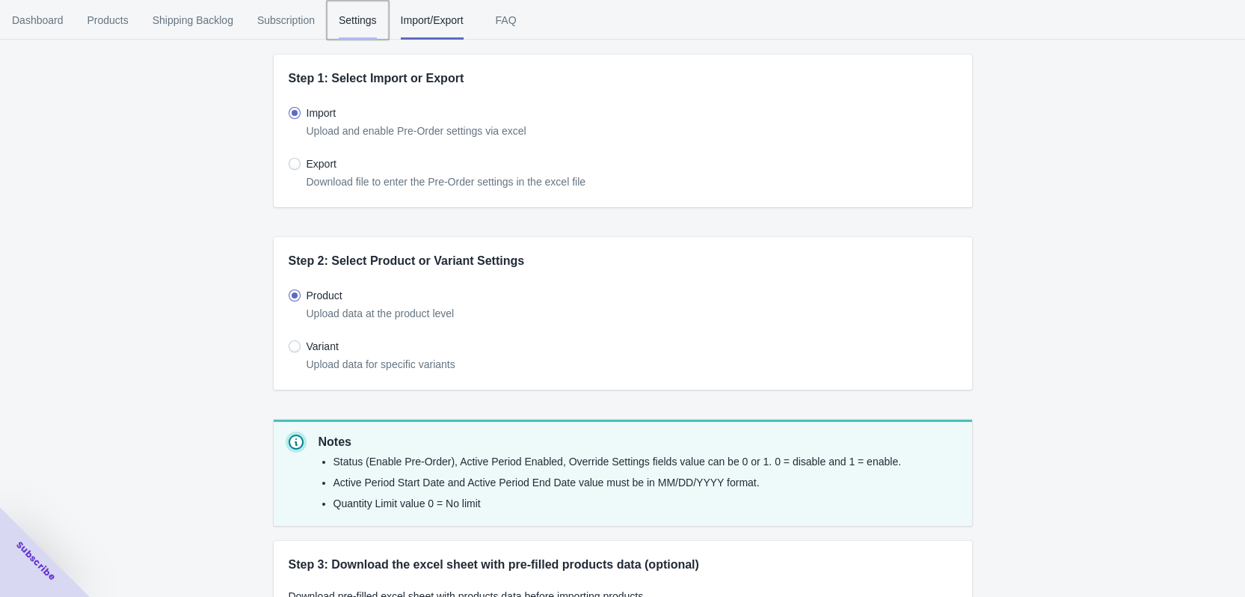
click at [368, 10] on span "Settings" at bounding box center [358, 20] width 38 height 39
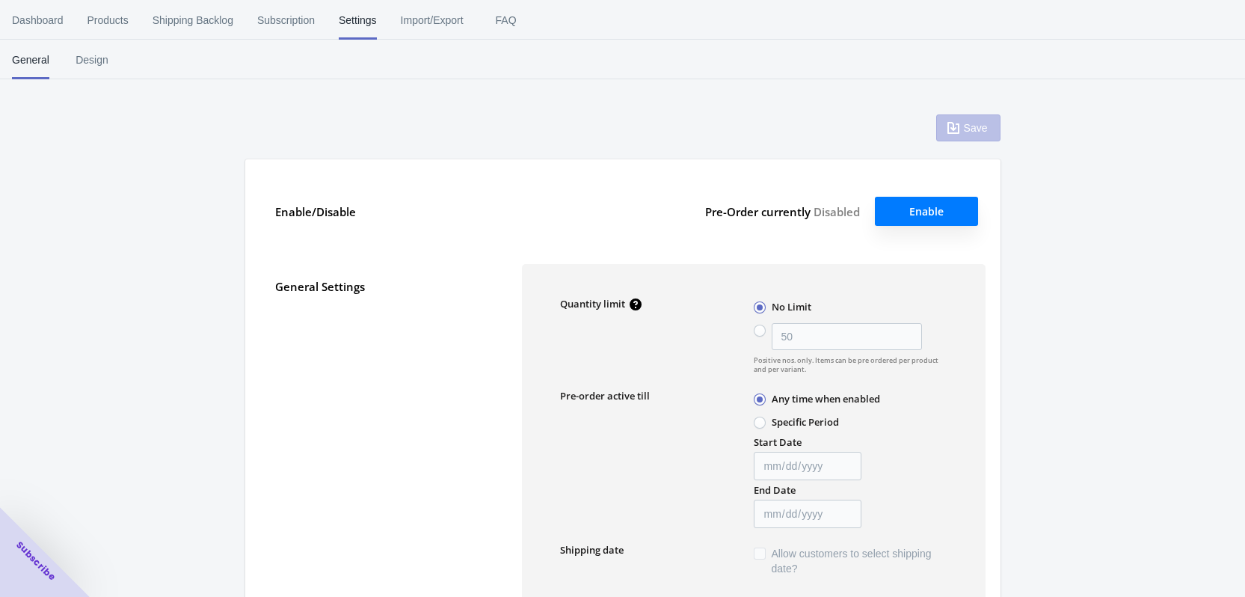
type input "50"
type textarea "PRE-ORDER is toegevoegd aan winkelwagen!"
type textarea "Het voorraadniveau is <aantal>. Sommige artikelen worden op pre-order besteld."
type textarea "Er zijn nog maar <aantal> artikelen op voorraad."
type textarea "Er kunnen maximaal <aantal> producten worden gereserveerd."
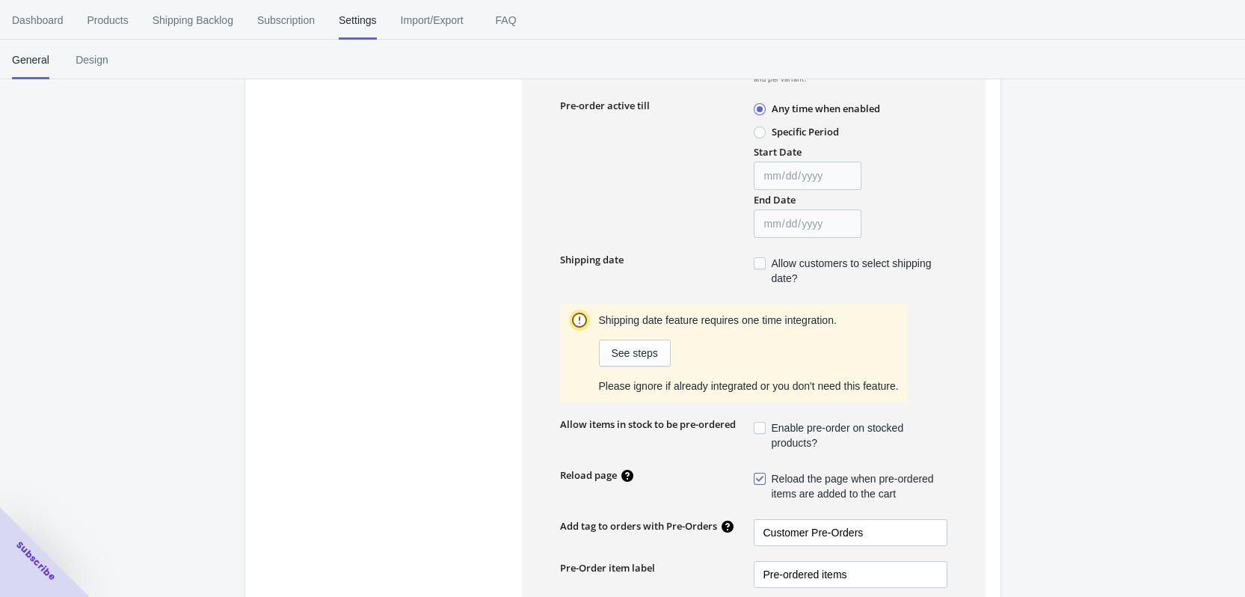
scroll to position [49, 0]
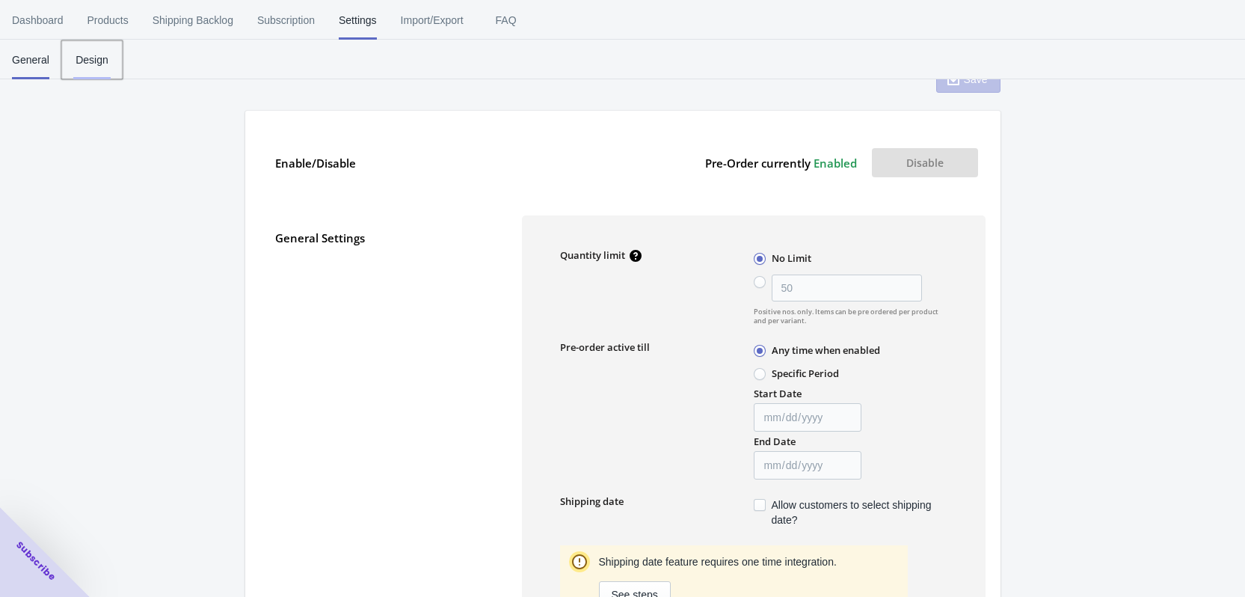
click at [78, 54] on span "Design" at bounding box center [91, 59] width 37 height 39
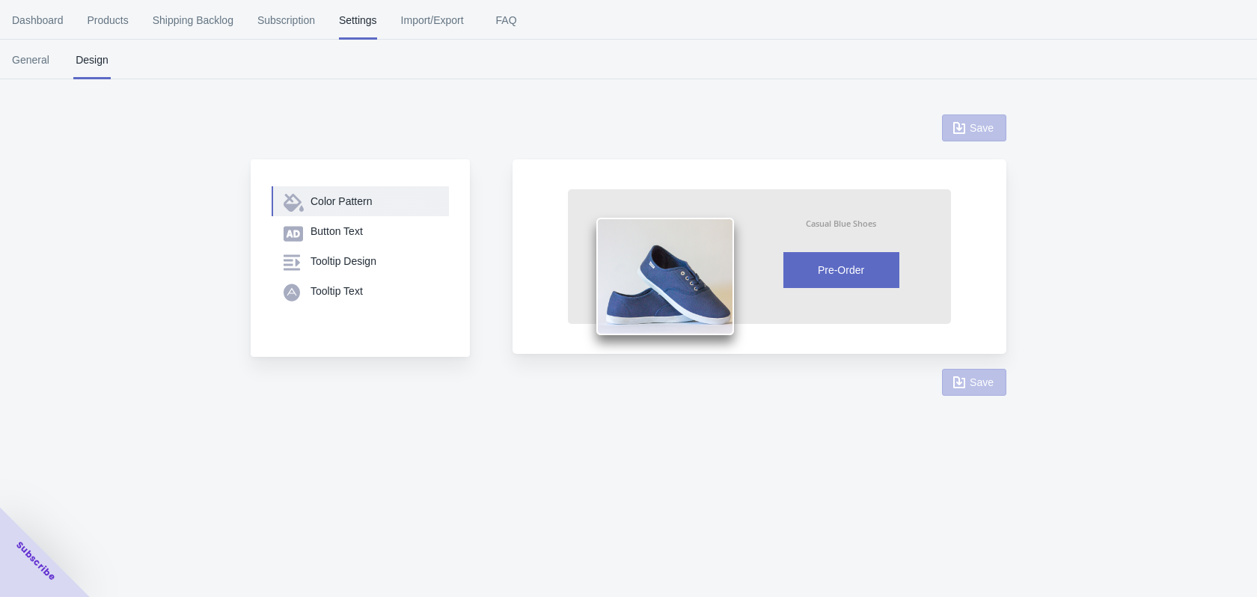
click at [379, 201] on div "Color Pattern" at bounding box center [373, 201] width 126 height 15
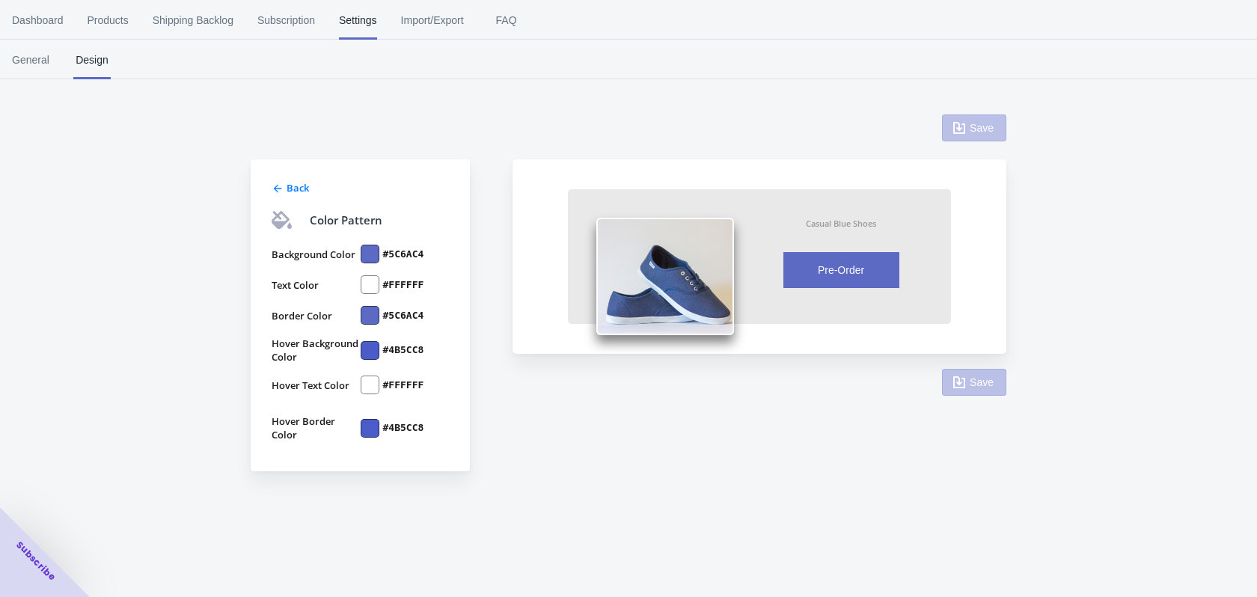
click at [376, 257] on div at bounding box center [370, 254] width 19 height 19
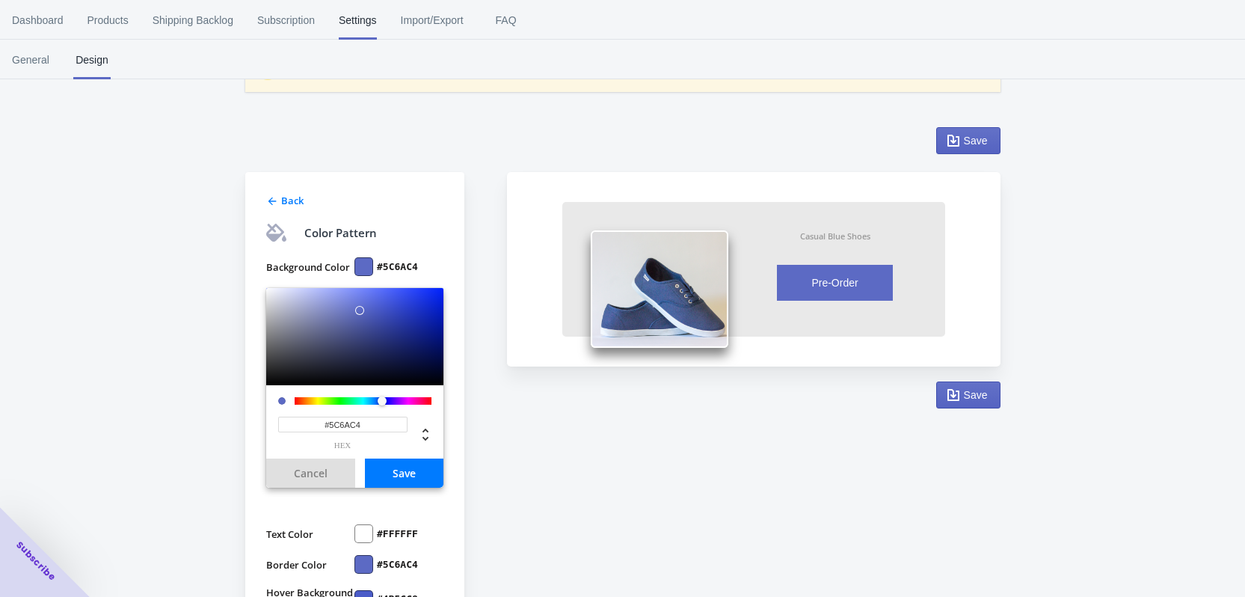
scroll to position [150, 0]
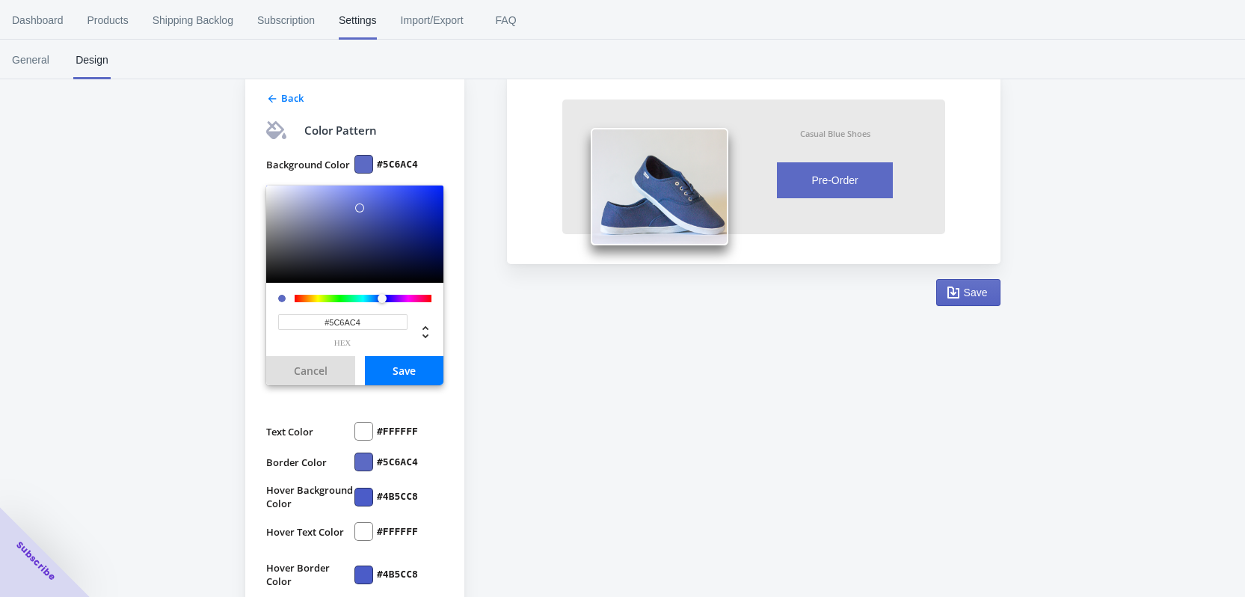
click at [367, 316] on input "#5C6AC4" at bounding box center [342, 322] width 129 height 16
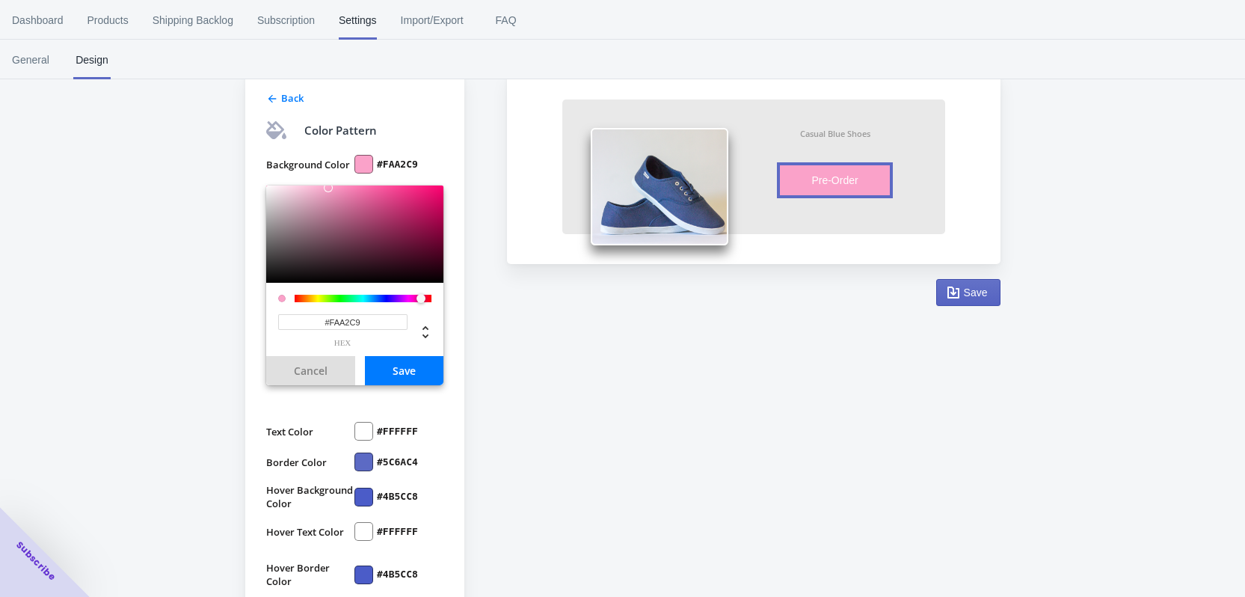
type input "#FAA2C9"
click at [486, 358] on div "Back Color Pattern Background Color #FAA2C9 #FAA2C9 hex Cancel Save Text Color …" at bounding box center [368, 321] width 247 height 593
click at [404, 374] on button "Save" at bounding box center [404, 370] width 79 height 29
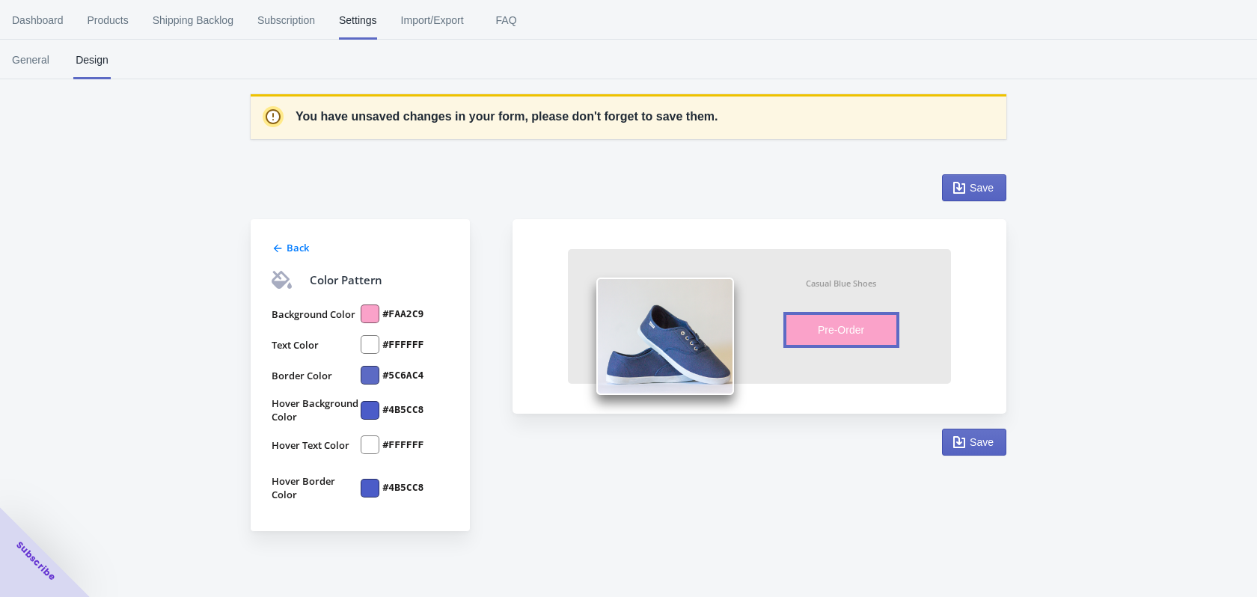
click at [374, 377] on div at bounding box center [370, 375] width 19 height 19
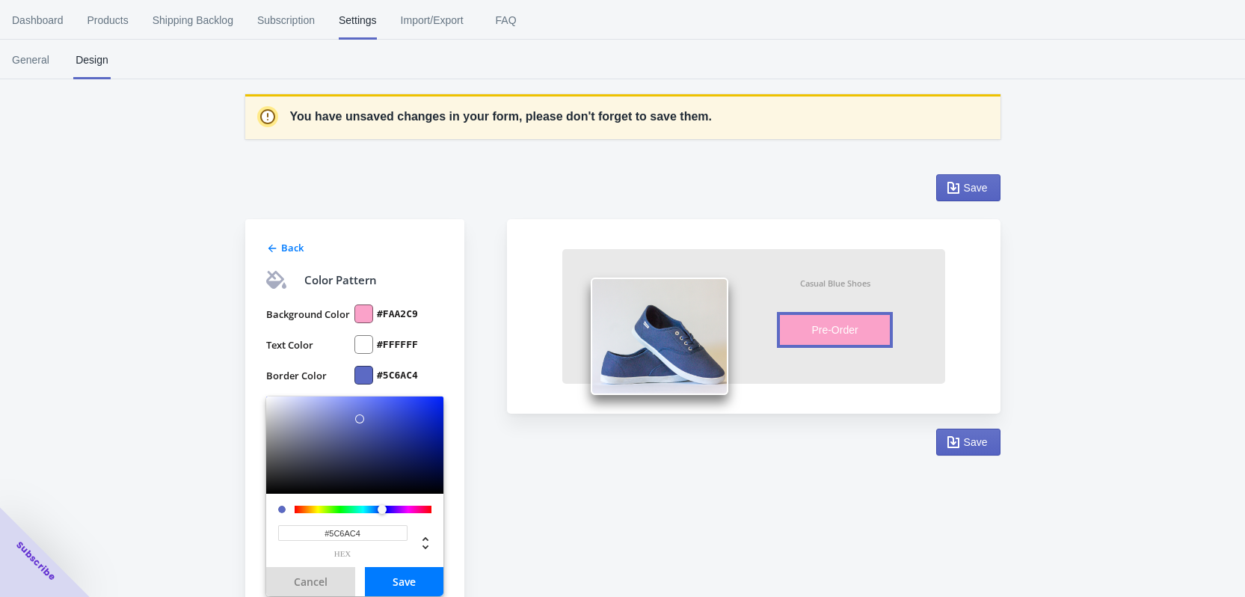
drag, startPoint x: 373, startPoint y: 533, endPoint x: 331, endPoint y: 529, distance: 42.8
click at [331, 529] on input "#5C6AC4" at bounding box center [342, 533] width 129 height 16
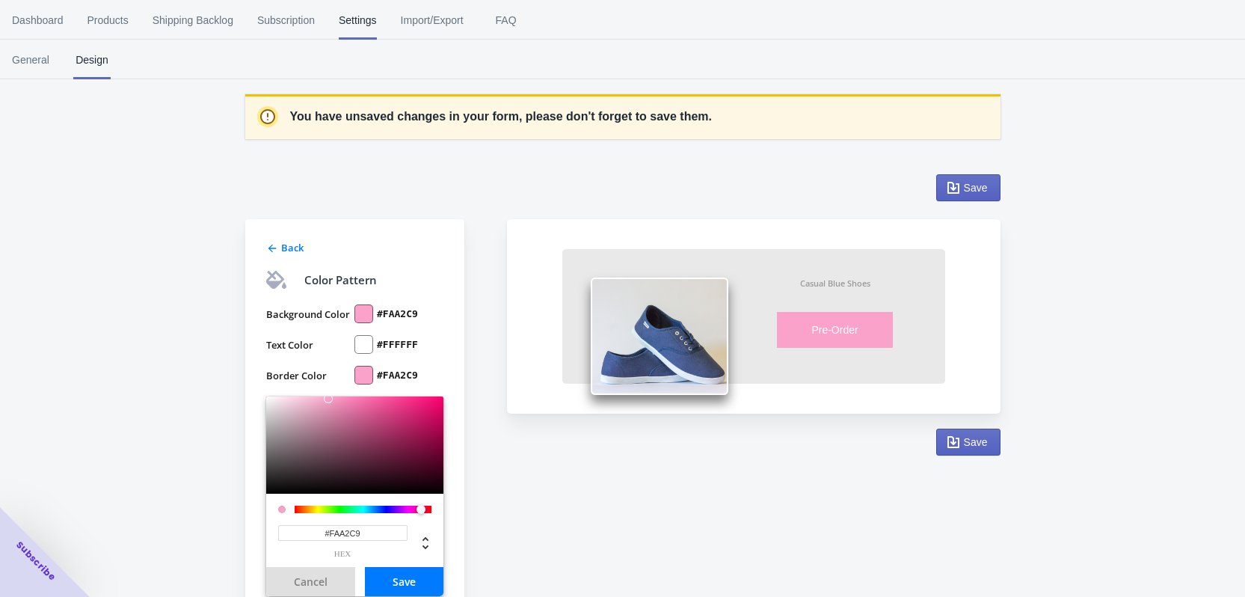
type input "#FAA2C9"
click at [418, 587] on button "Save" at bounding box center [404, 581] width 79 height 29
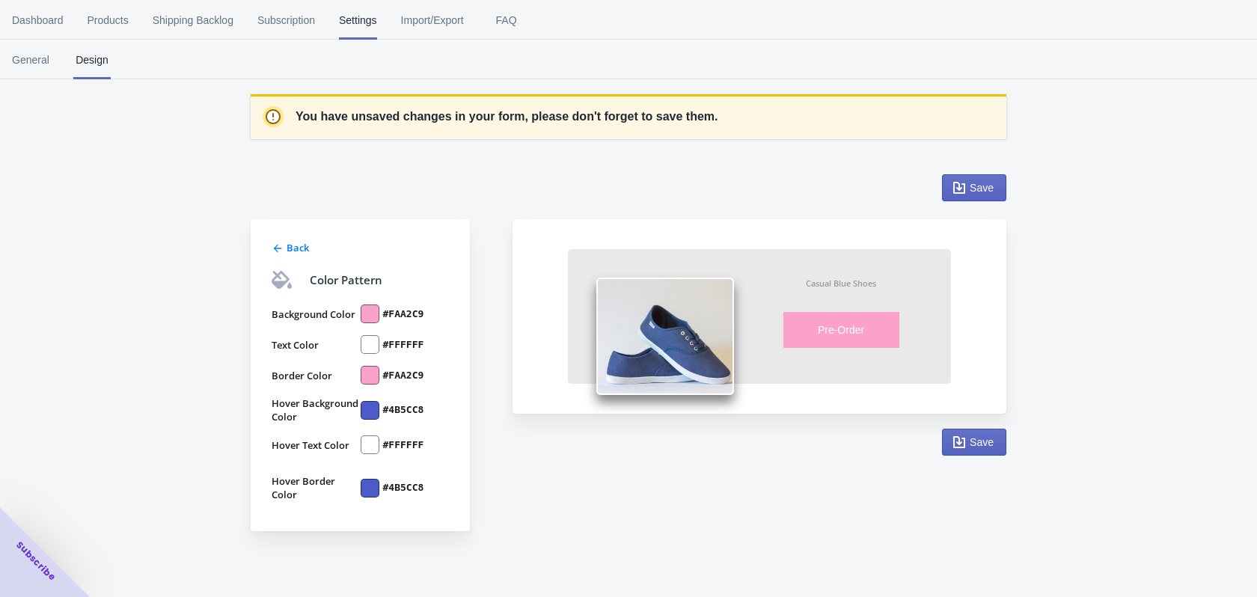
click at [369, 412] on div at bounding box center [370, 410] width 19 height 19
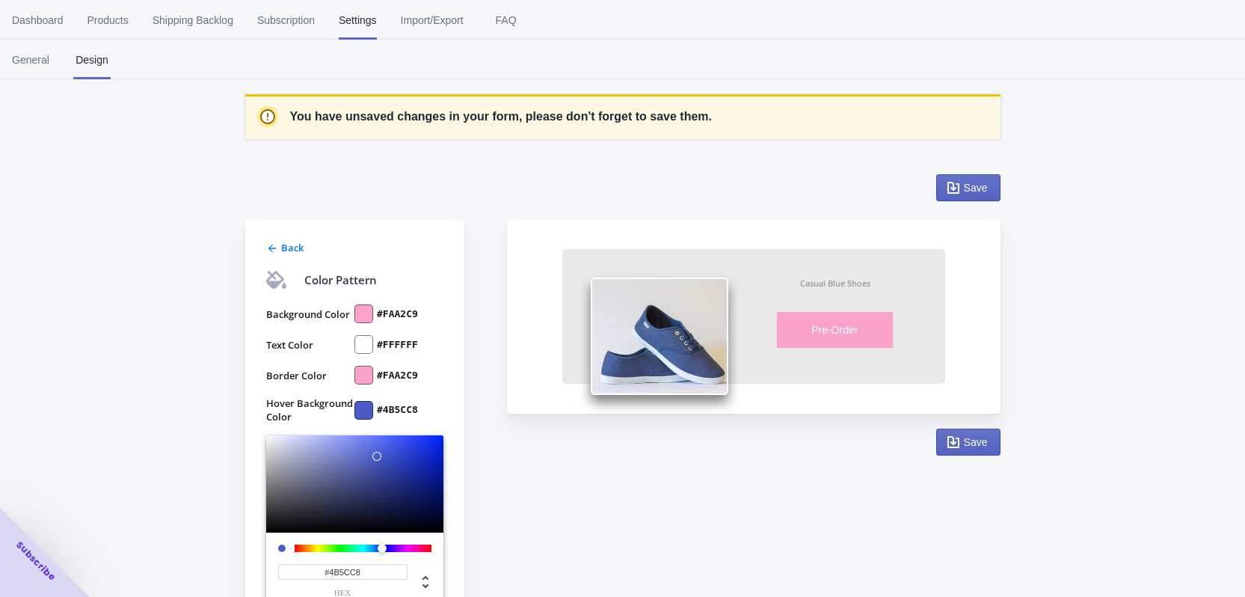
drag, startPoint x: 355, startPoint y: 571, endPoint x: 334, endPoint y: 567, distance: 22.2
click at [334, 567] on input "#4B5CC8" at bounding box center [342, 572] width 129 height 16
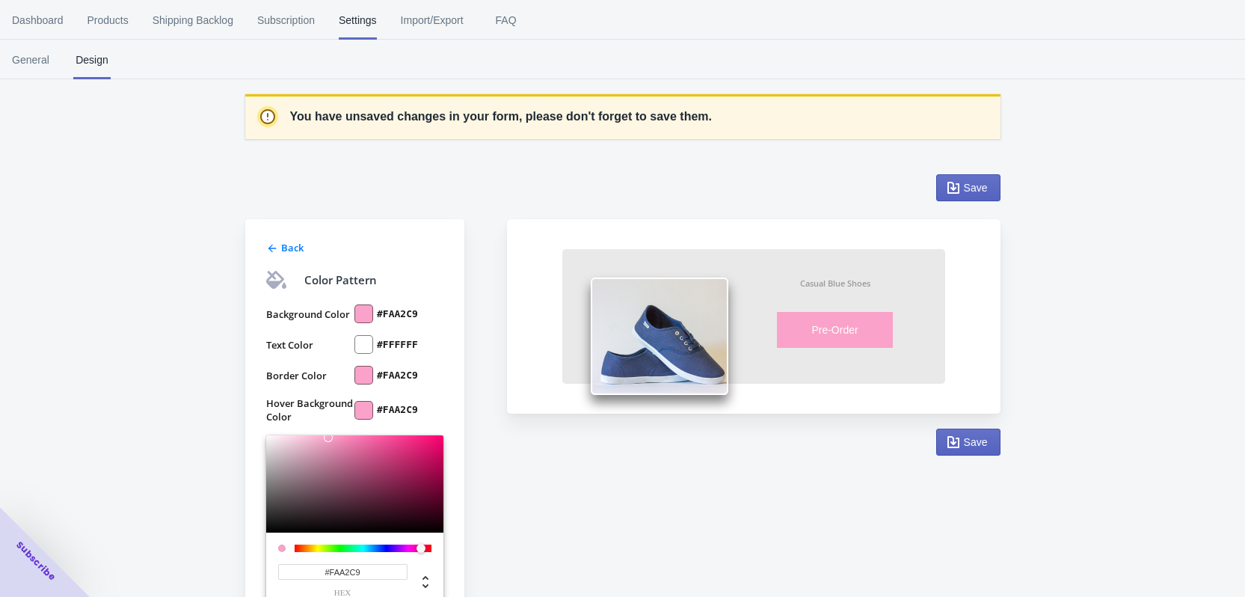
type input "#FAA2C9"
click at [557, 472] on div "Back Color Pattern Background Color #FAA2C9 Text Color #FFFFFF Border Color #FA…" at bounding box center [615, 463] width 770 height 608
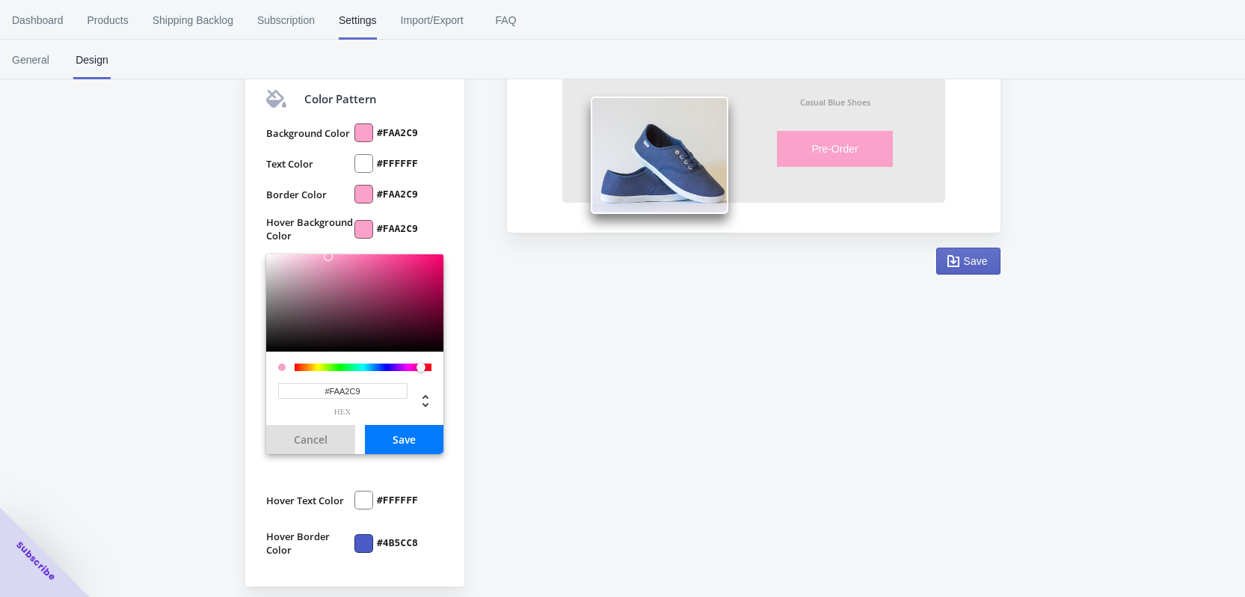
scroll to position [191, 0]
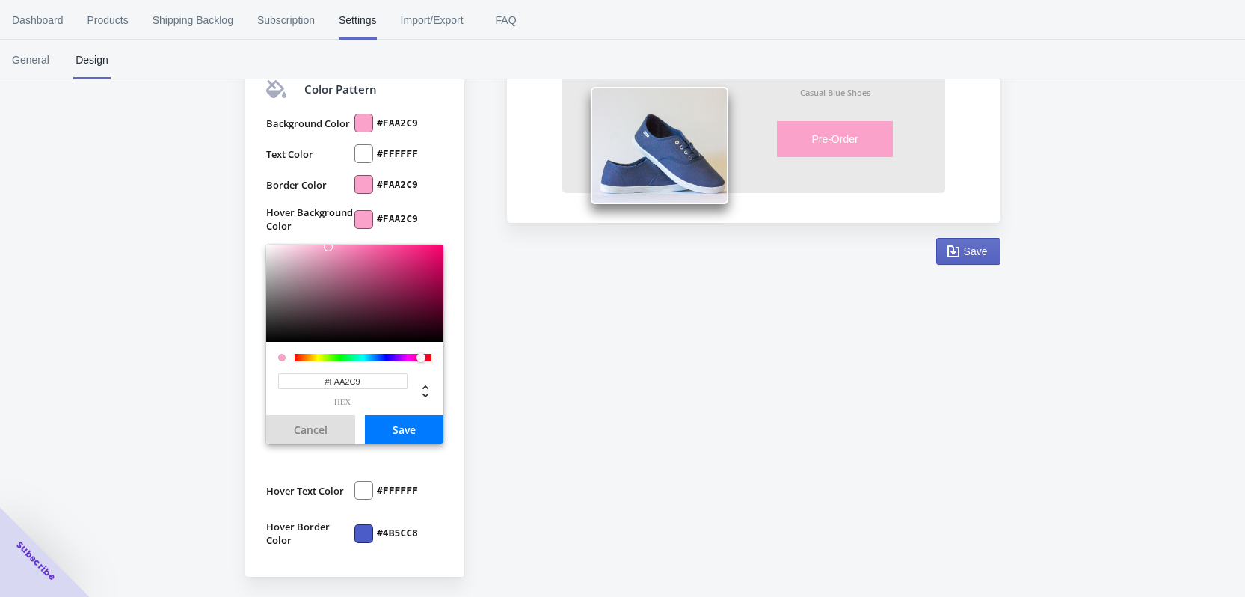
click at [418, 436] on button "Save" at bounding box center [404, 429] width 79 height 29
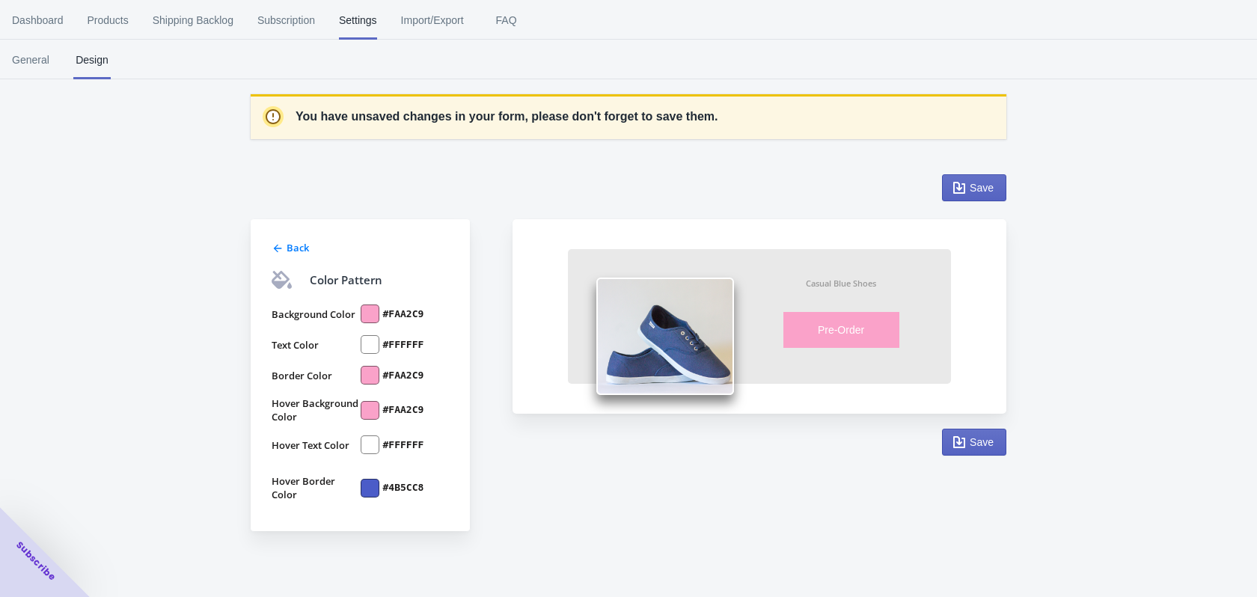
click at [371, 494] on div at bounding box center [370, 488] width 19 height 19
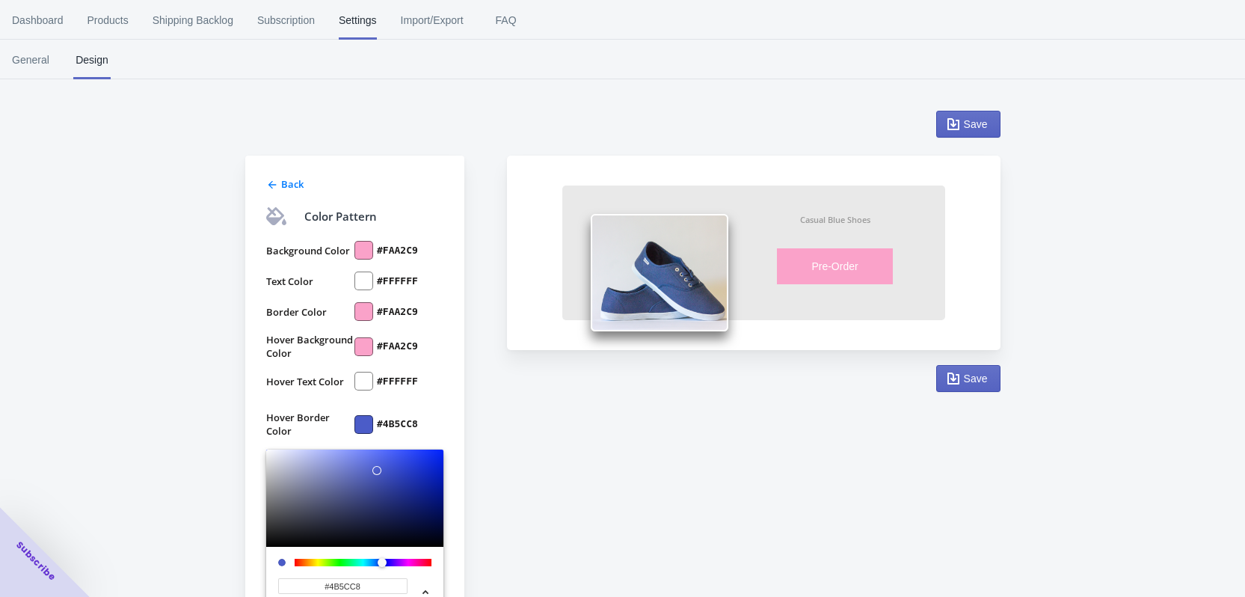
scroll to position [150, 0]
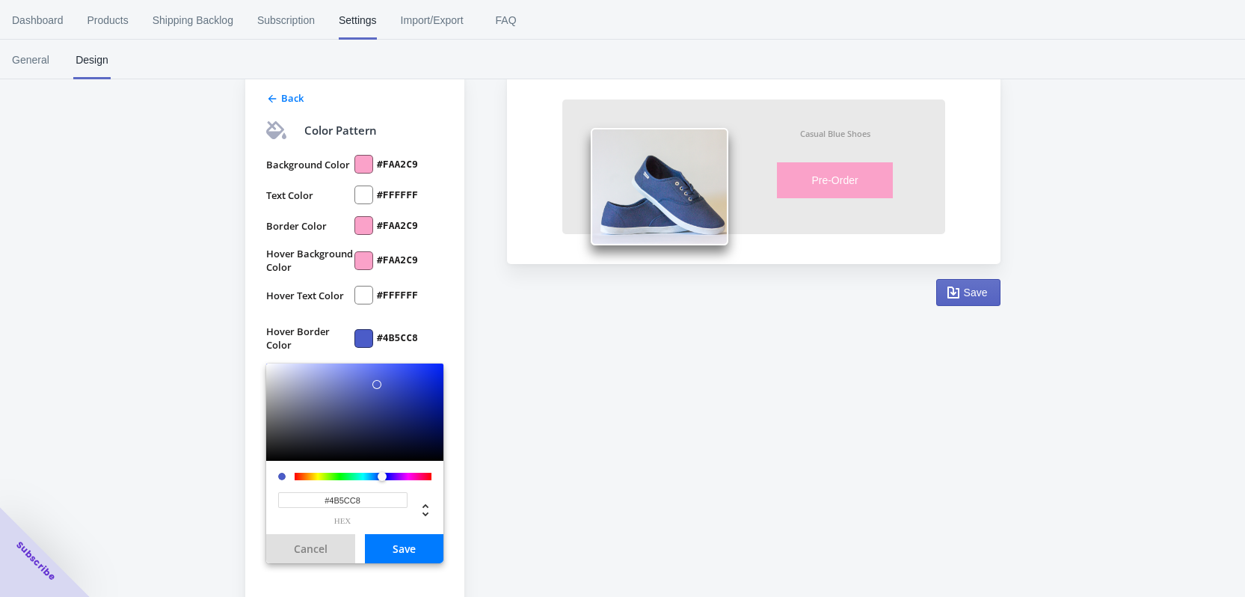
drag, startPoint x: 347, startPoint y: 499, endPoint x: 331, endPoint y: 494, distance: 16.3
click at [329, 495] on input "#4B5CC8" at bounding box center [342, 500] width 129 height 16
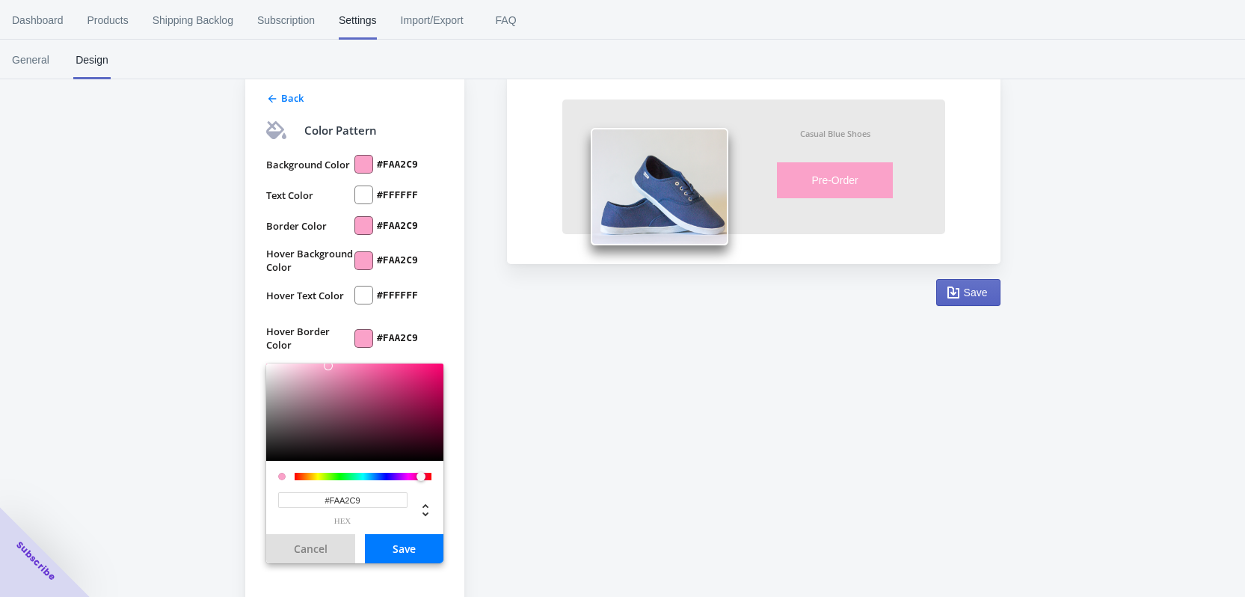
type input "#FAA2C9"
click at [416, 551] on button "Save" at bounding box center [404, 548] width 79 height 29
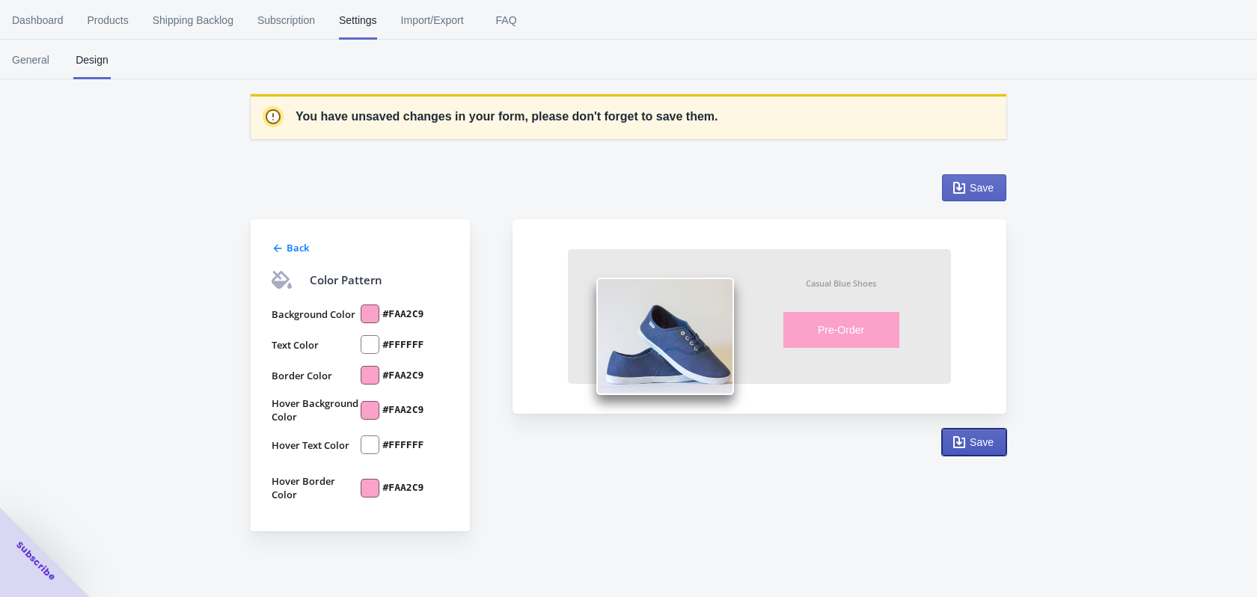
click at [984, 444] on span "Save" at bounding box center [981, 442] width 24 height 12
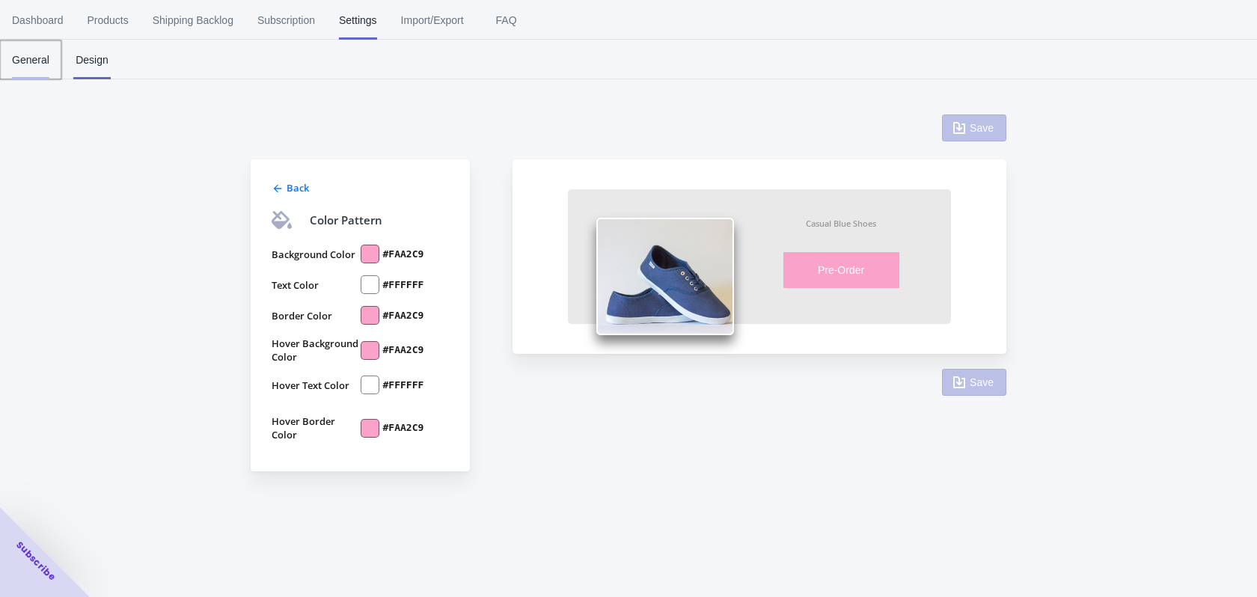
click at [27, 57] on span "General" at bounding box center [30, 59] width 37 height 39
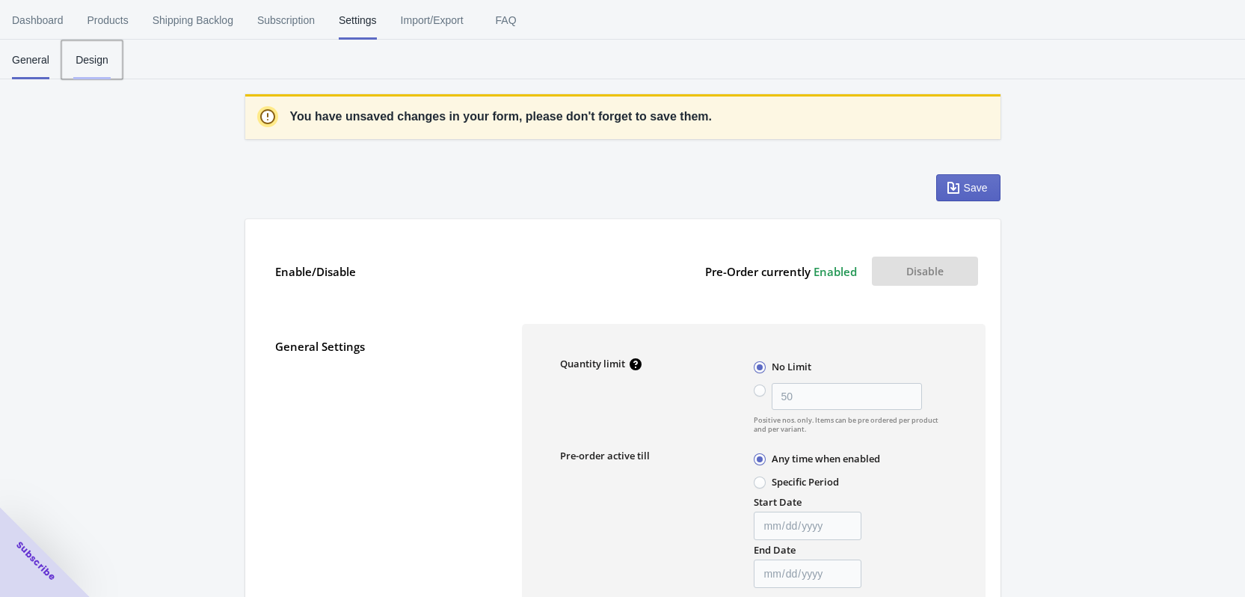
click at [87, 59] on span "Design" at bounding box center [91, 59] width 37 height 39
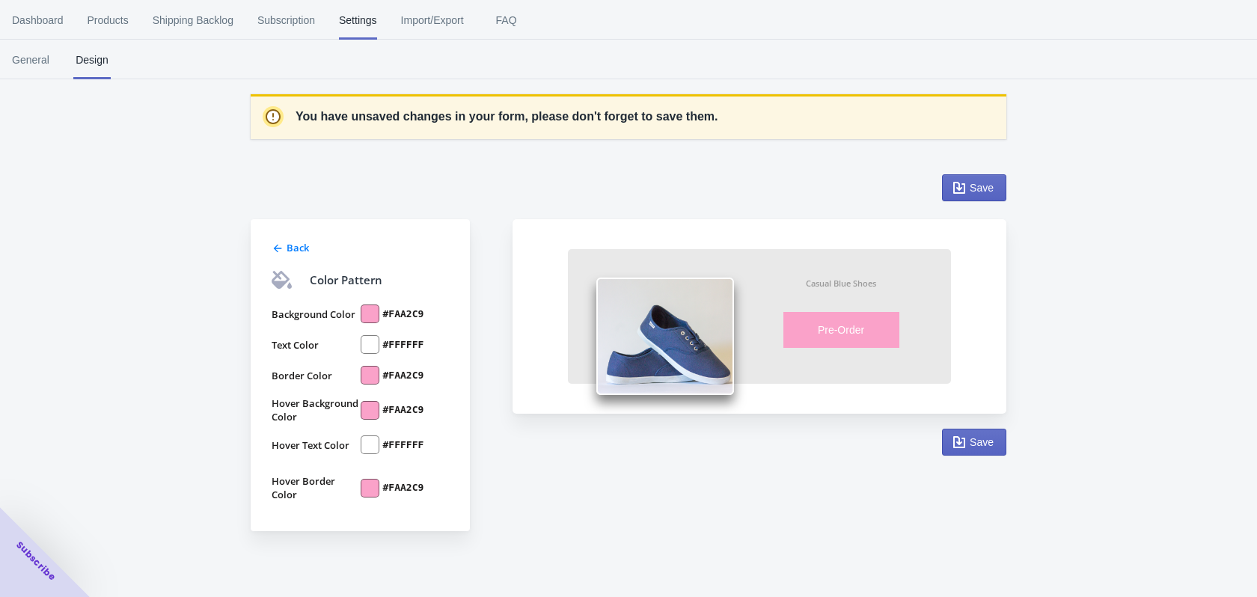
click at [278, 246] on icon at bounding box center [278, 248] width 12 height 12
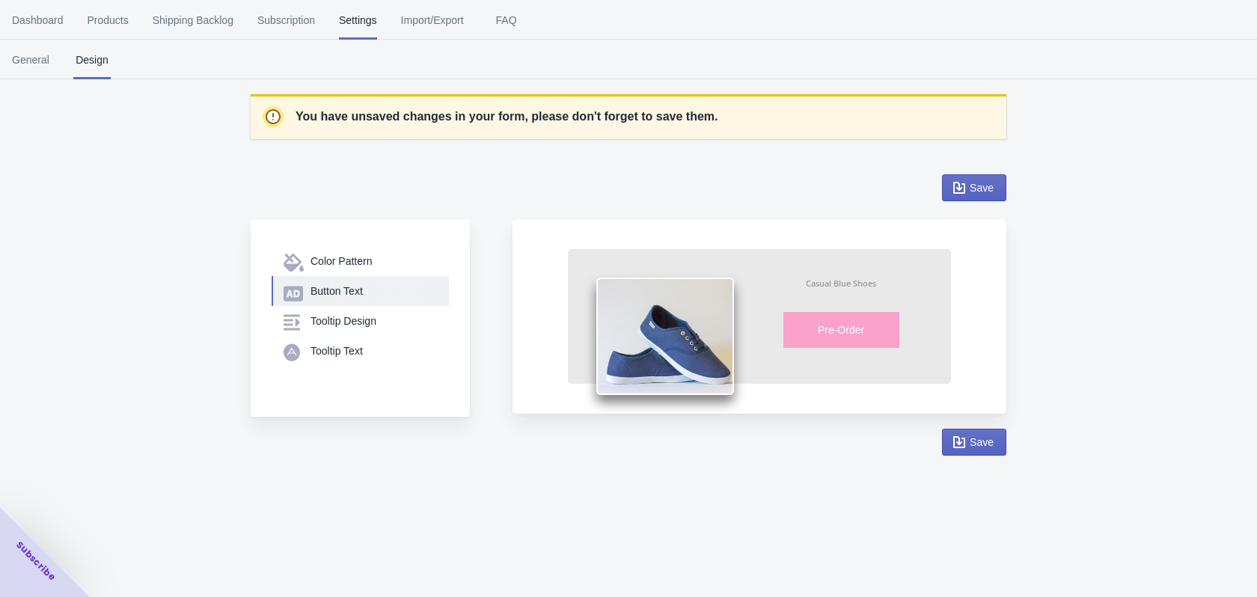
click at [305, 292] on div "Button Text" at bounding box center [359, 290] width 153 height 15
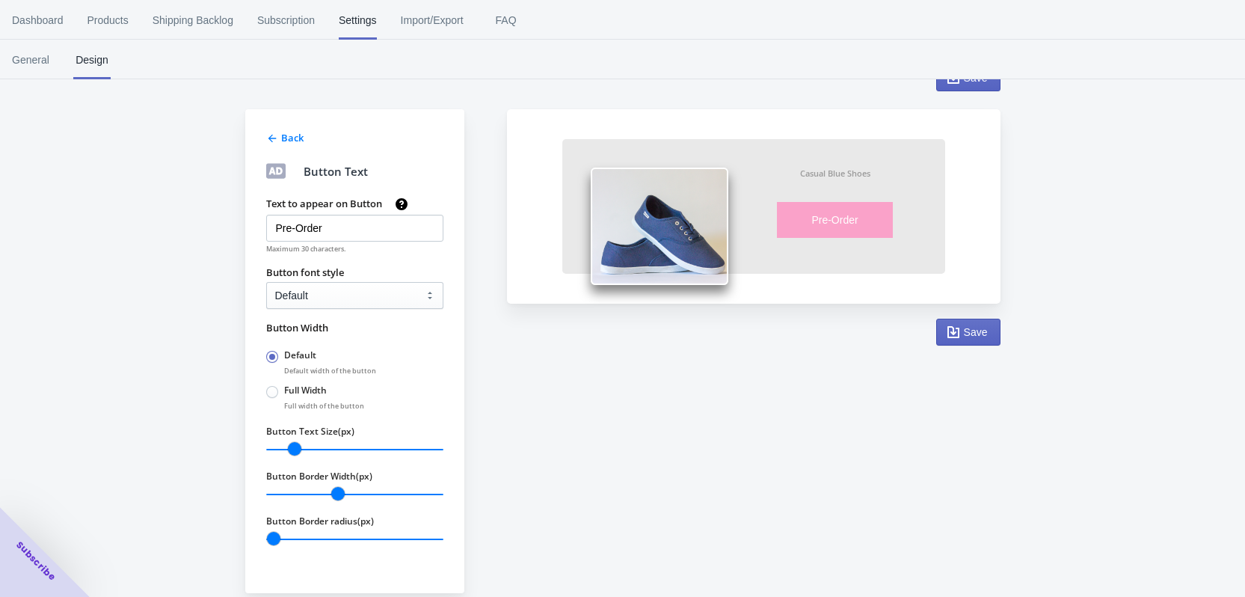
scroll to position [126, 0]
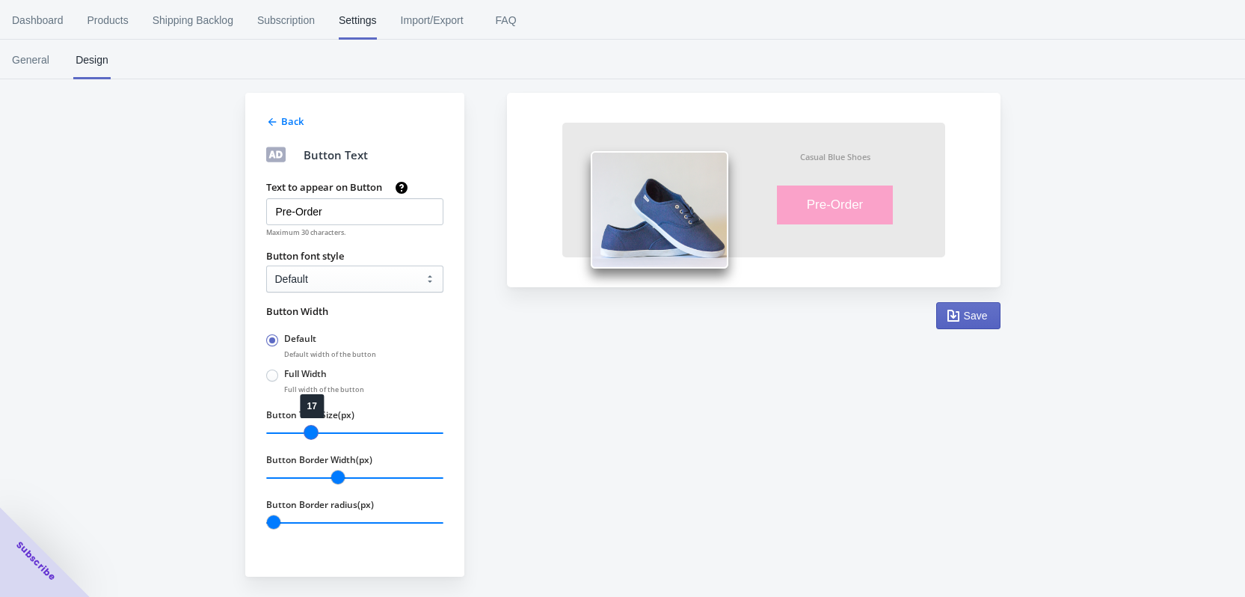
drag, startPoint x: 296, startPoint y: 426, endPoint x: 311, endPoint y: 423, distance: 15.1
type input "17"
click at [311, 423] on input "Button Text Size(px)" at bounding box center [354, 432] width 177 height 19
click at [277, 373] on span at bounding box center [272, 376] width 12 height 12
click at [271, 372] on input "Full Width" at bounding box center [270, 372] width 1 height 1
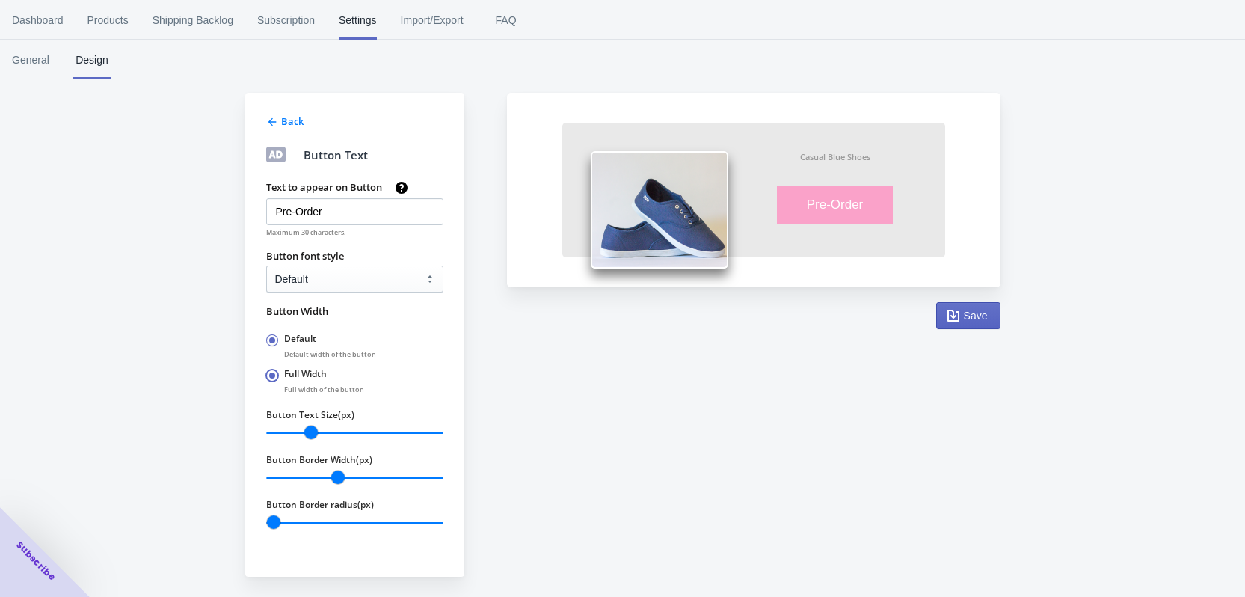
radio input "true"
radio input "false"
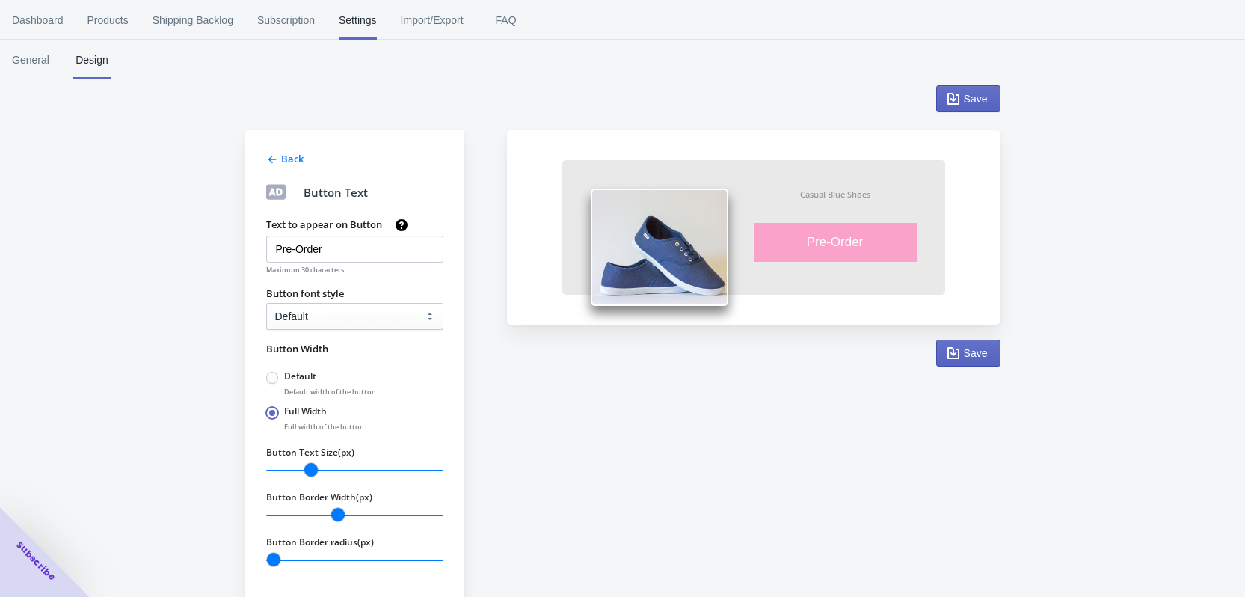
scroll to position [52, 0]
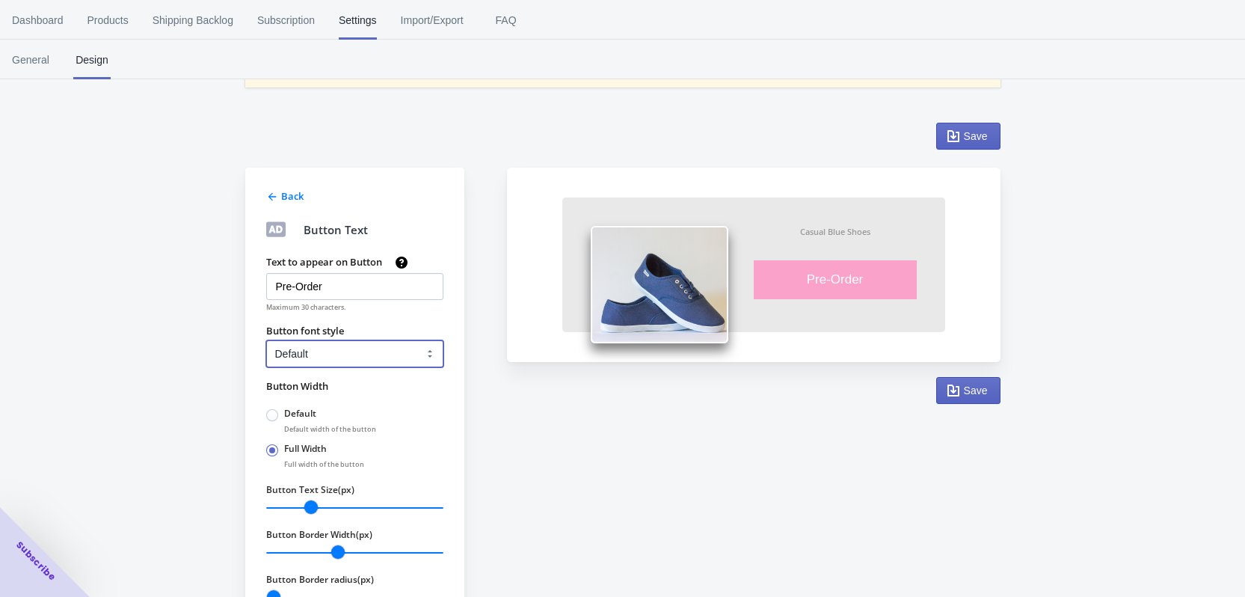
click at [322, 365] on select "Default Arial Times New Roman Courier Sans Serif" at bounding box center [354, 353] width 177 height 27
click at [266, 340] on select "Default Arial Times New Roman Courier Sans Serif" at bounding box center [354, 353] width 177 height 27
click at [339, 354] on select "Default Arial Times New Roman Courier Sans Serif" at bounding box center [354, 353] width 177 height 27
click at [266, 340] on select "Default Arial Times New Roman Courier Sans Serif" at bounding box center [354, 353] width 177 height 27
click at [339, 352] on select "Default Arial Times New Roman Courier Sans Serif" at bounding box center [354, 353] width 177 height 27
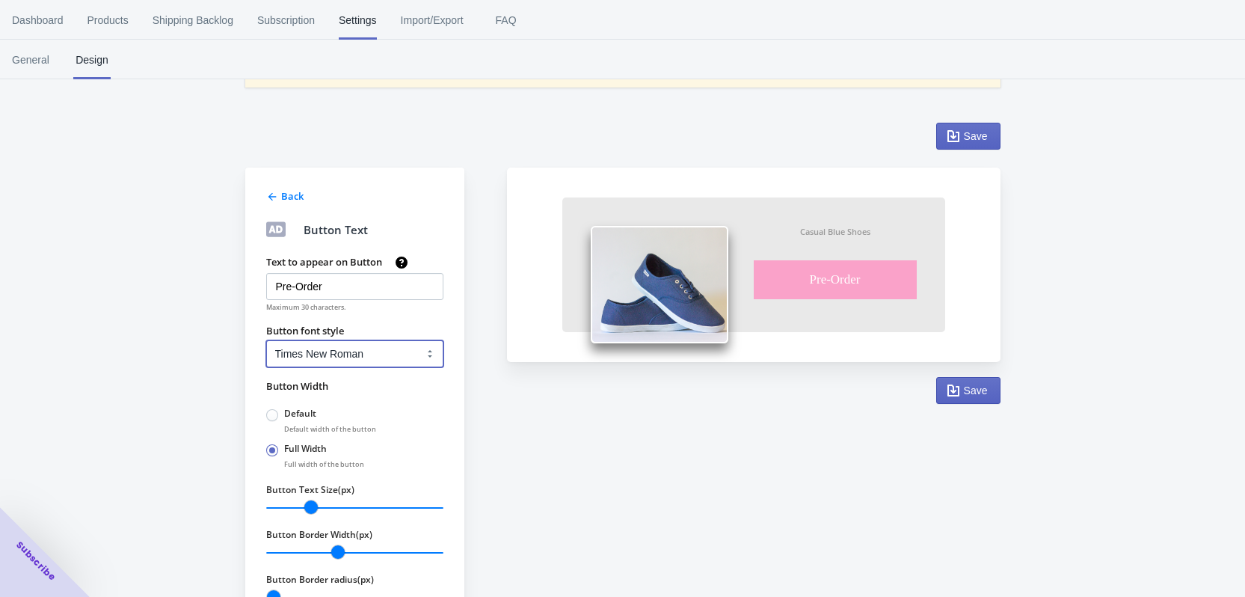
click at [266, 340] on select "Default Arial Times New Roman Courier Sans Serif" at bounding box center [354, 353] width 177 height 27
click at [346, 359] on select "Default Arial Times New Roman Courier Sans Serif" at bounding box center [354, 353] width 177 height 27
click at [266, 340] on select "Default Arial Times New Roman Courier Sans Serif" at bounding box center [354, 353] width 177 height 27
click at [340, 355] on select "Default Arial Times New Roman Courier Sans Serif" at bounding box center [354, 353] width 177 height 27
click at [266, 340] on select "Default Arial Times New Roman Courier Sans Serif" at bounding box center [354, 353] width 177 height 27
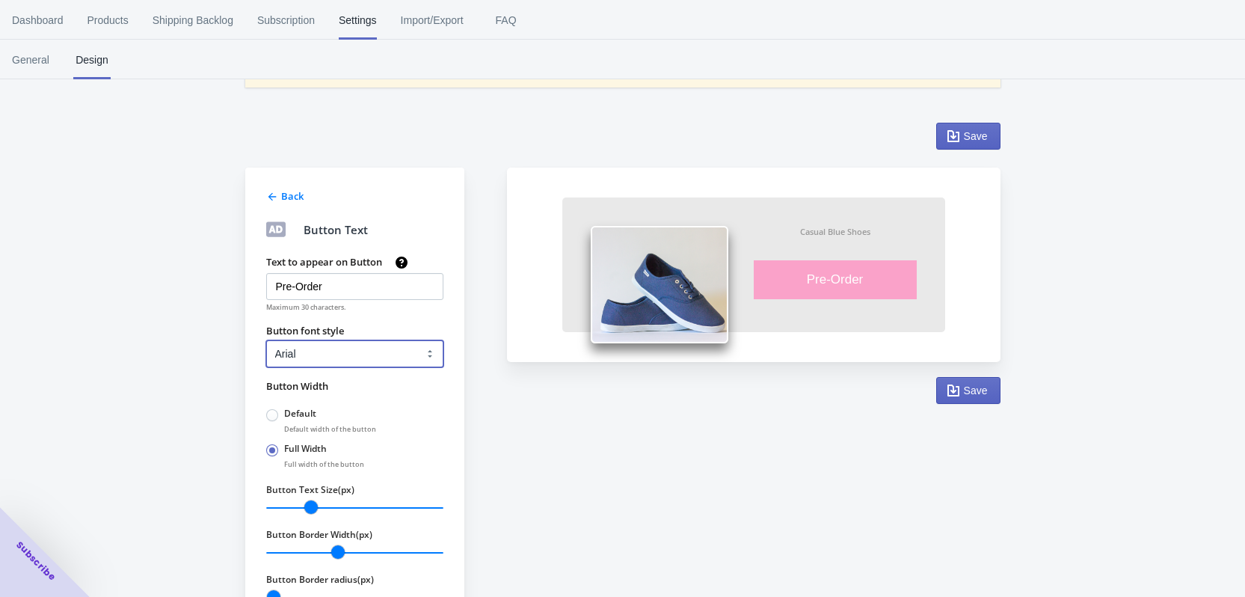
drag, startPoint x: 329, startPoint y: 355, endPoint x: 328, endPoint y: 367, distance: 11.3
click at [329, 355] on select "Default Arial Times New Roman Courier Sans Serif" at bounding box center [354, 353] width 177 height 27
click at [266, 340] on select "Default Arial Times New Roman Courier Sans Serif" at bounding box center [354, 353] width 177 height 27
click at [283, 354] on select "Default Arial Times New Roman Courier Sans Serif" at bounding box center [354, 353] width 177 height 27
click at [266, 340] on select "Default Arial Times New Roman Courier Sans Serif" at bounding box center [354, 353] width 177 height 27
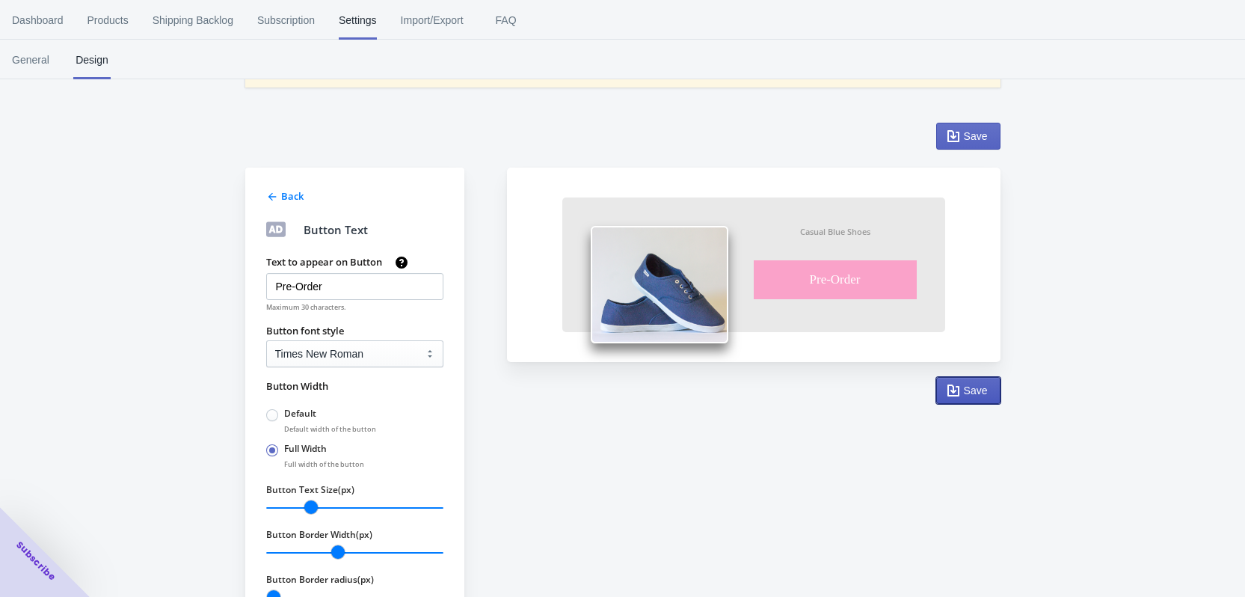
click at [995, 388] on button "Save" at bounding box center [968, 390] width 64 height 27
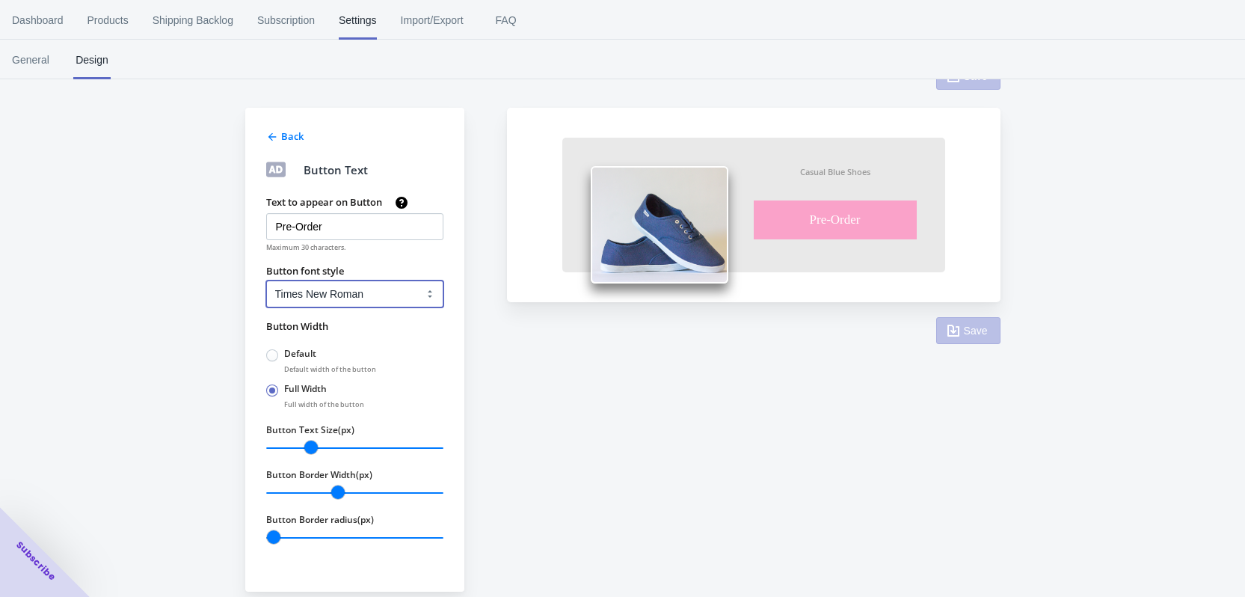
click at [346, 291] on select "Default Arial Times New Roman Courier Sans Serif" at bounding box center [354, 293] width 177 height 27
select select "1"
click at [266, 280] on select "Default Arial Times New Roman Courier Sans Serif" at bounding box center [354, 293] width 177 height 27
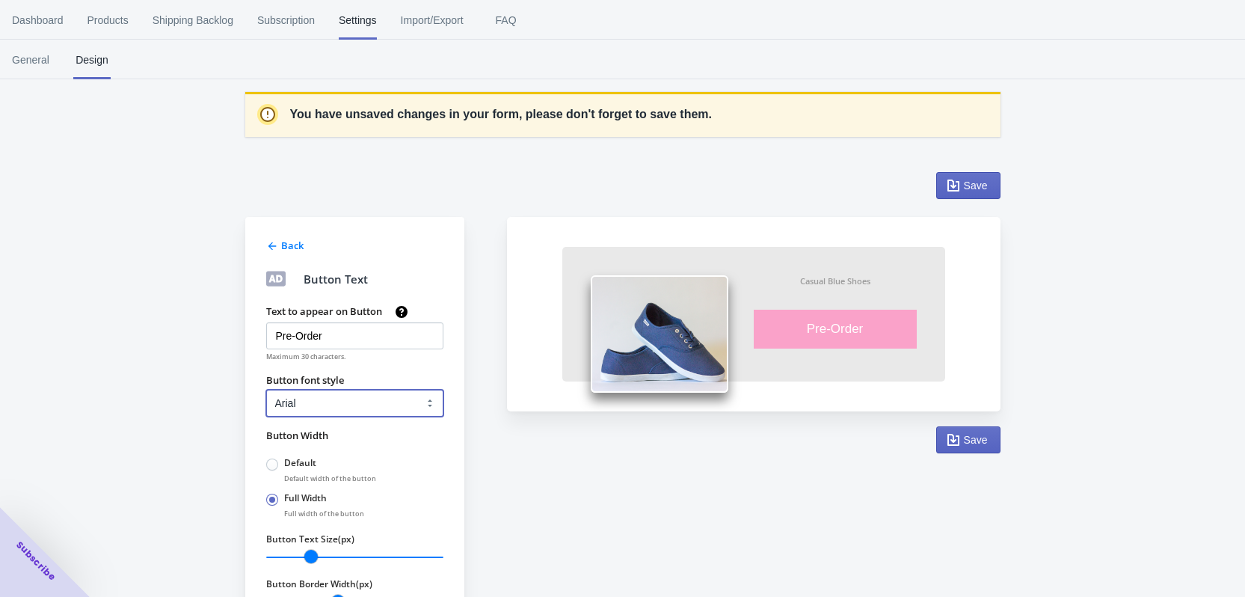
scroll to position [0, 0]
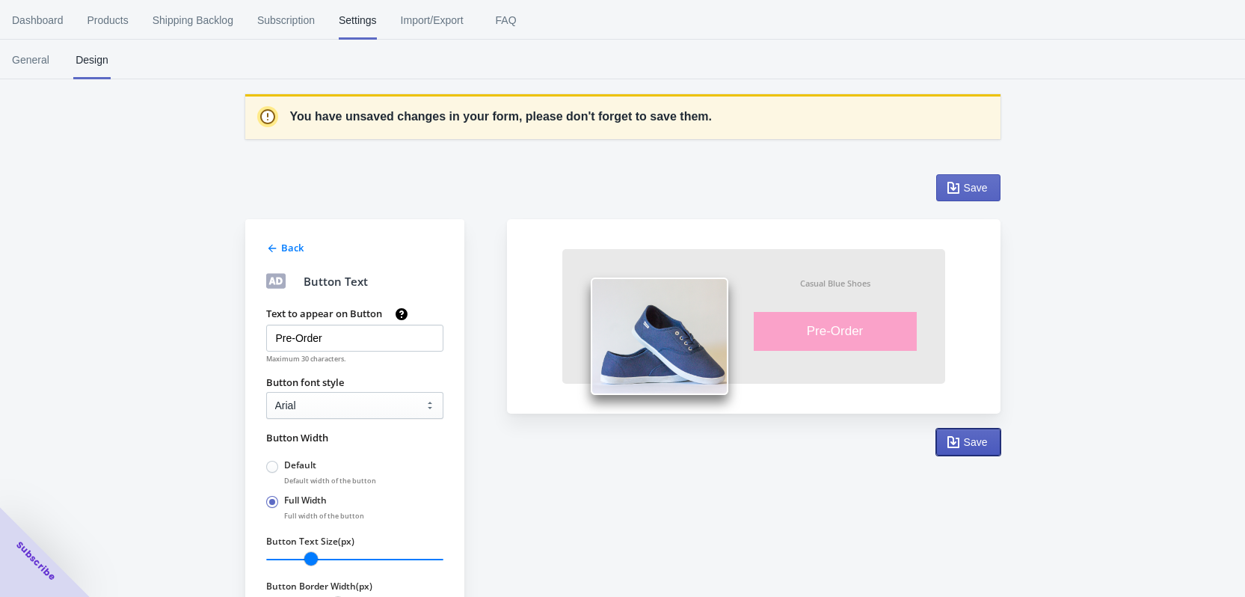
click at [993, 452] on button "Save" at bounding box center [968, 442] width 64 height 27
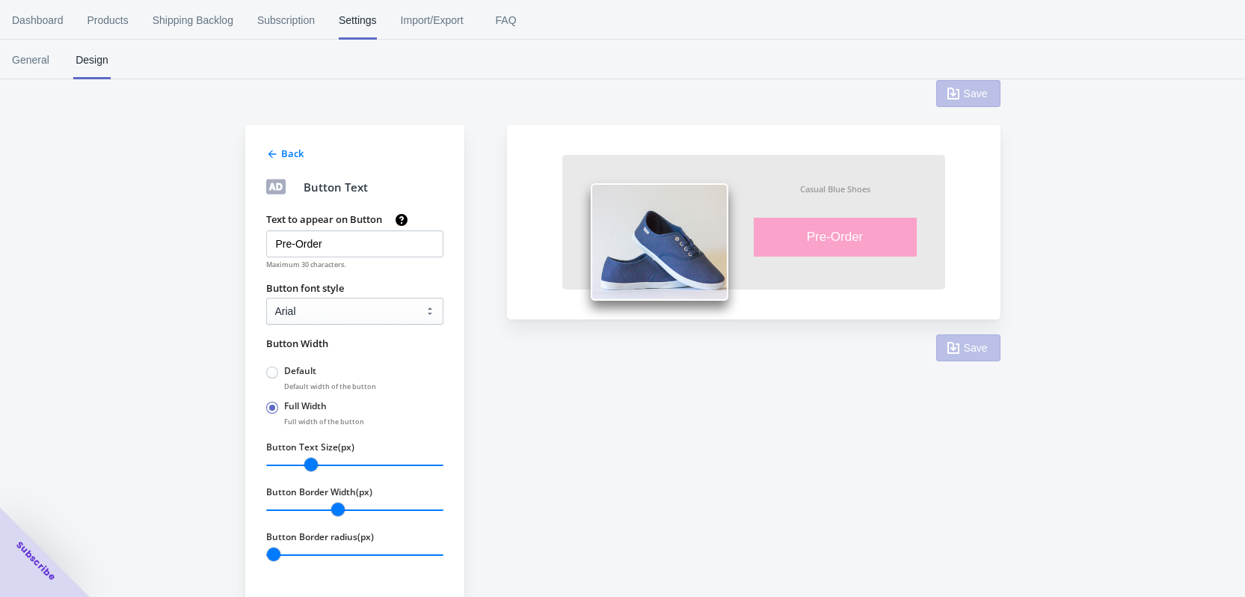
scroll to position [67, 0]
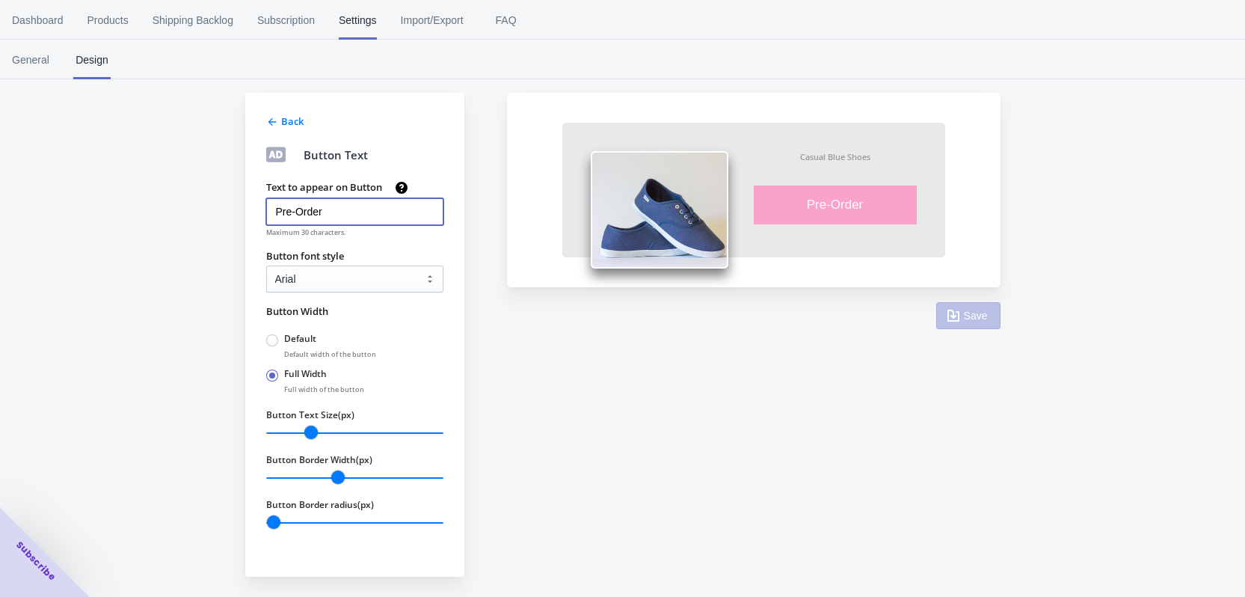
drag, startPoint x: 300, startPoint y: 203, endPoint x: 271, endPoint y: 202, distance: 29.2
click at [271, 202] on input "Pre-Order" at bounding box center [354, 211] width 177 height 27
type input "PRE ORDER"
click at [983, 315] on span "Save" at bounding box center [976, 316] width 24 height 12
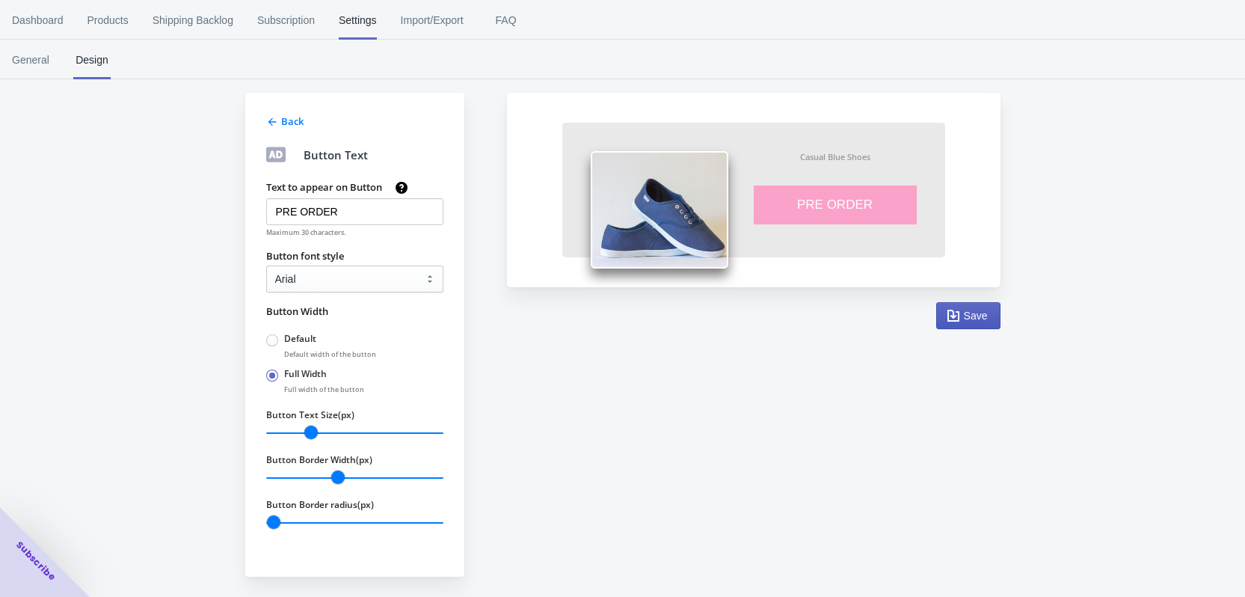
scroll to position [67, 0]
click at [276, 120] on icon at bounding box center [272, 122] width 12 height 12
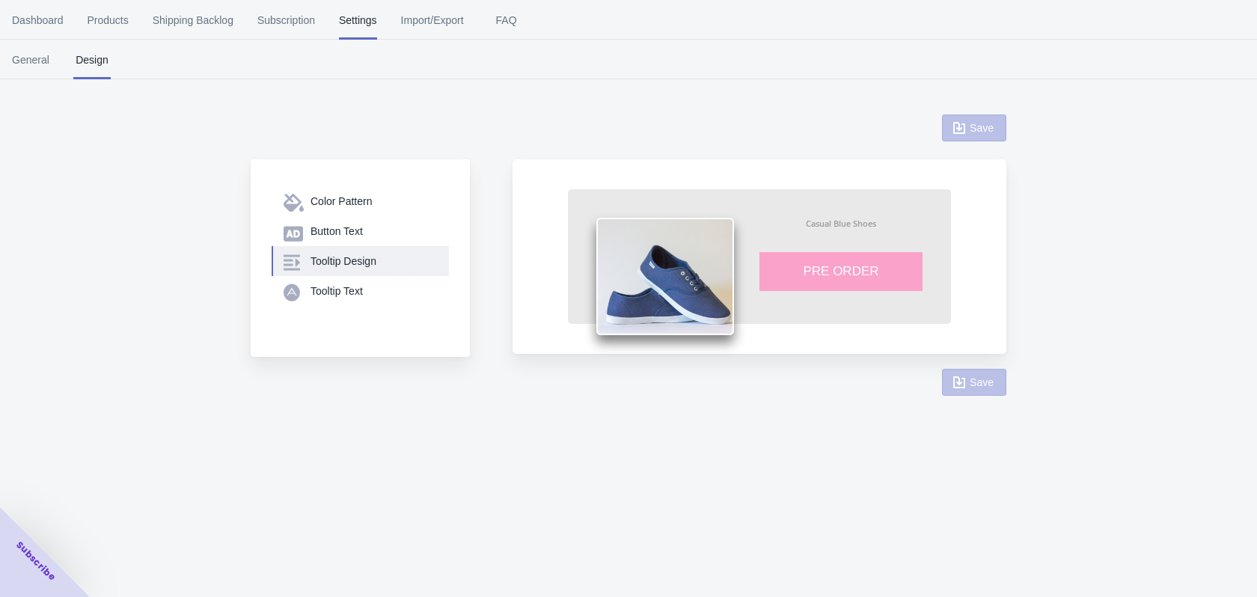
click at [340, 263] on div "Tooltip Design" at bounding box center [373, 261] width 126 height 15
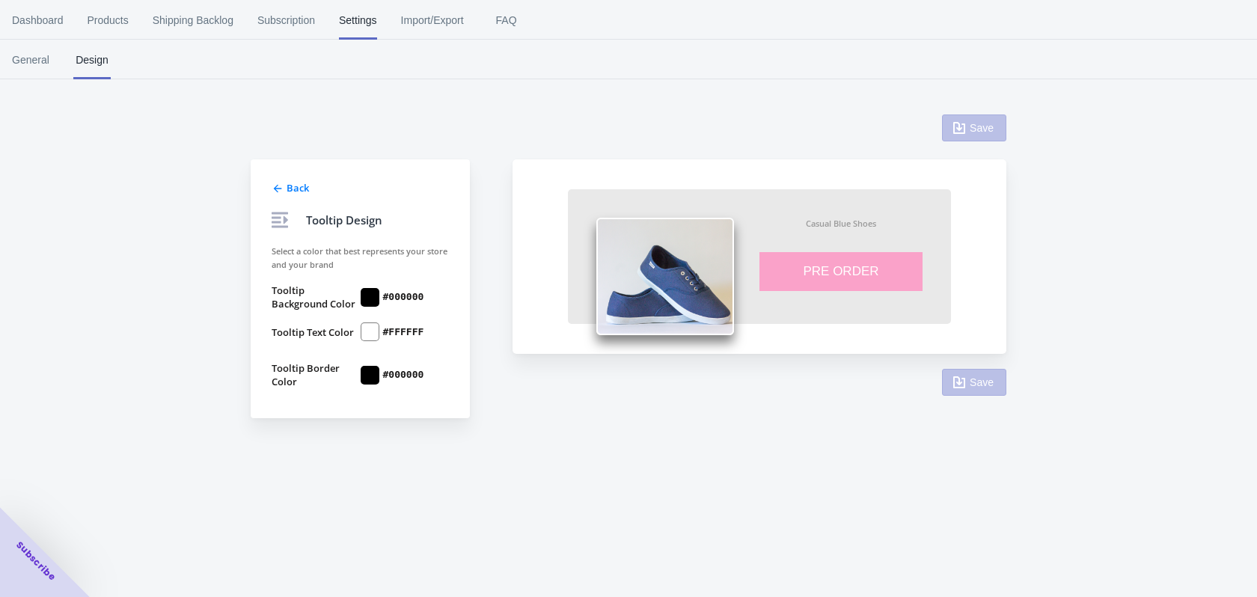
click at [278, 192] on icon at bounding box center [278, 189] width 12 height 12
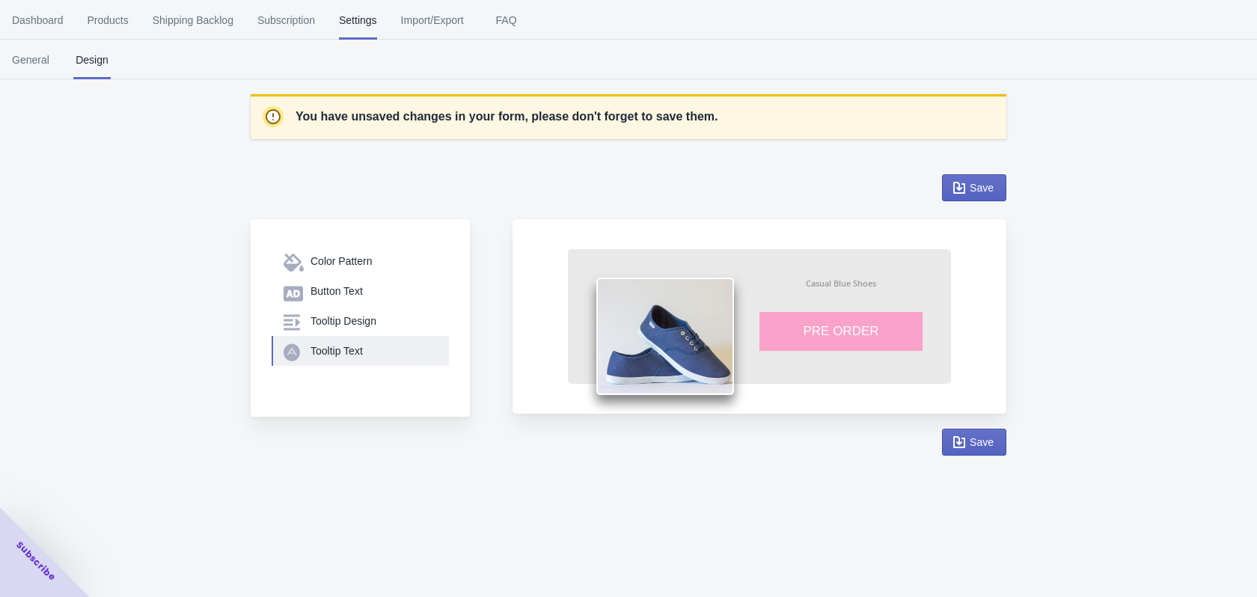
click at [335, 350] on div "Tooltip Text" at bounding box center [373, 350] width 126 height 15
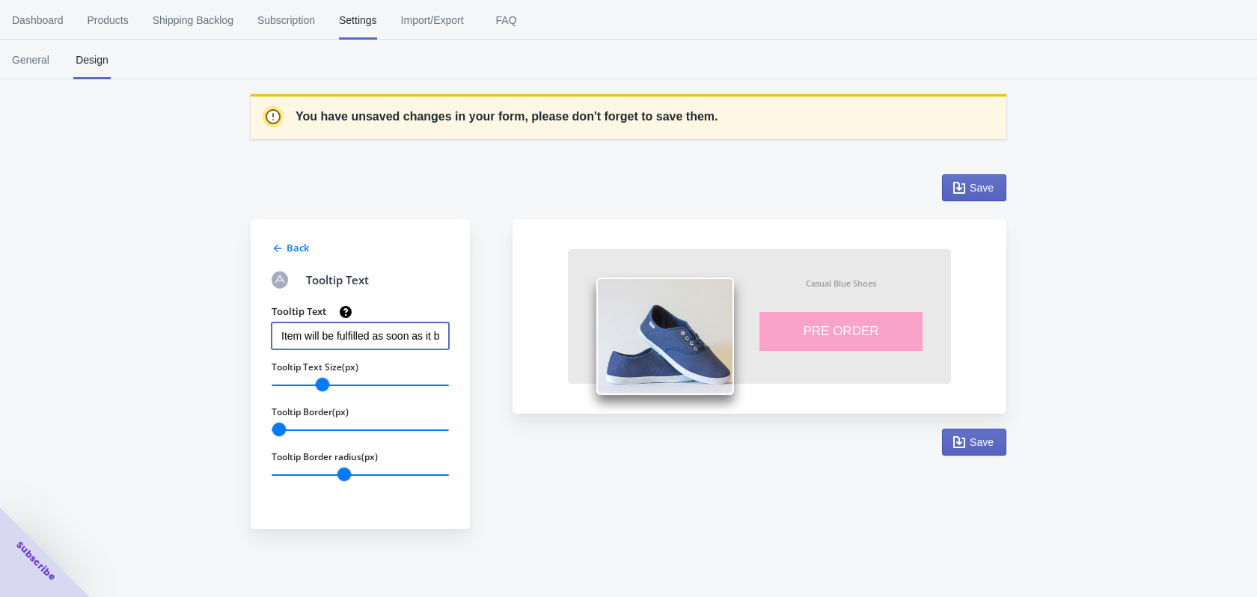
click at [405, 331] on input "Item will be fulfilled as soon as it becomes available" at bounding box center [360, 335] width 177 height 27
paste input "Het artikel wordt verzonden zodra het beschikbaar is."
type input "Het artikel wordt verzonden zodra het beschikbaar is."
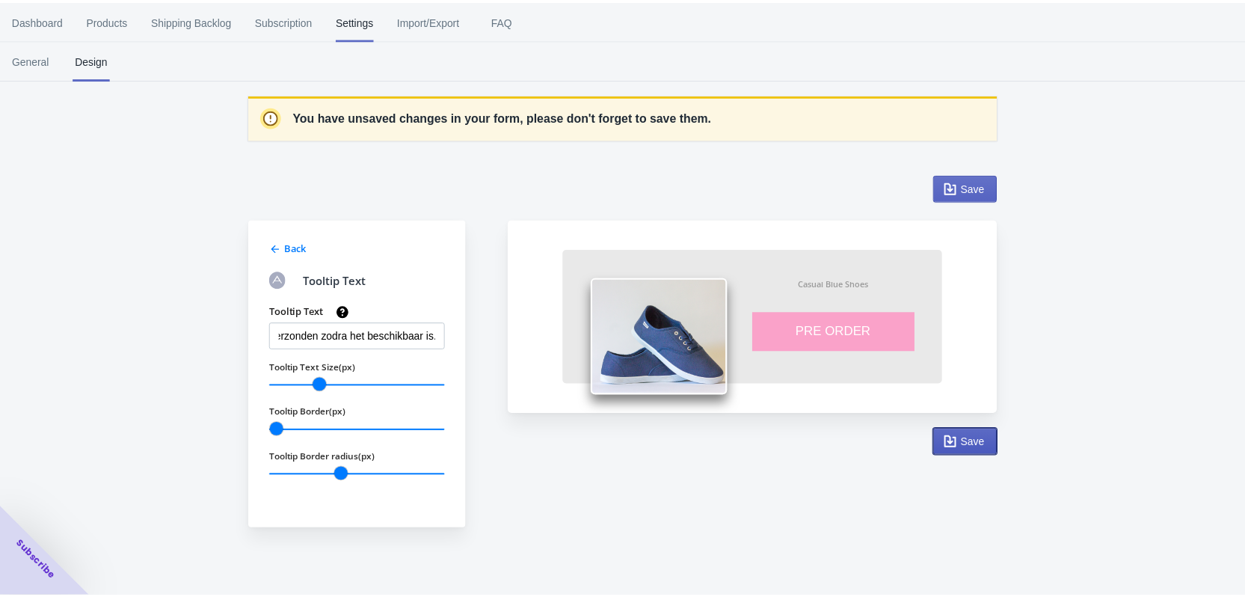
scroll to position [0, 0]
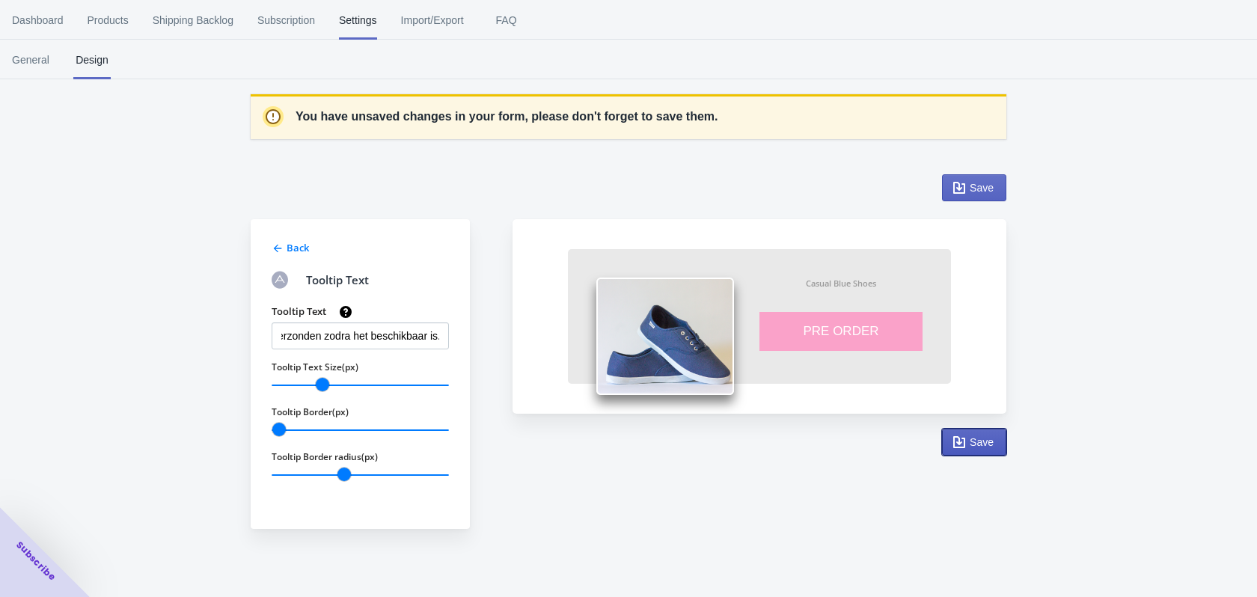
click at [981, 451] on button "Save" at bounding box center [974, 442] width 64 height 27
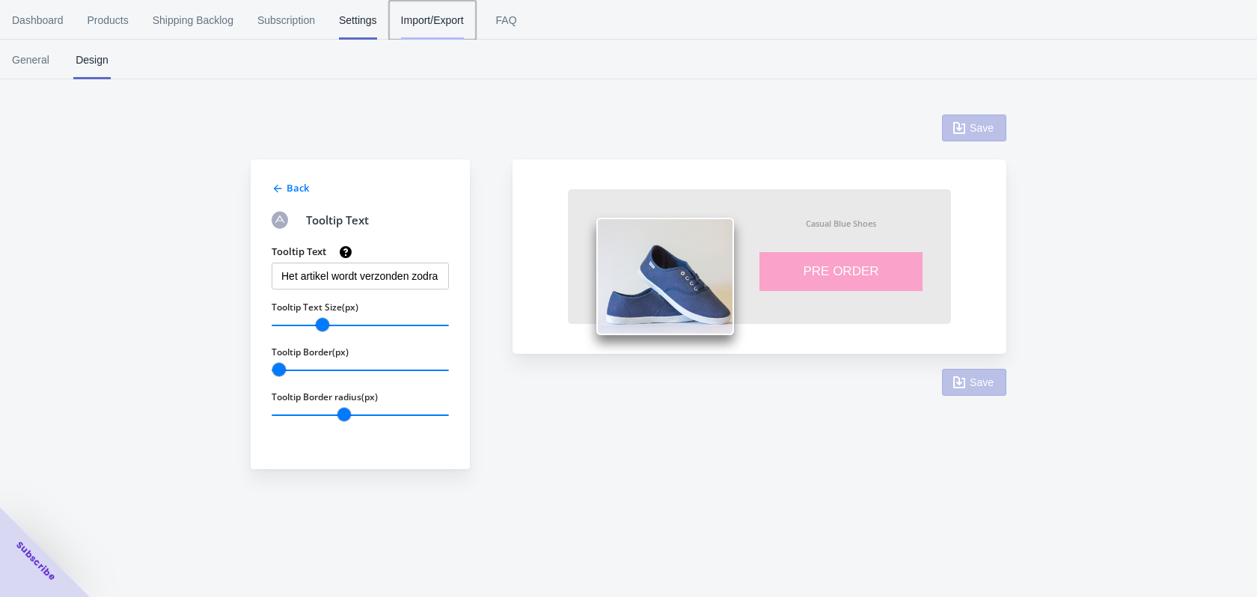
click at [412, 17] on span "Import/Export" at bounding box center [432, 20] width 63 height 39
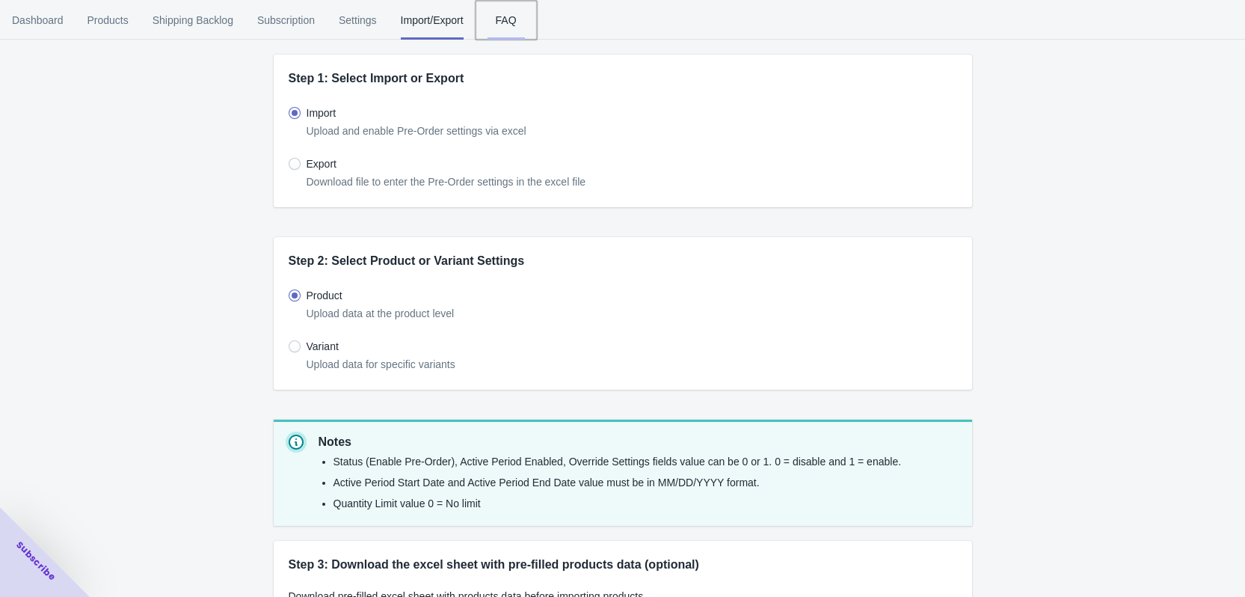
click at [503, 22] on span "FAQ" at bounding box center [506, 20] width 37 height 39
click at [176, 9] on span "Shipping Backlog" at bounding box center [193, 20] width 81 height 39
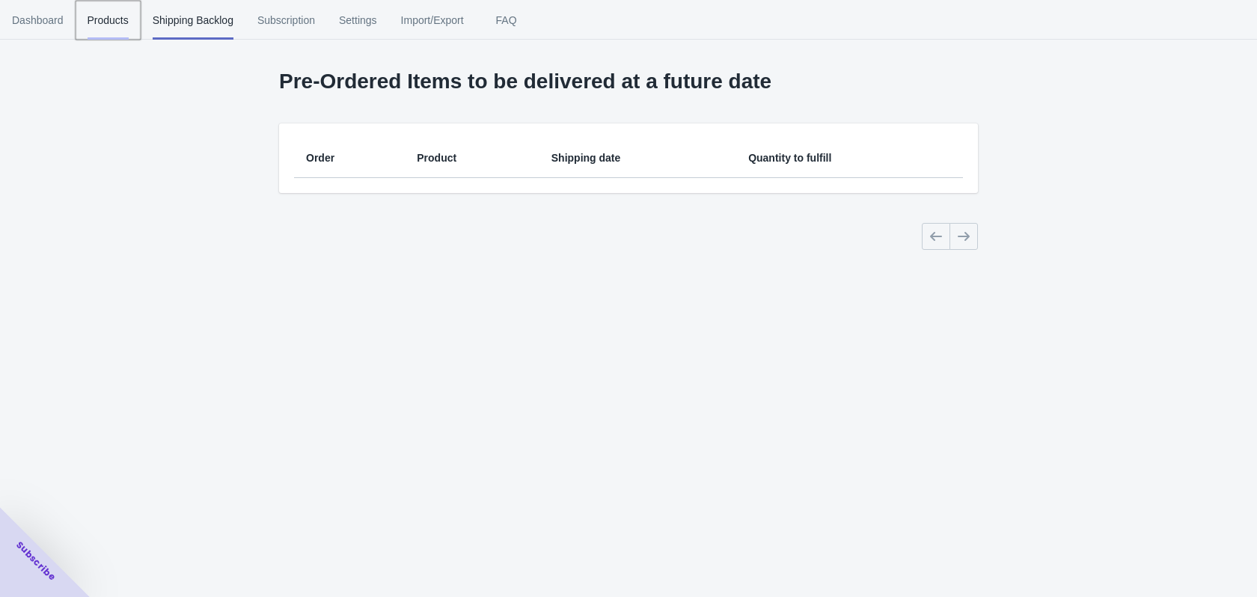
click at [120, 25] on span "Products" at bounding box center [108, 20] width 41 height 39
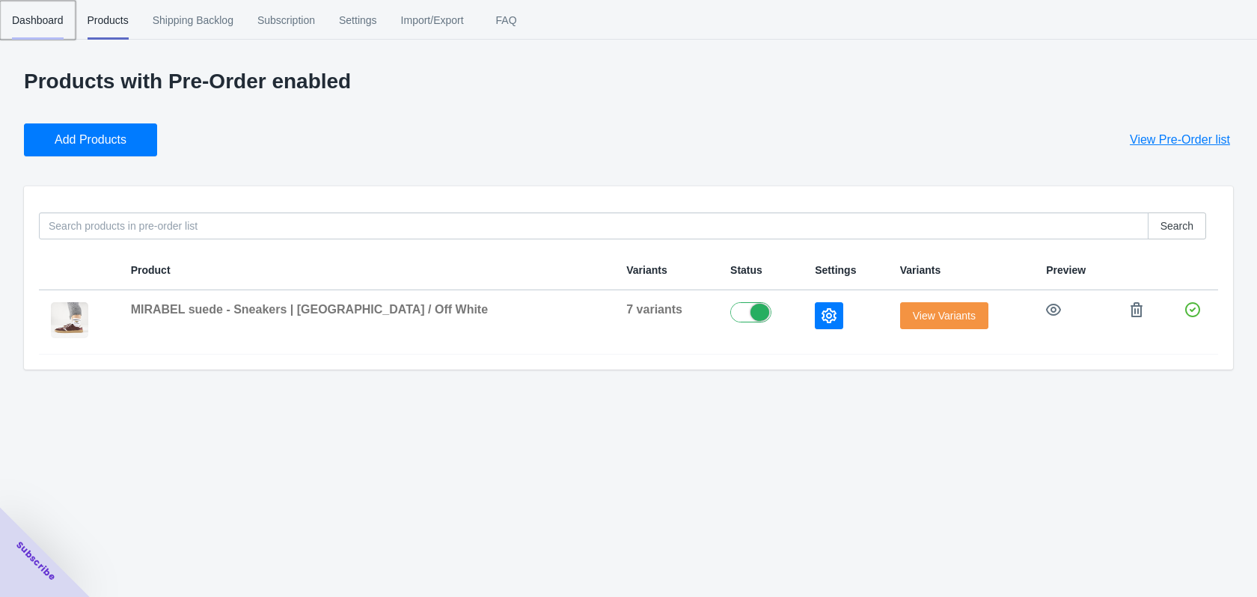
click at [61, 19] on span "Dashboard" at bounding box center [38, 20] width 52 height 39
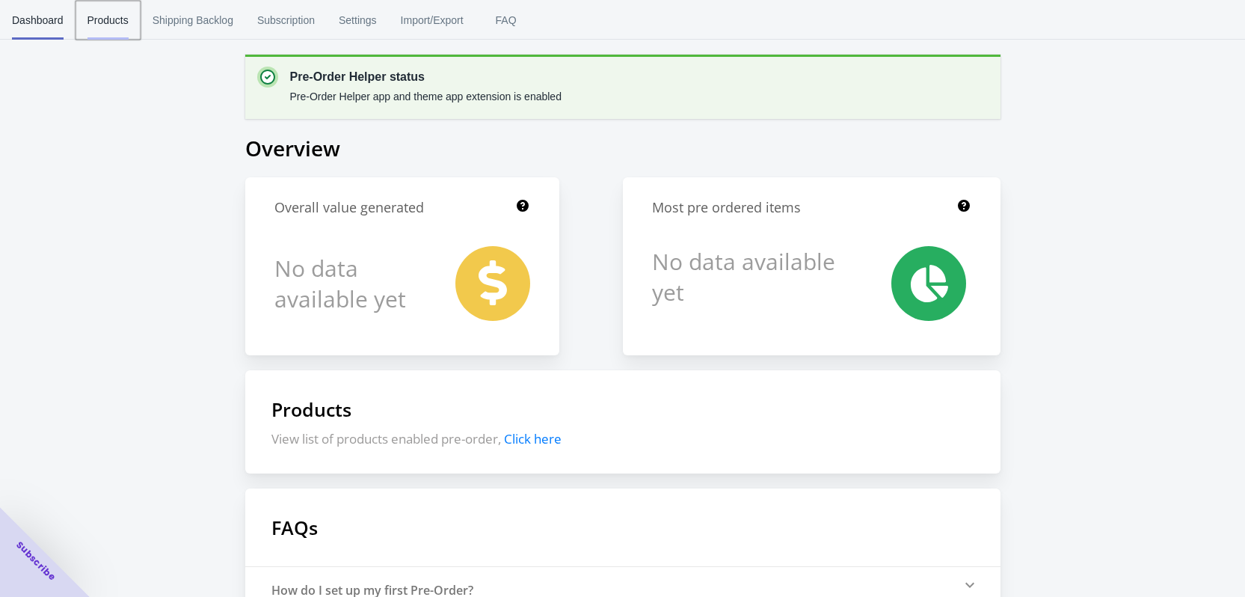
click at [114, 17] on span "Products" at bounding box center [108, 20] width 41 height 39
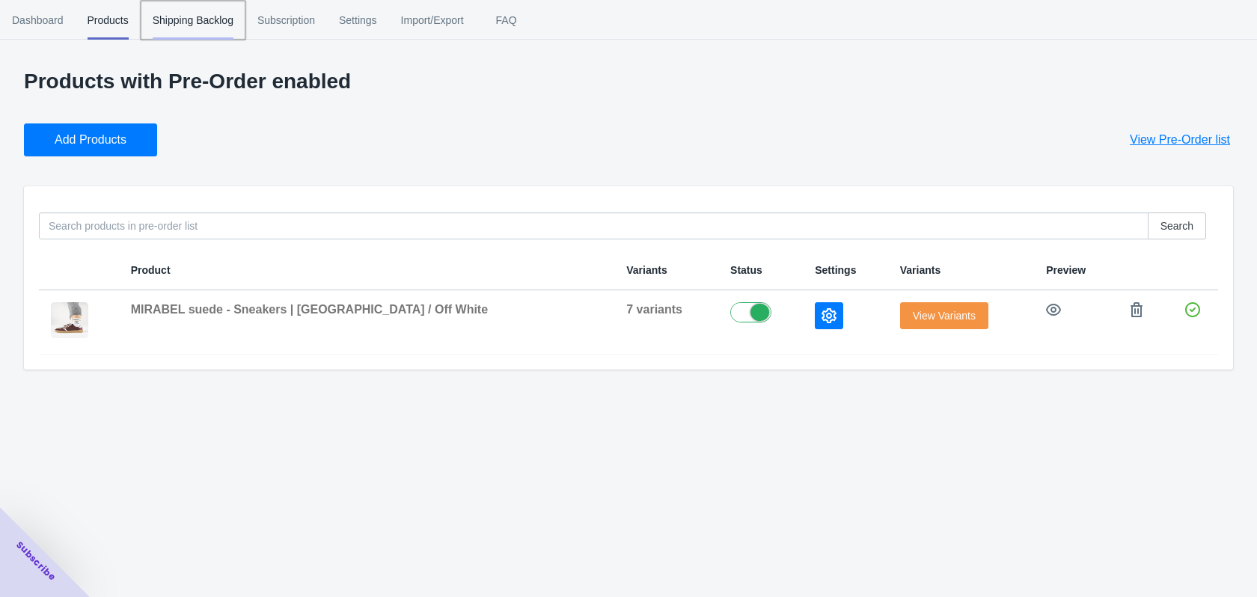
click at [195, 28] on span "Shipping Backlog" at bounding box center [193, 20] width 81 height 39
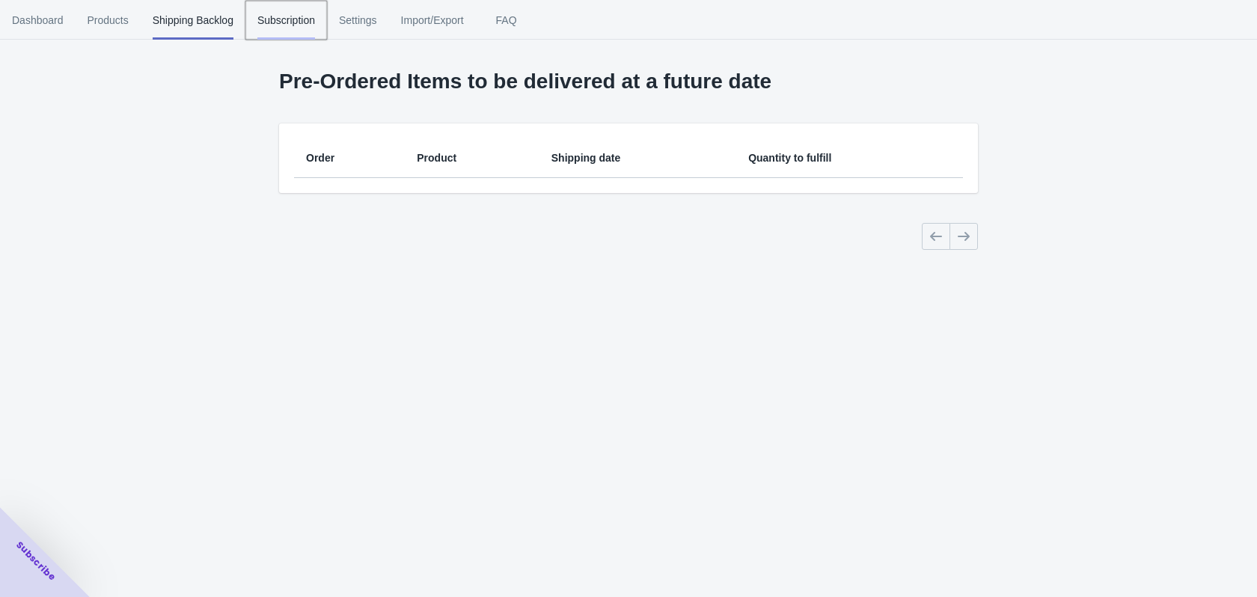
click at [267, 14] on span "Subscription" at bounding box center [286, 20] width 58 height 39
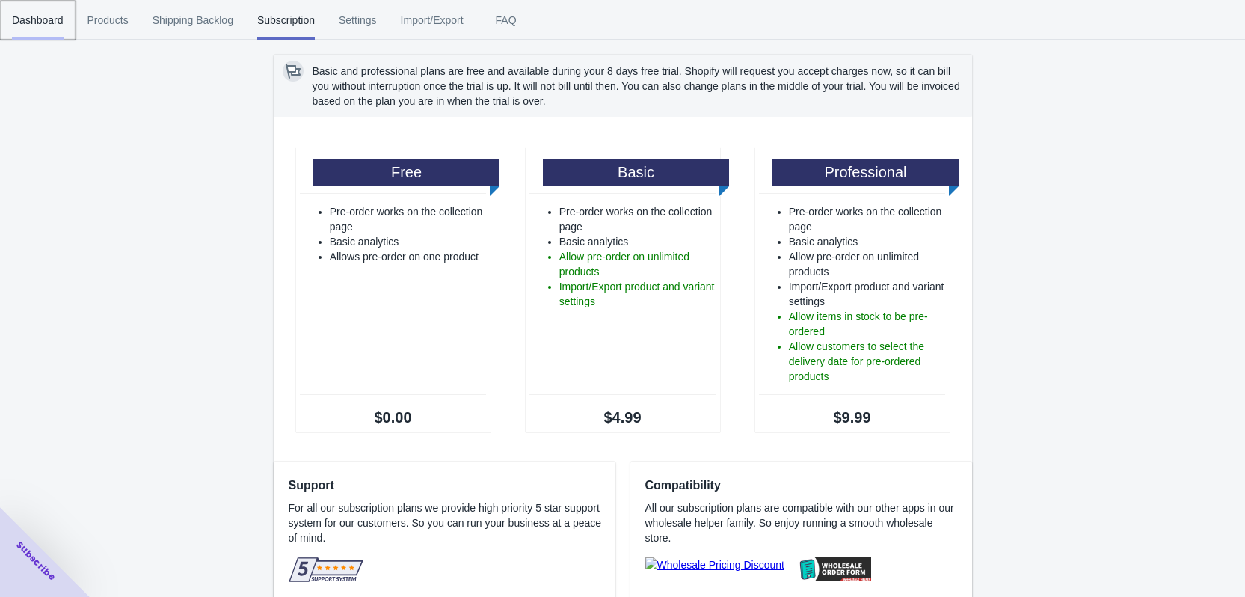
click at [47, 16] on span "Dashboard" at bounding box center [38, 20] width 52 height 39
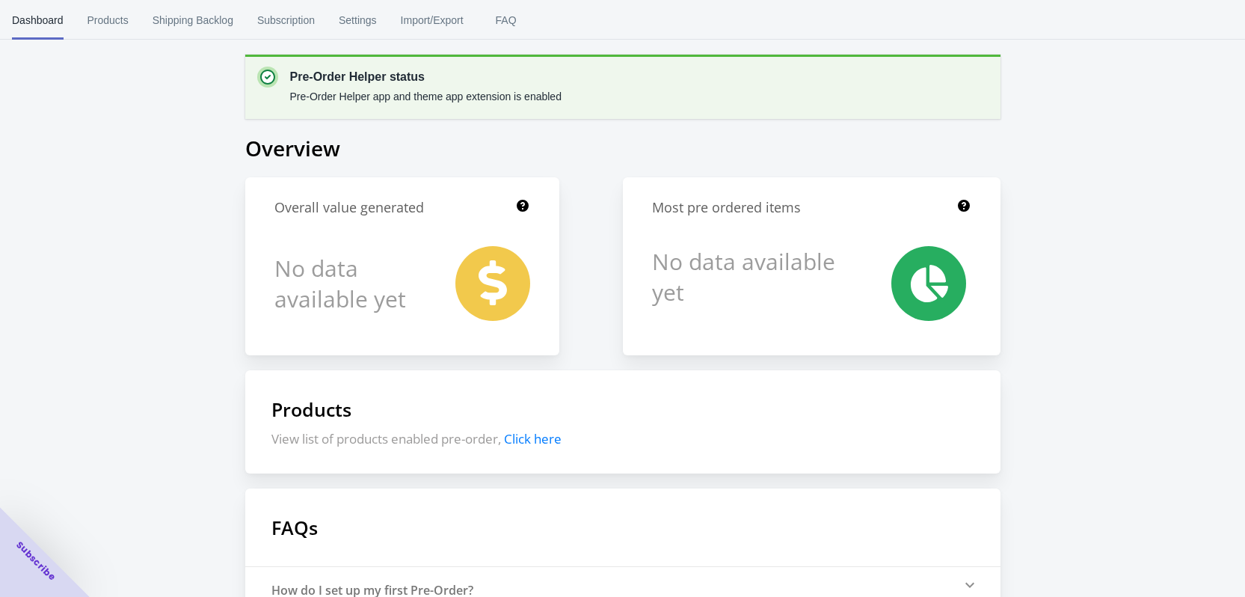
click at [68, 28] on button "Dashboard" at bounding box center [38, 20] width 76 height 39
click at [96, 19] on span "Products" at bounding box center [108, 20] width 41 height 39
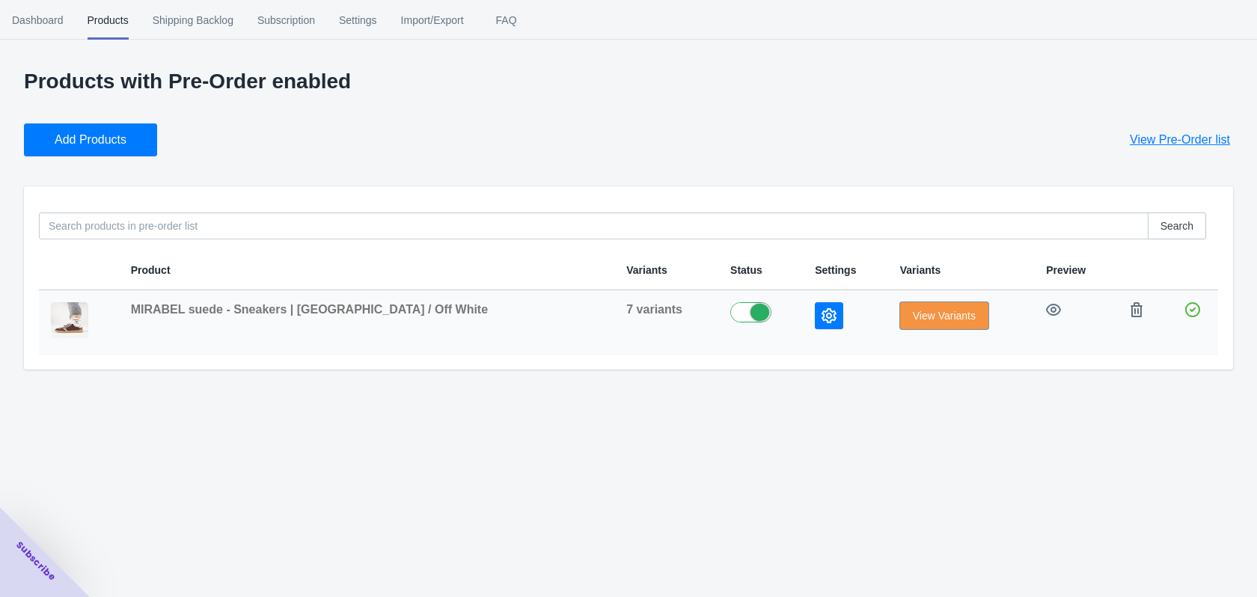
click at [900, 322] on button "View Variants" at bounding box center [944, 315] width 88 height 27
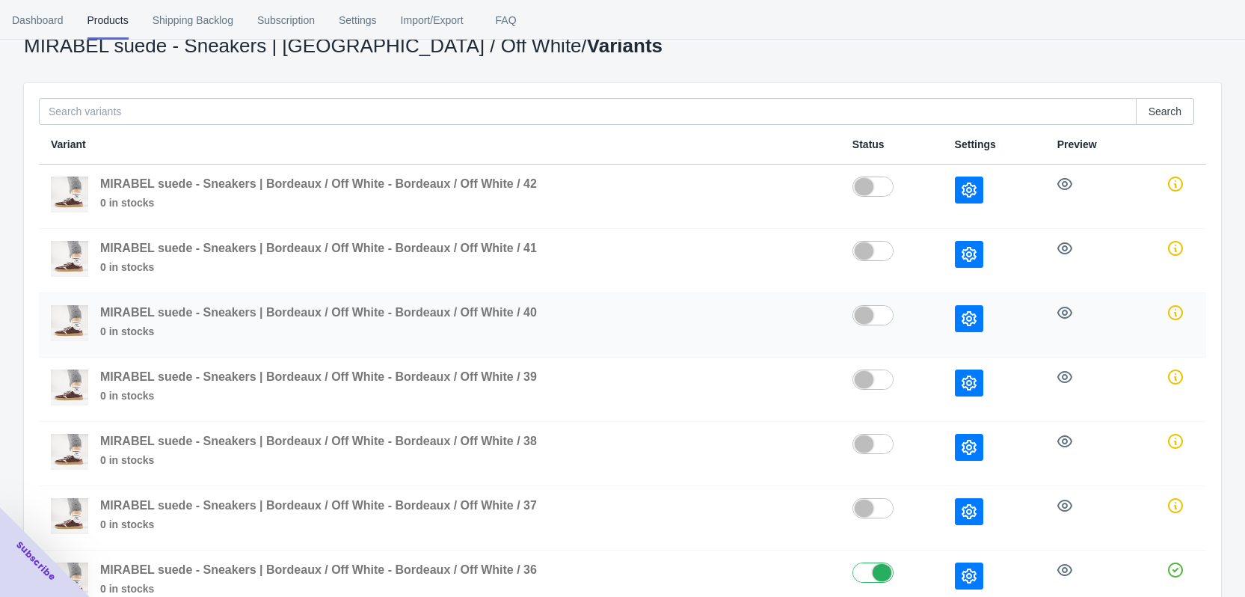
scroll to position [189, 0]
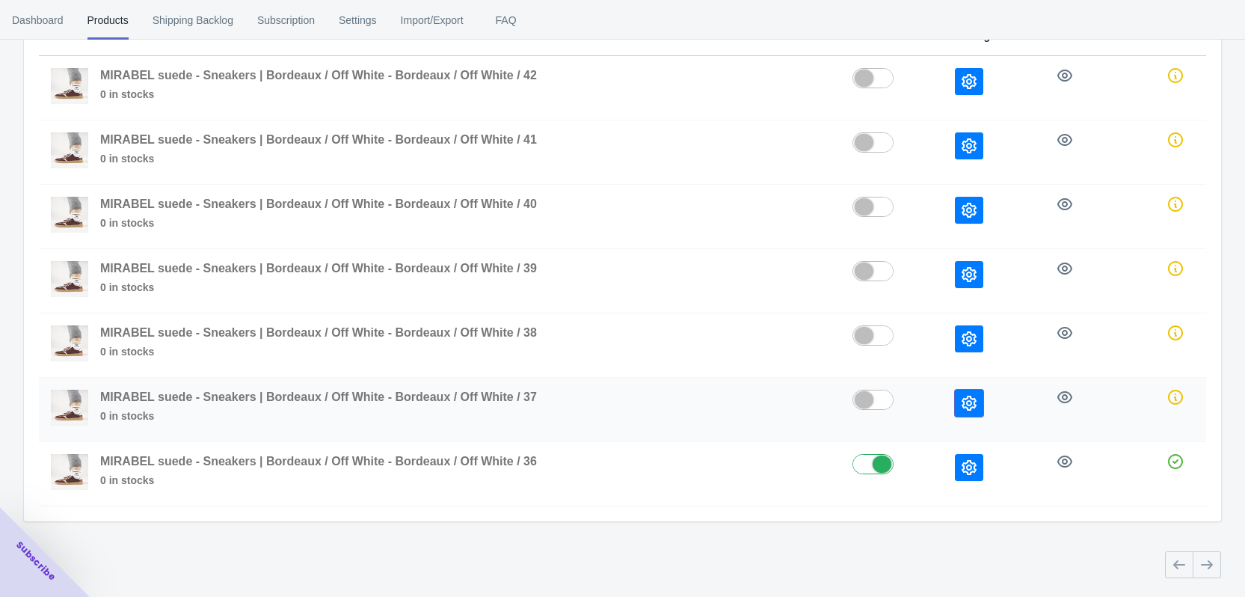
click at [967, 399] on icon "button" at bounding box center [969, 403] width 15 height 15
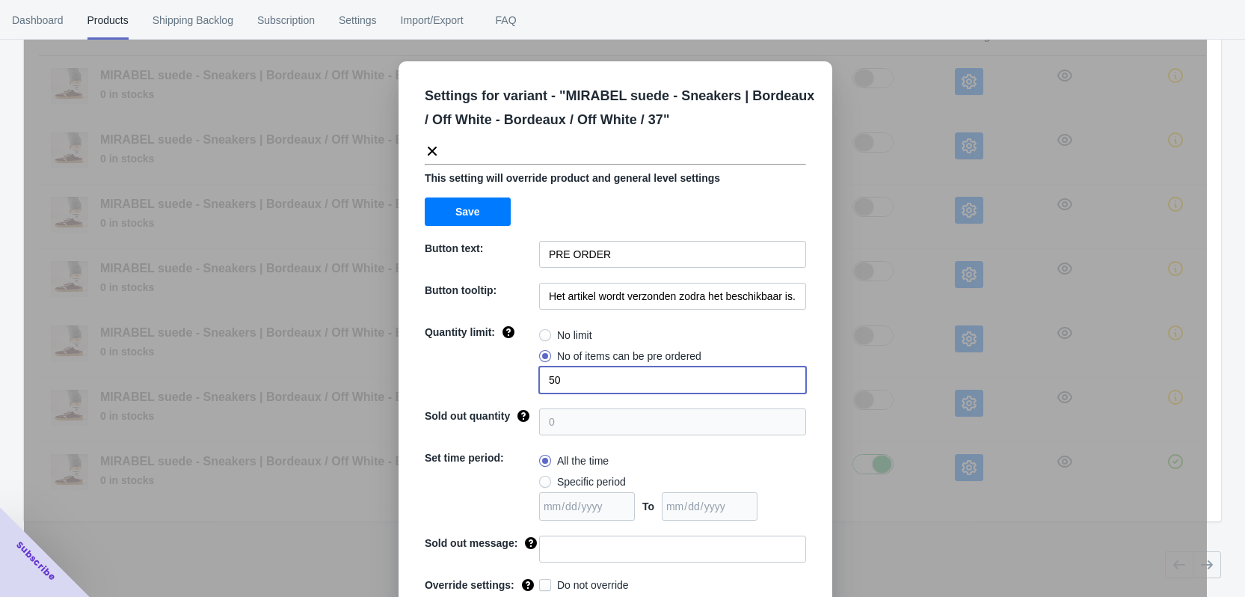
drag, startPoint x: 562, startPoint y: 382, endPoint x: 525, endPoint y: 375, distance: 38.1
click at [525, 375] on div "Quantity limit: No limit No of items can be pre ordered 50" at bounding box center [615, 359] width 381 height 69
radio input "true"
click at [568, 361] on span "No of items can be pre ordered" at bounding box center [629, 356] width 144 height 15
click at [544, 353] on input "No of items can be pre ordered" at bounding box center [543, 352] width 1 height 1
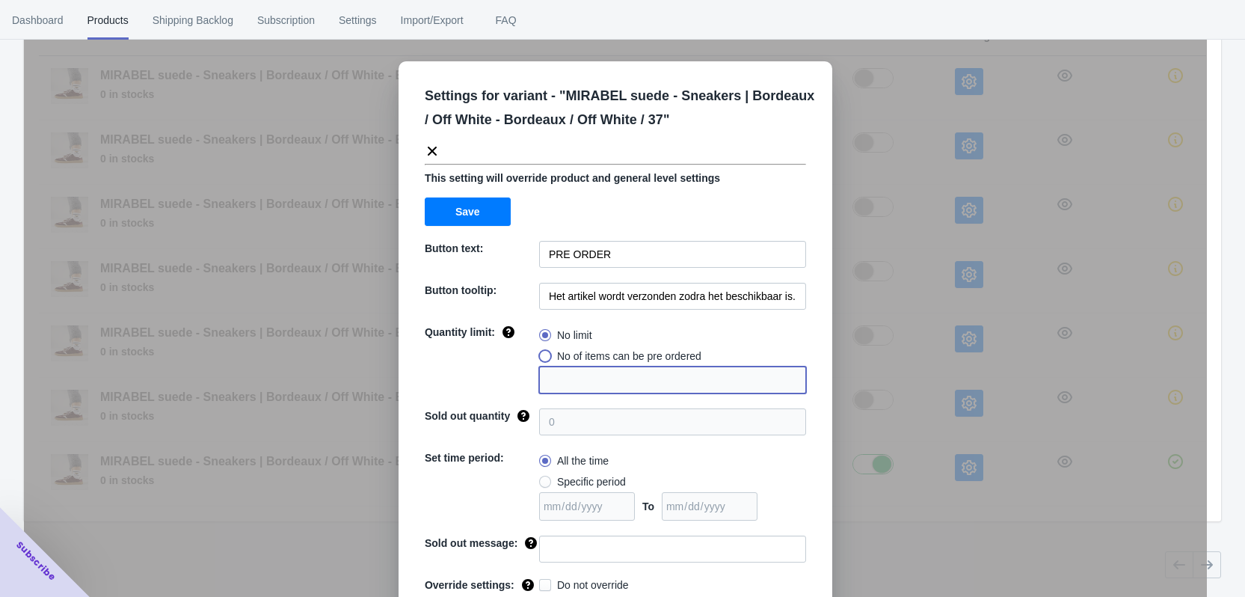
radio input "true"
type input "1"
drag, startPoint x: 568, startPoint y: 382, endPoint x: 528, endPoint y: 378, distance: 39.9
click at [528, 378] on div "Quantity limit: No limit No of items can be pre ordered 1" at bounding box center [615, 359] width 381 height 69
radio input "true"
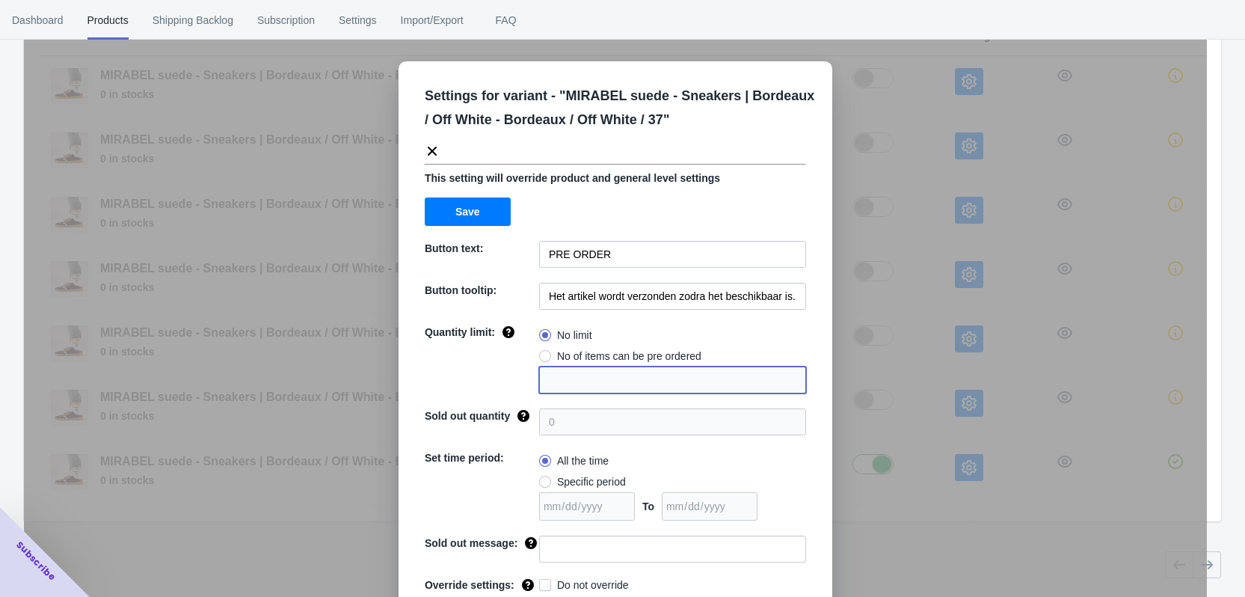
click at [574, 355] on span "No of items can be pre ordered" at bounding box center [629, 356] width 144 height 15
click at [544, 353] on input "No of items can be pre ordered" at bounding box center [543, 352] width 1 height 1
radio input "true"
click at [565, 375] on input "1" at bounding box center [672, 380] width 267 height 27
type input "10"
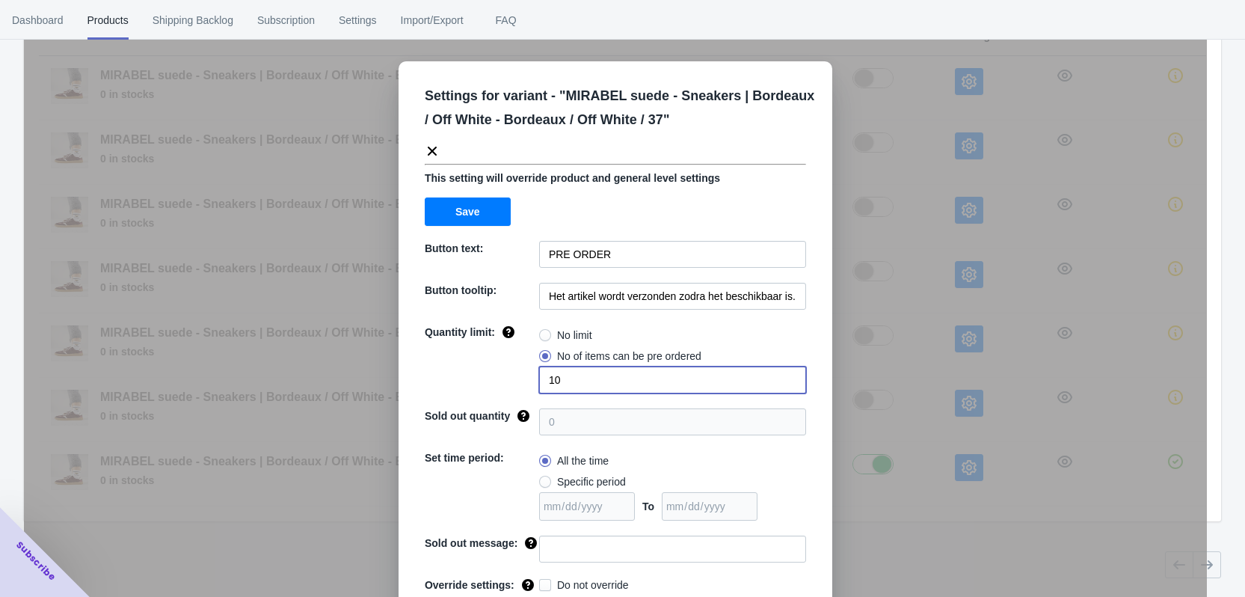
click at [779, 331] on div "No limit" at bounding box center [672, 335] width 267 height 21
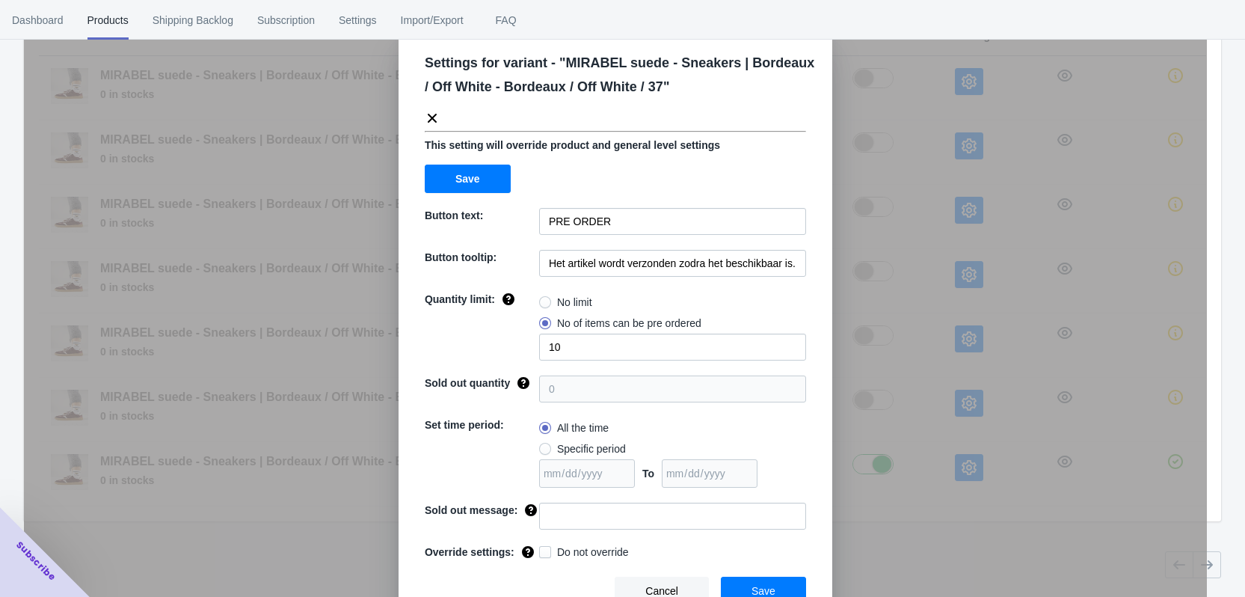
scroll to position [51, 0]
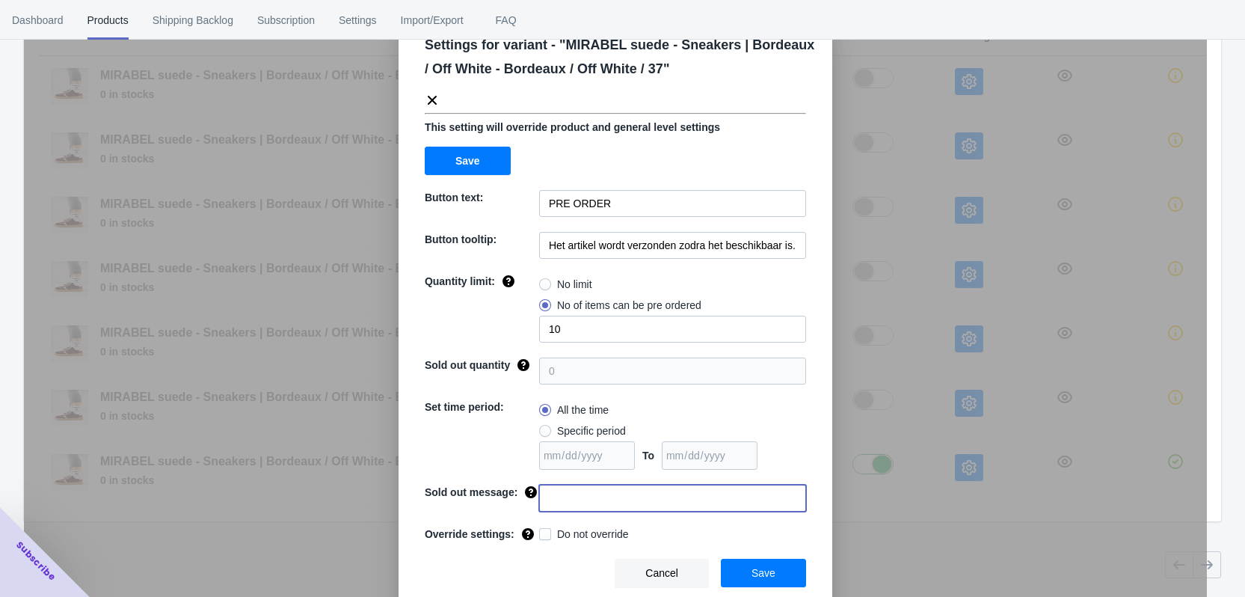
click at [569, 497] on input at bounding box center [672, 498] width 267 height 27
